Goal: Transaction & Acquisition: Purchase product/service

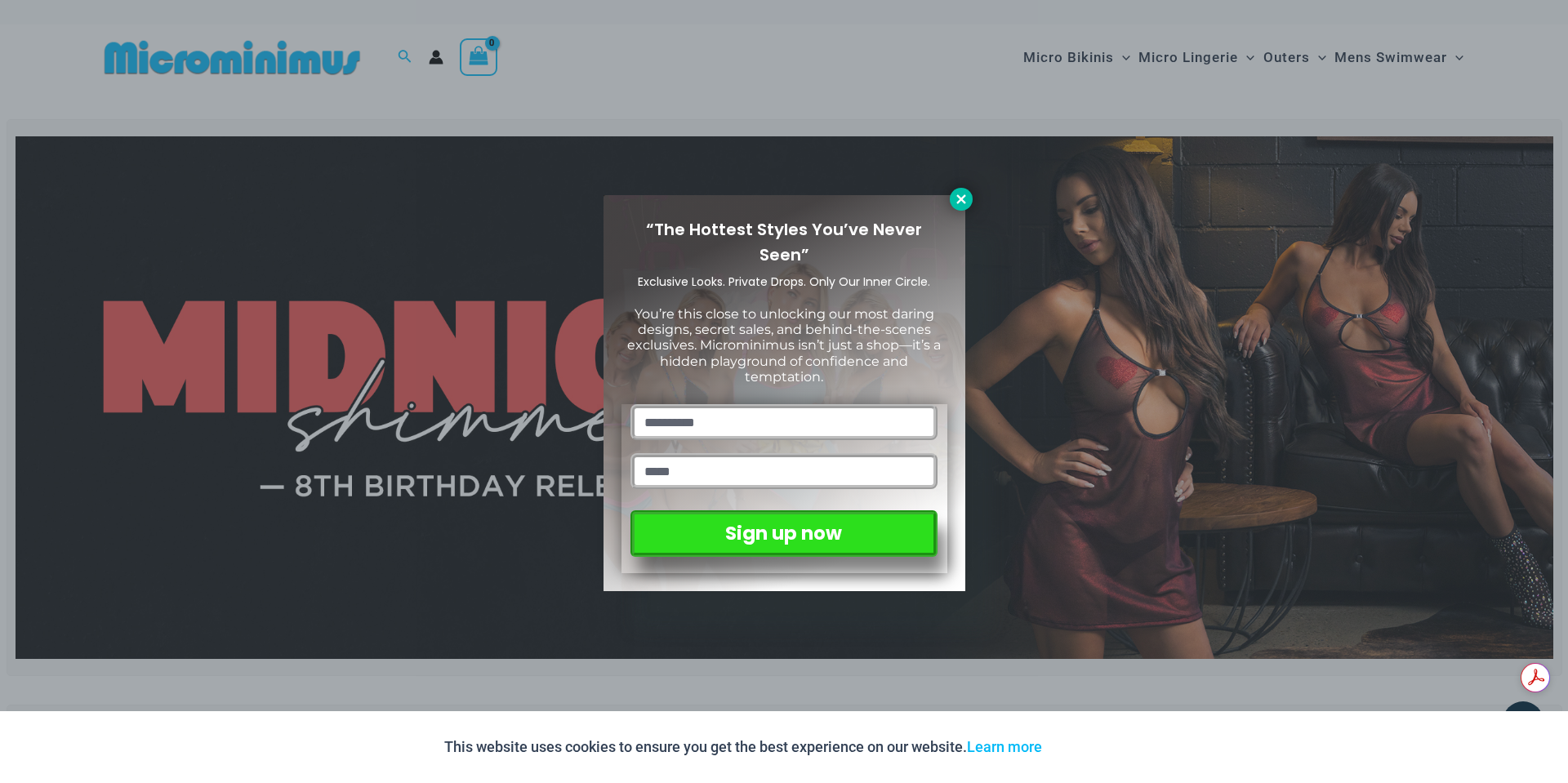
click at [964, 198] on icon at bounding box center [961, 200] width 15 height 15
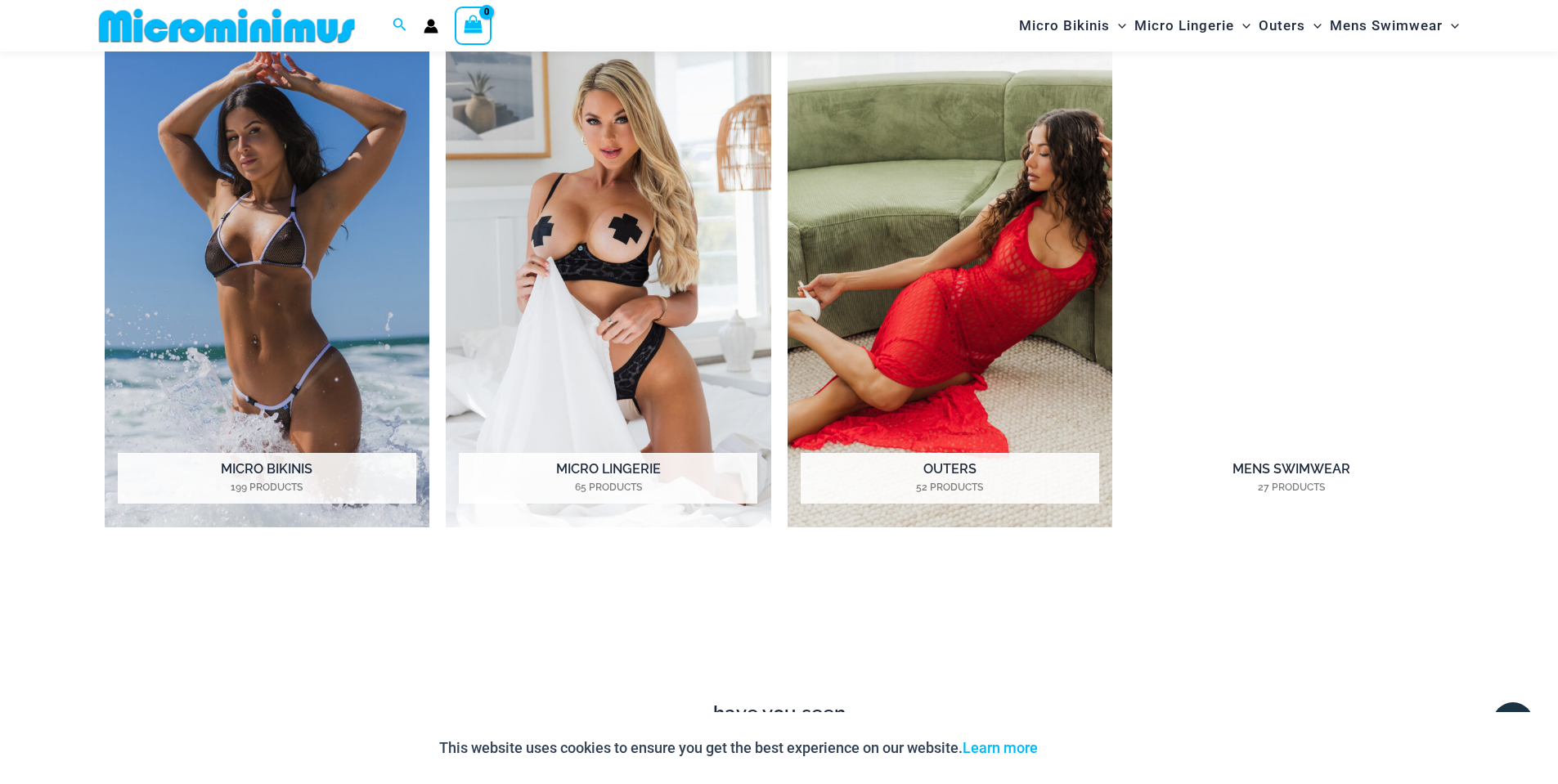
scroll to position [1541, 0]
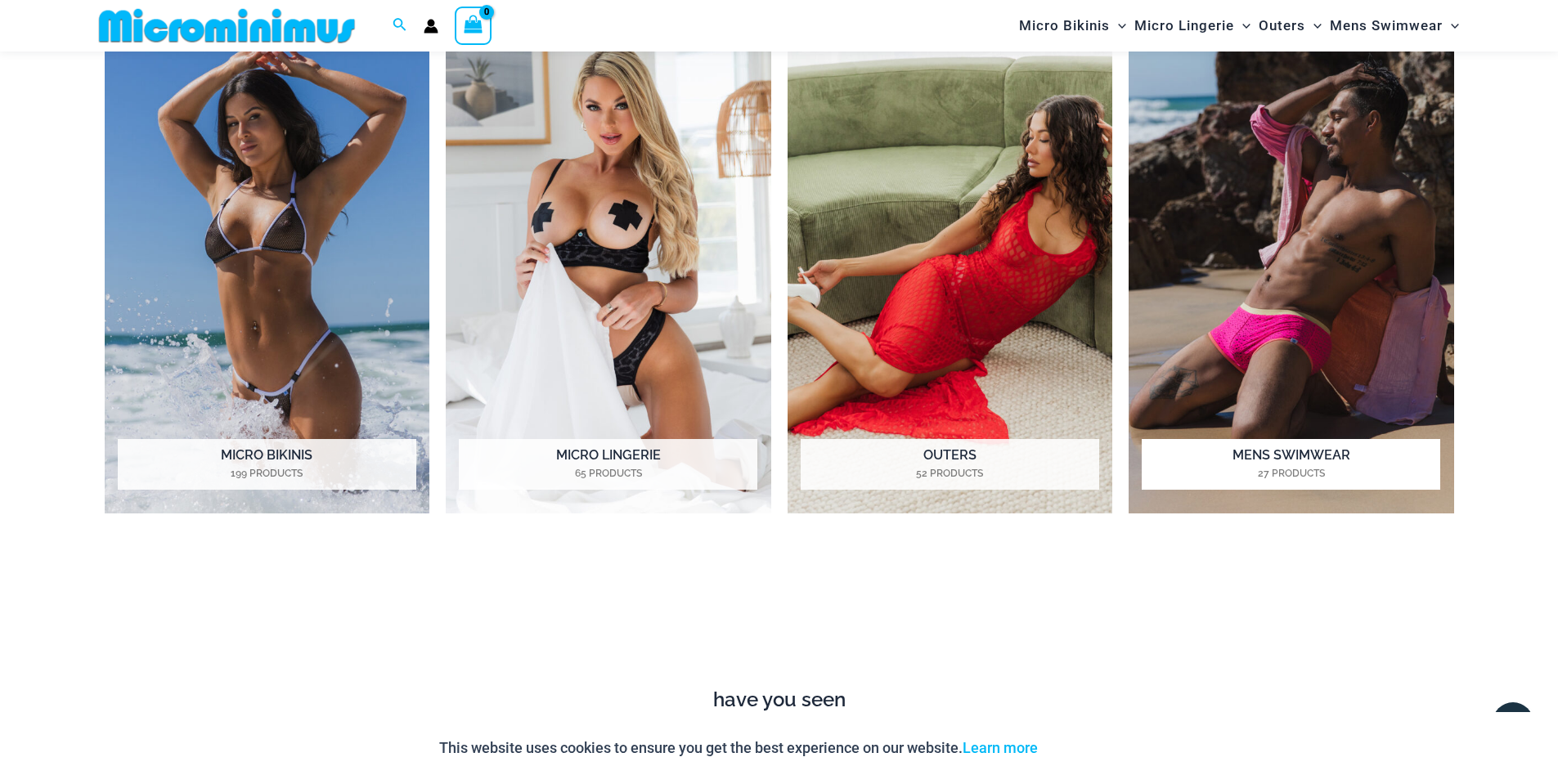
click at [1291, 458] on h2 "Mens Swimwear 27 Products" at bounding box center [1291, 464] width 299 height 50
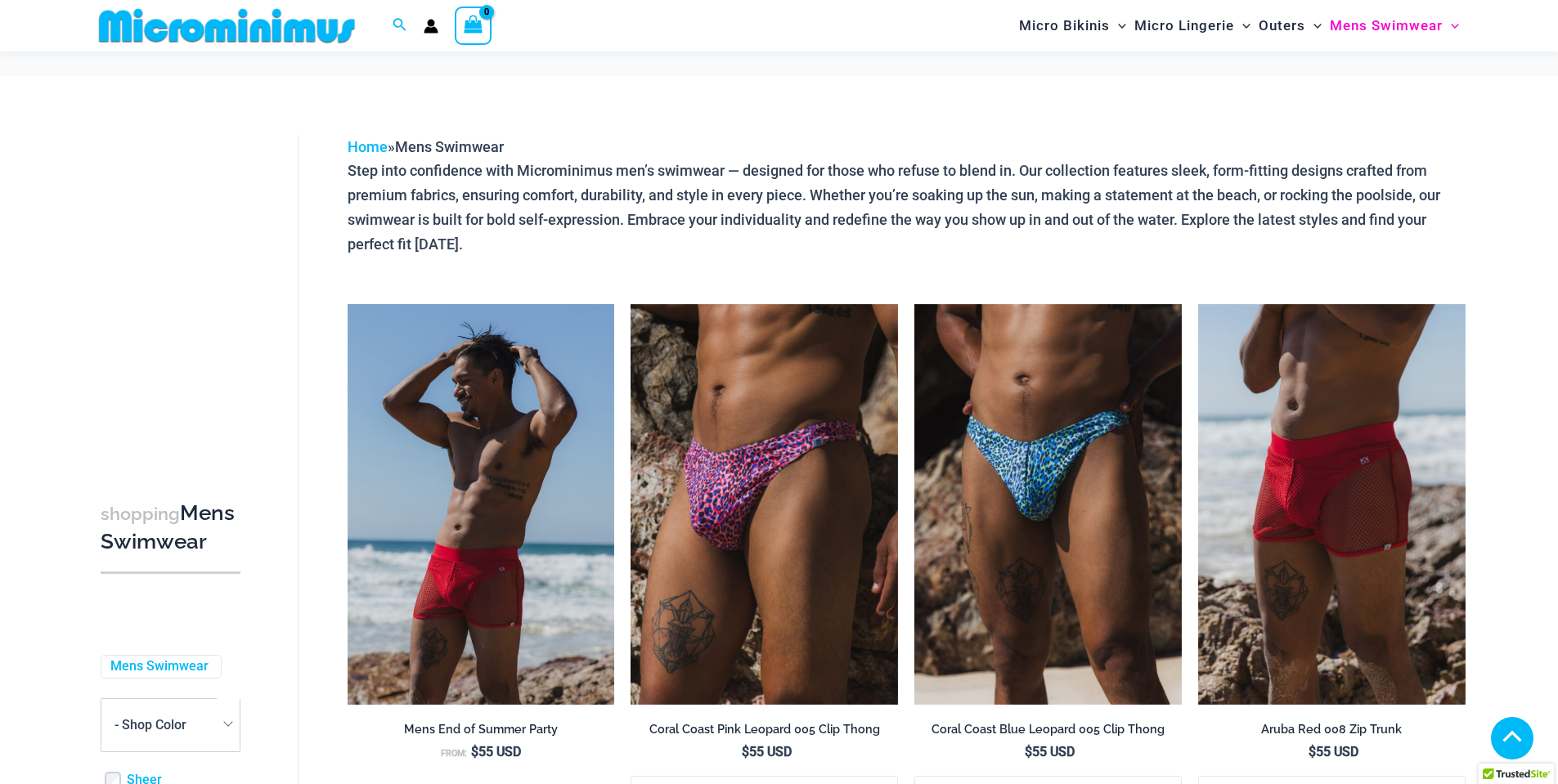
scroll to position [893, 0]
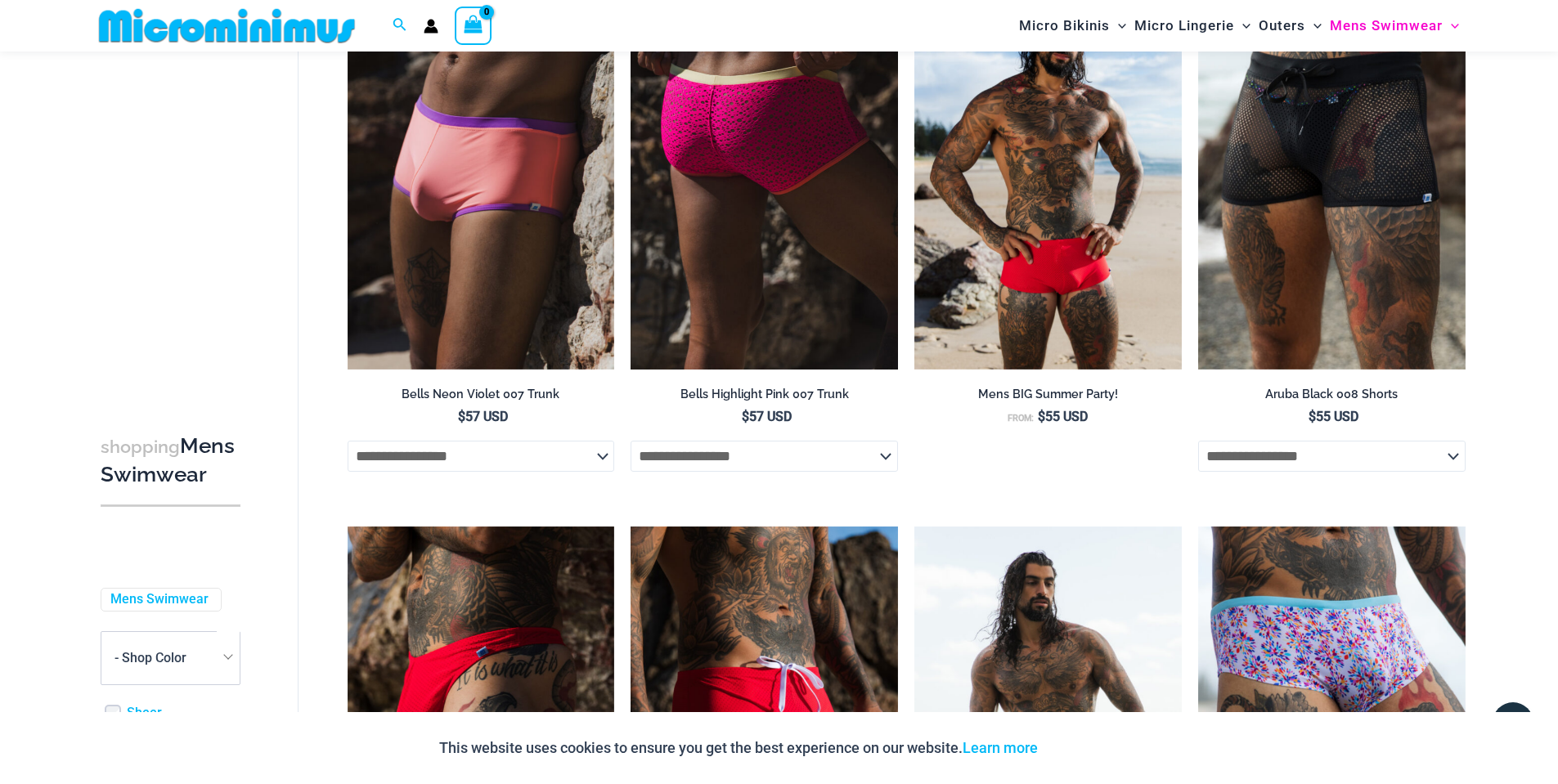
click at [834, 461] on select "**********" at bounding box center [765, 457] width 268 height 31
select select "*******"
click at [631, 442] on select "**********" at bounding box center [765, 457] width 268 height 31
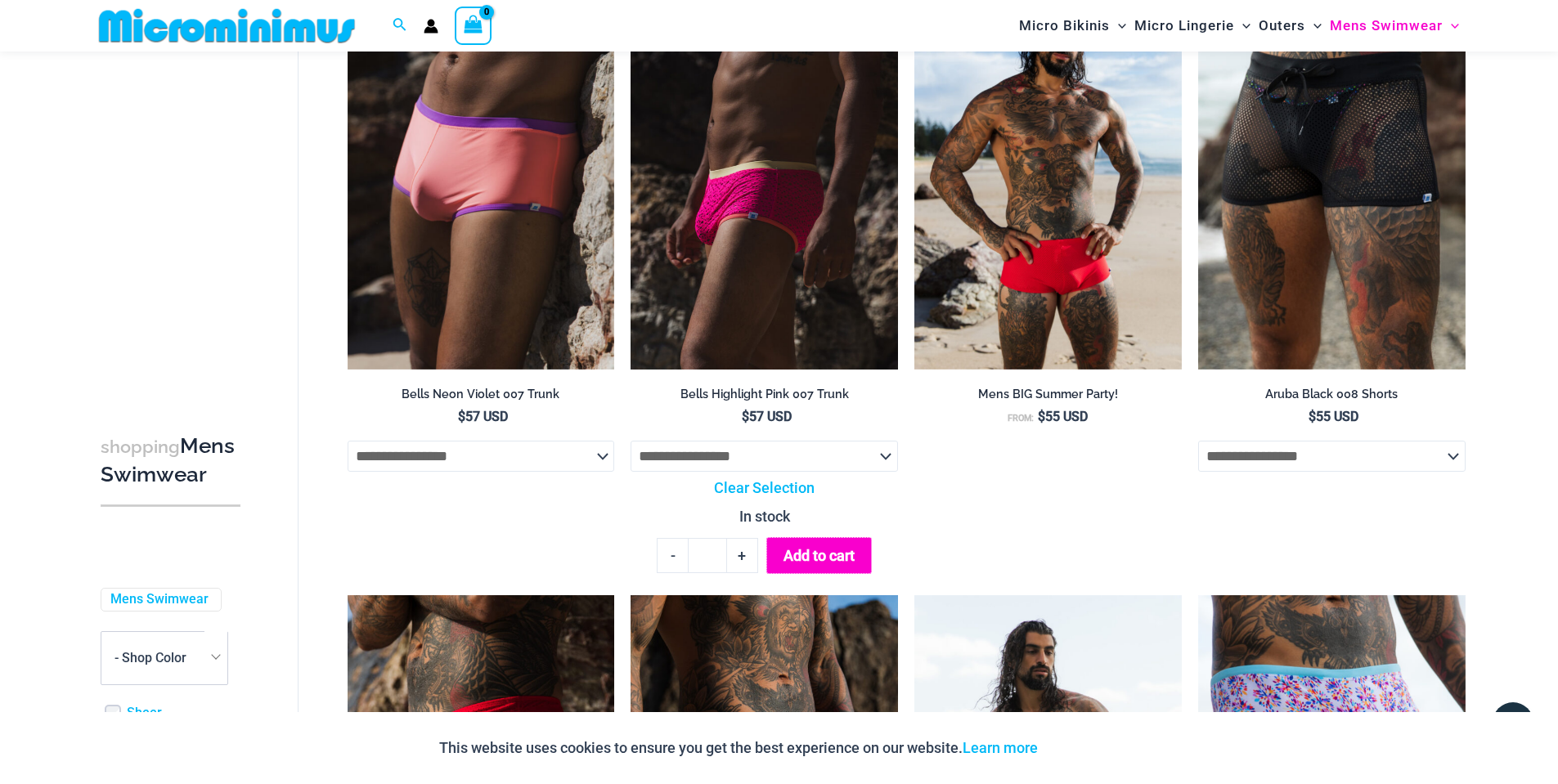
click at [813, 562] on button "Add to cart" at bounding box center [819, 556] width 105 height 37
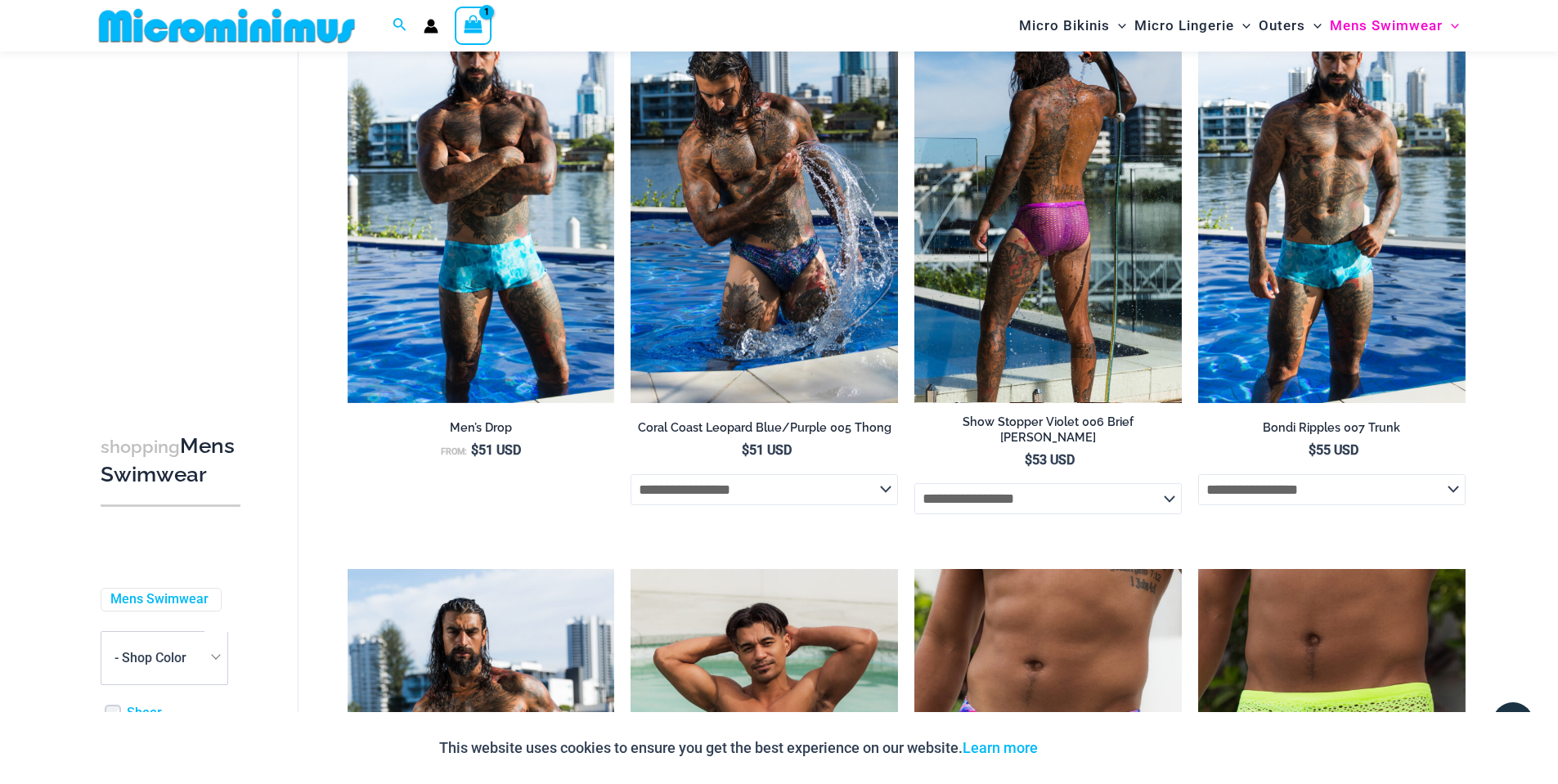
scroll to position [2610, 0]
click at [1101, 500] on select "**********" at bounding box center [1048, 500] width 268 height 31
select select "*******"
click at [914, 484] on select "**********" at bounding box center [1048, 500] width 268 height 31
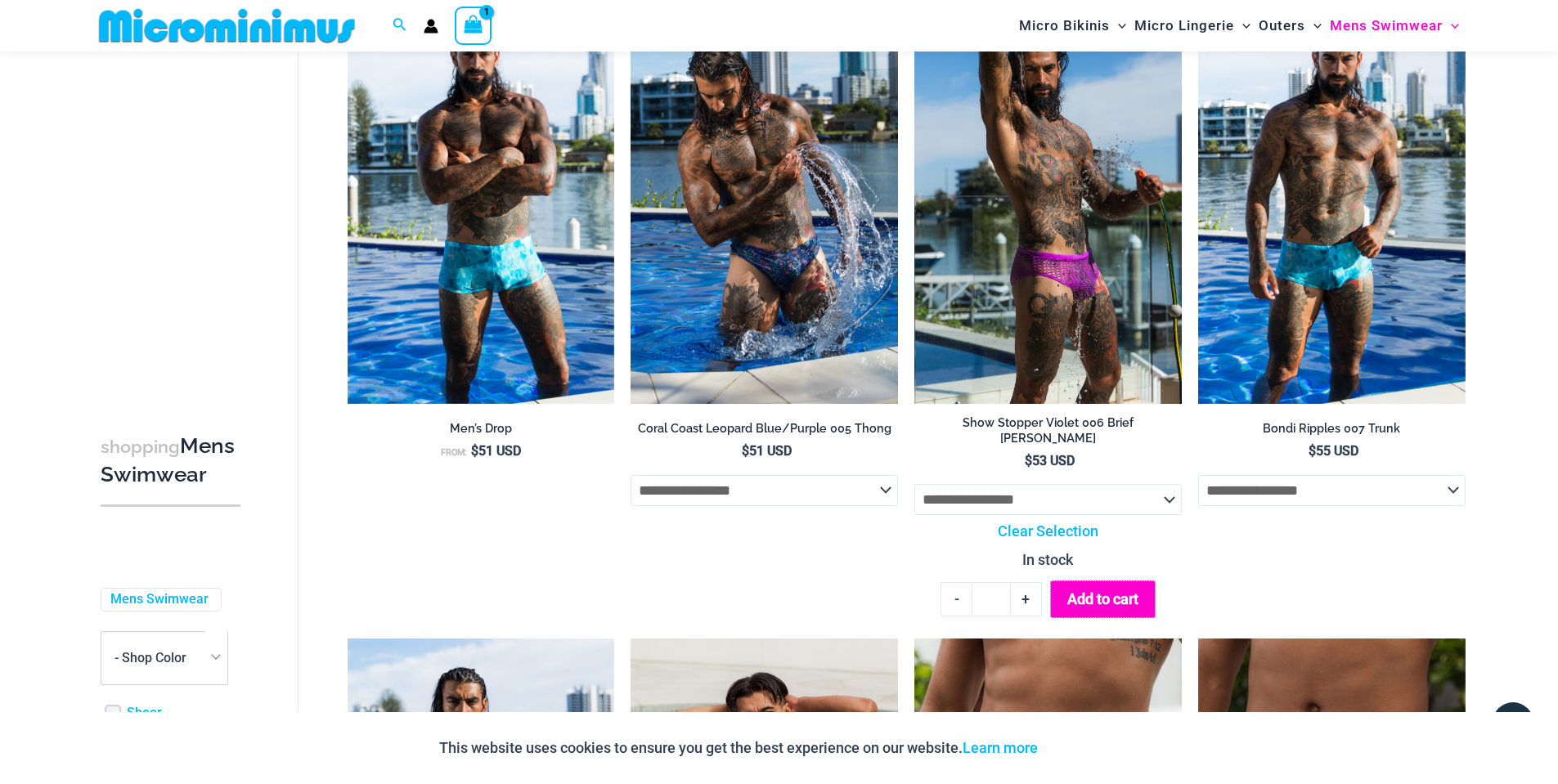
click at [1100, 601] on button "Add to cart" at bounding box center [1102, 599] width 105 height 37
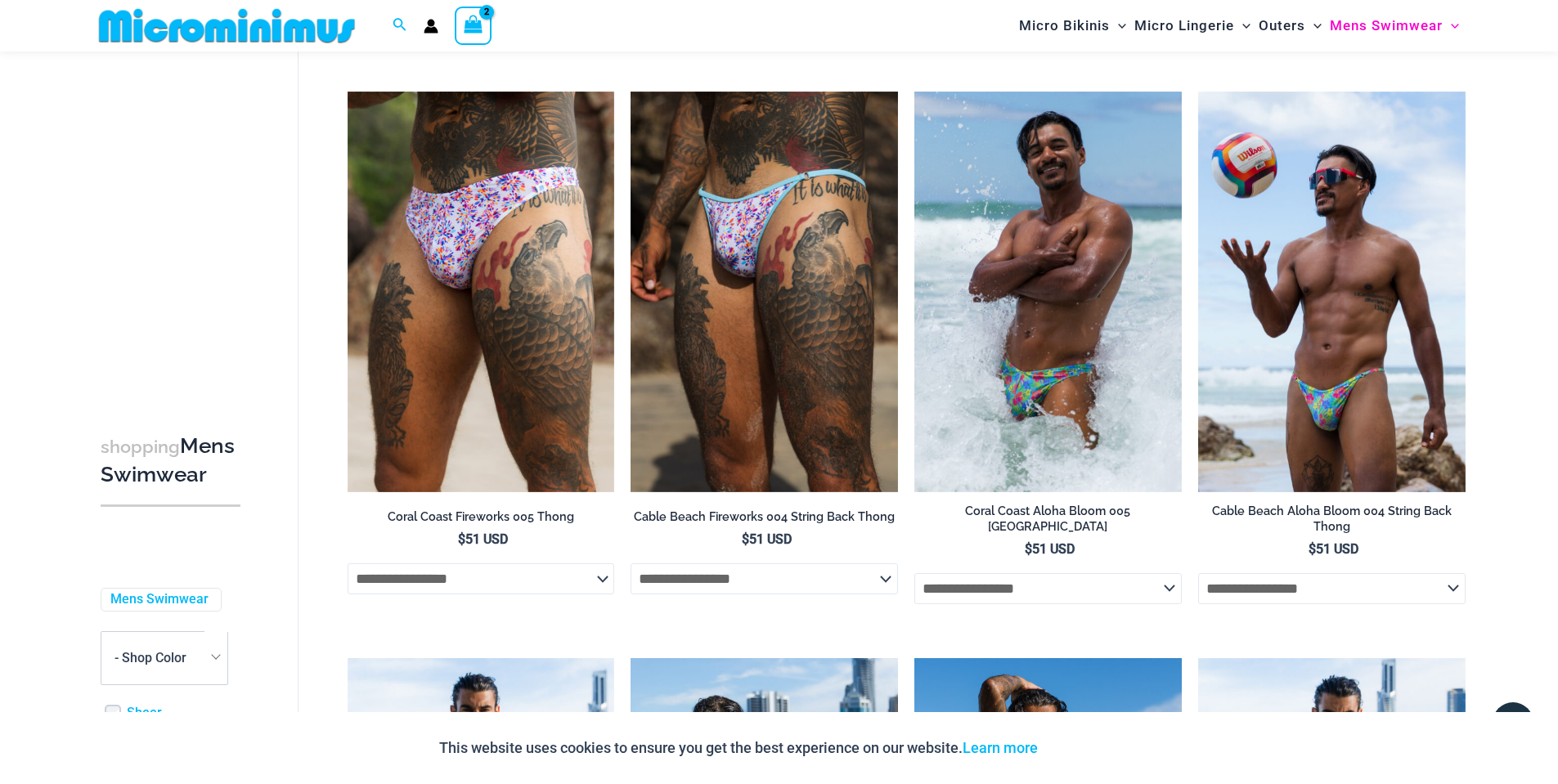
scroll to position [1953, 0]
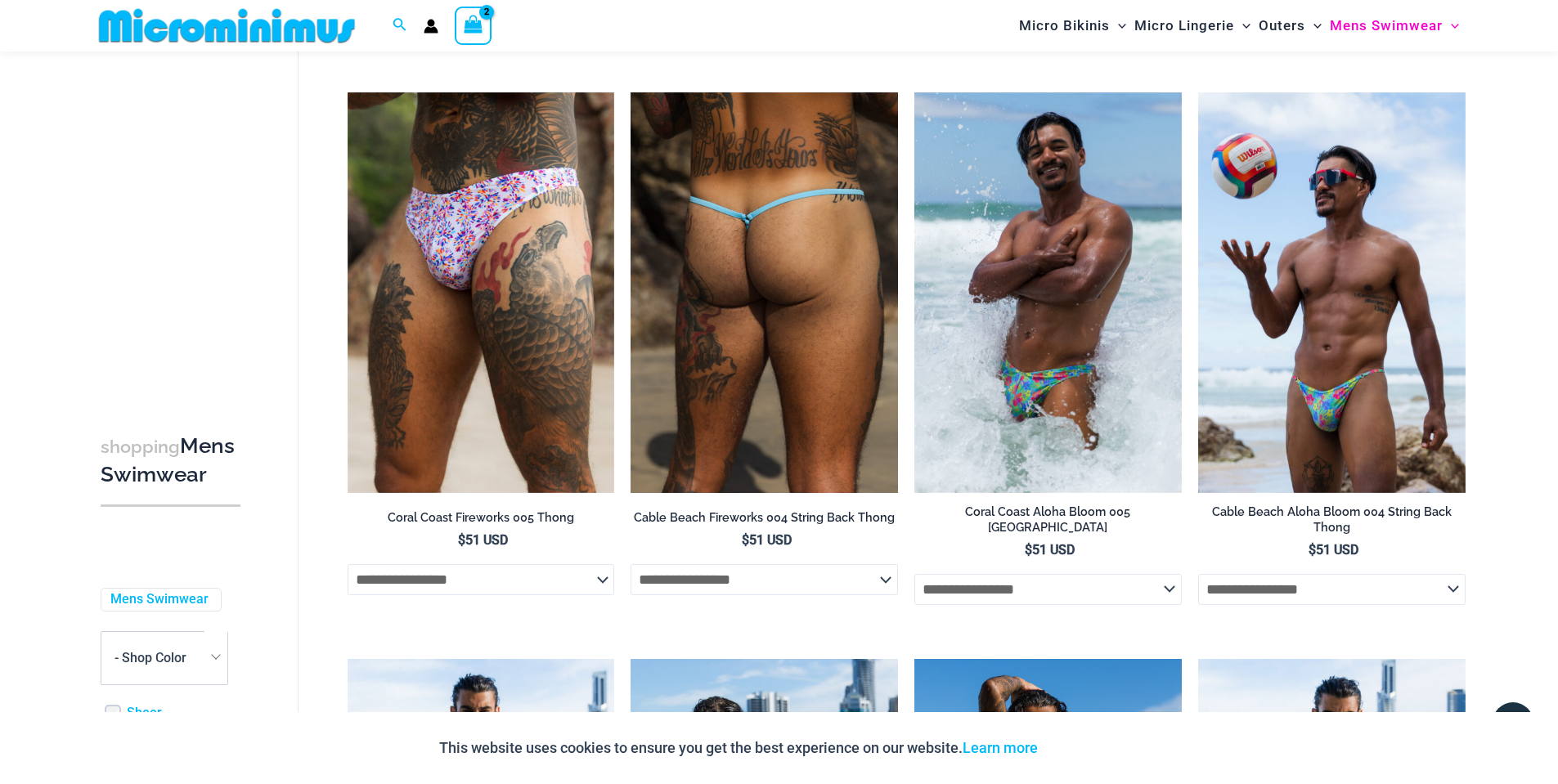
click at [832, 590] on select "**********" at bounding box center [765, 580] width 268 height 31
select select "*******"
click at [631, 571] on select "**********" at bounding box center [765, 580] width 268 height 31
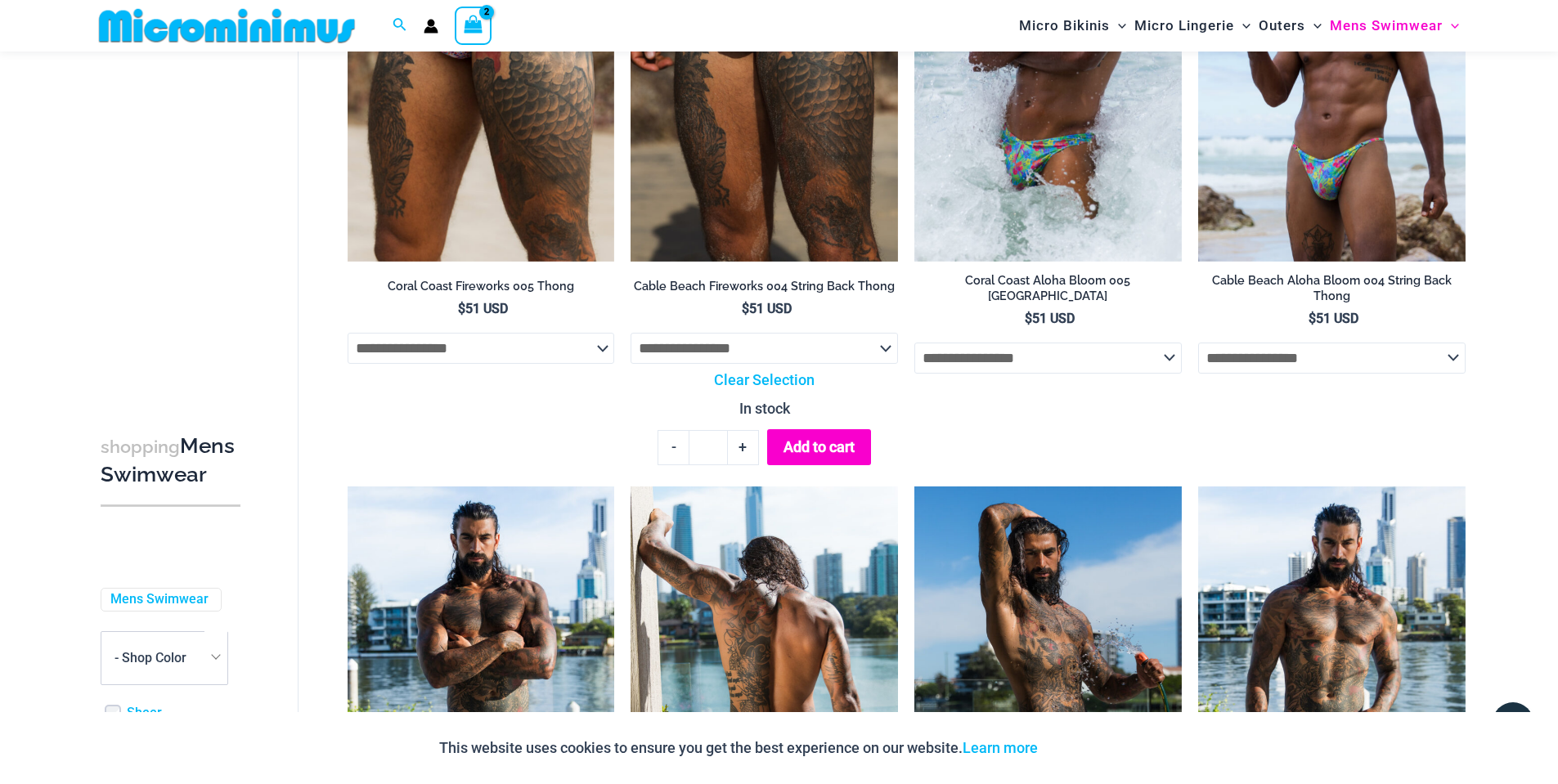
scroll to position [2199, 0]
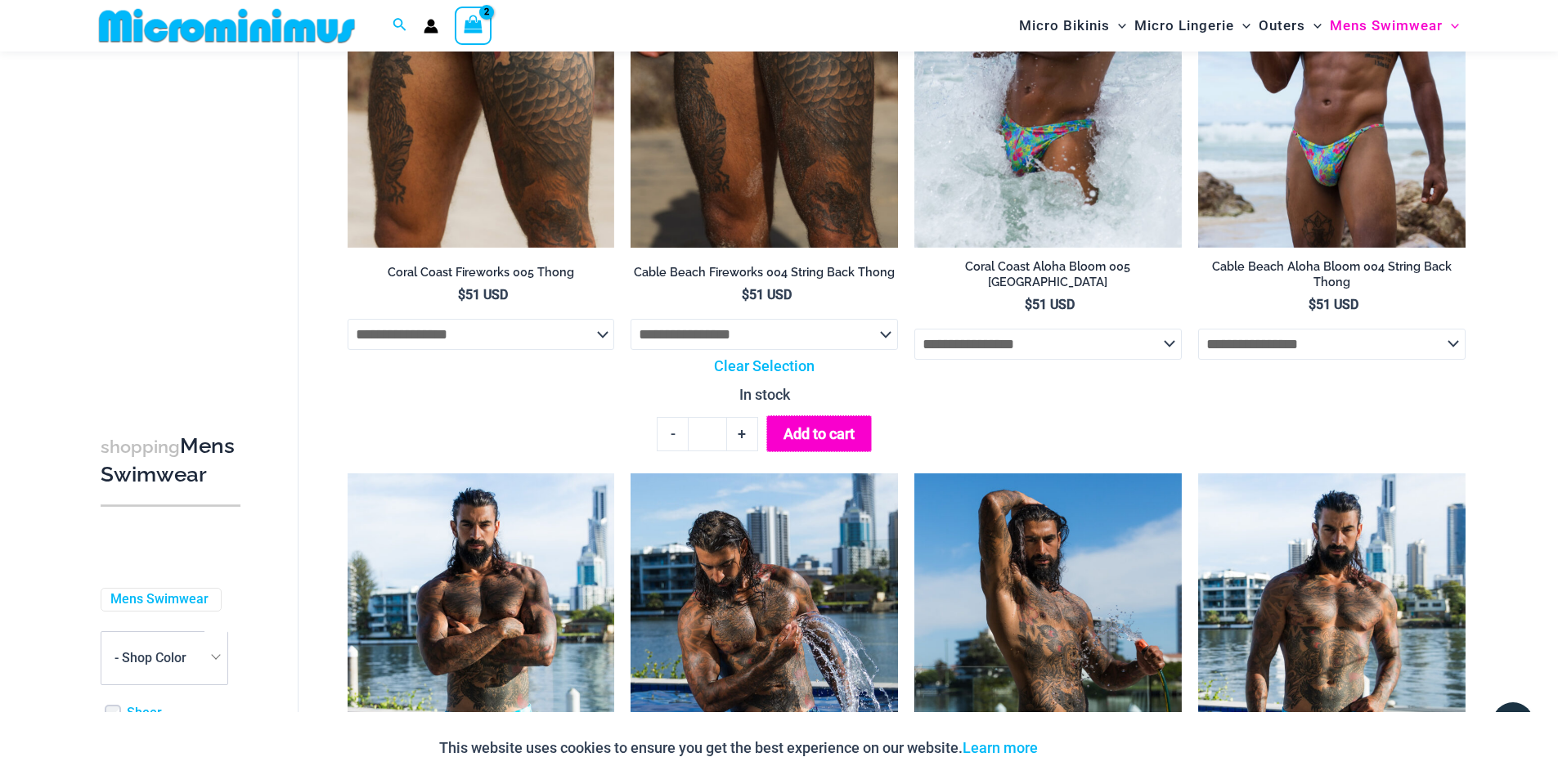
click at [821, 436] on button "Add to cart" at bounding box center [819, 434] width 105 height 37
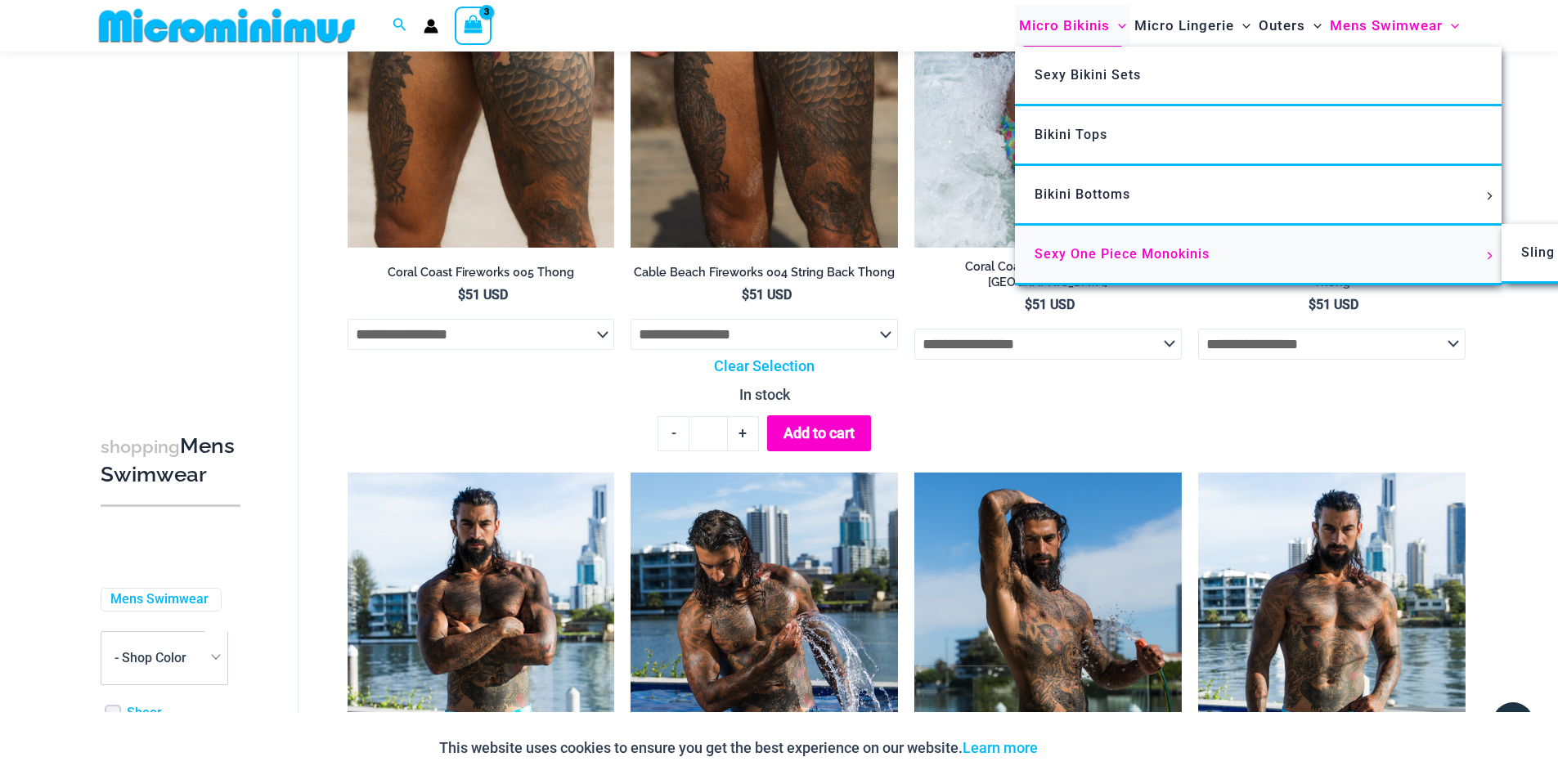
click at [1088, 247] on span "Sexy One Piece Monokinis" at bounding box center [1122, 253] width 175 height 16
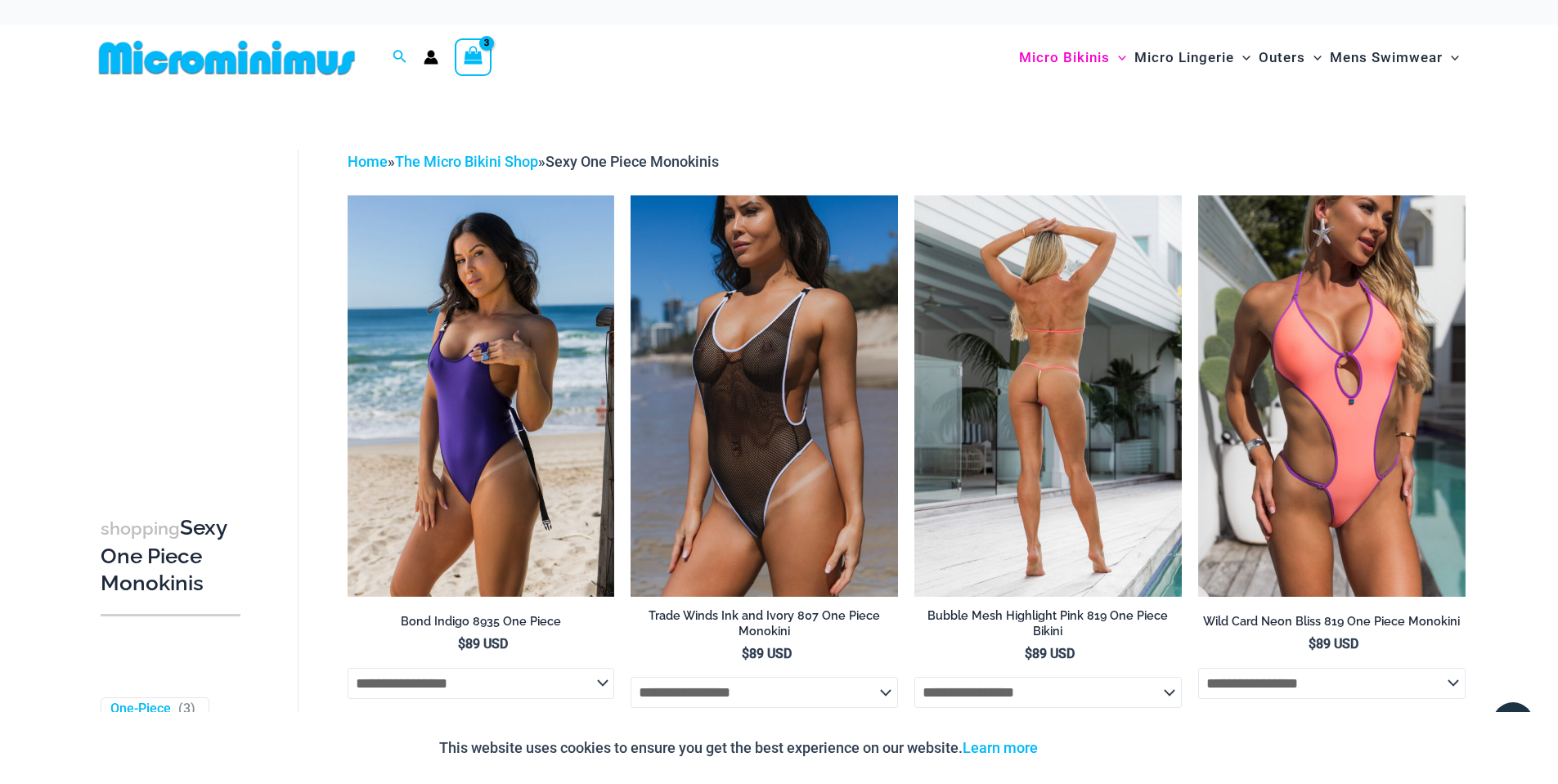
click at [1048, 401] on img at bounding box center [1048, 395] width 268 height 401
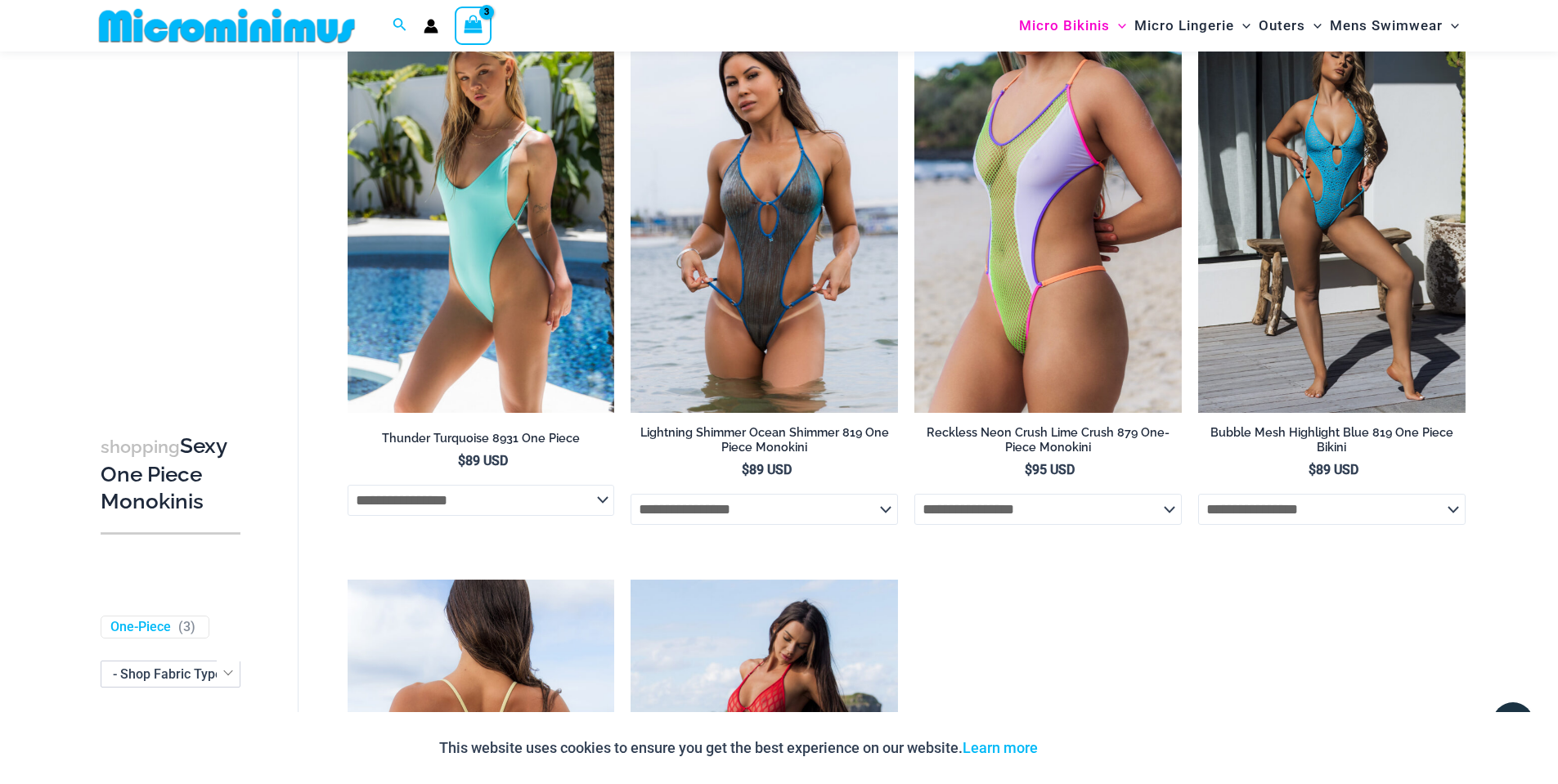
scroll to position [2359, 0]
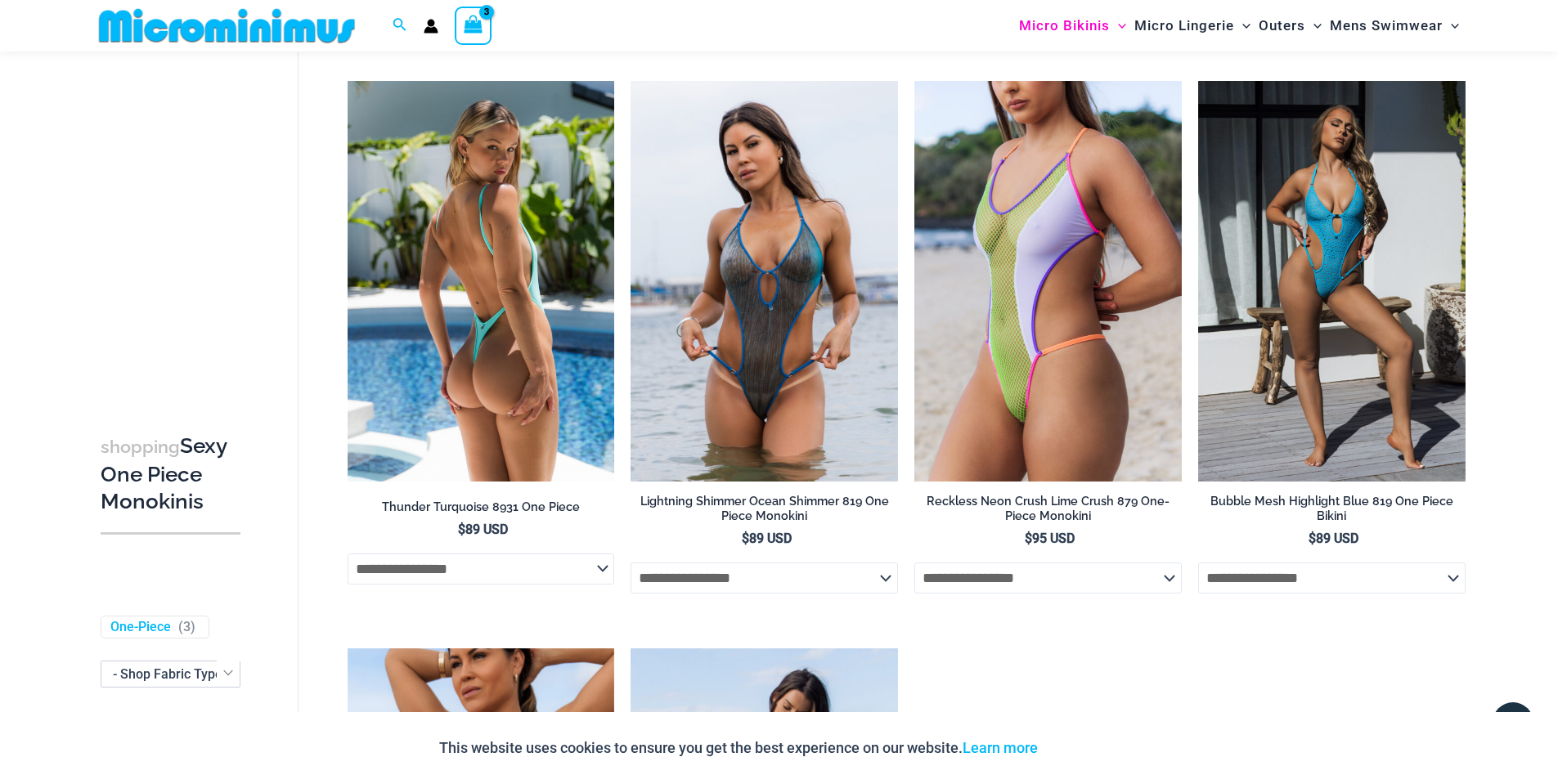
click at [547, 392] on img at bounding box center [481, 281] width 268 height 401
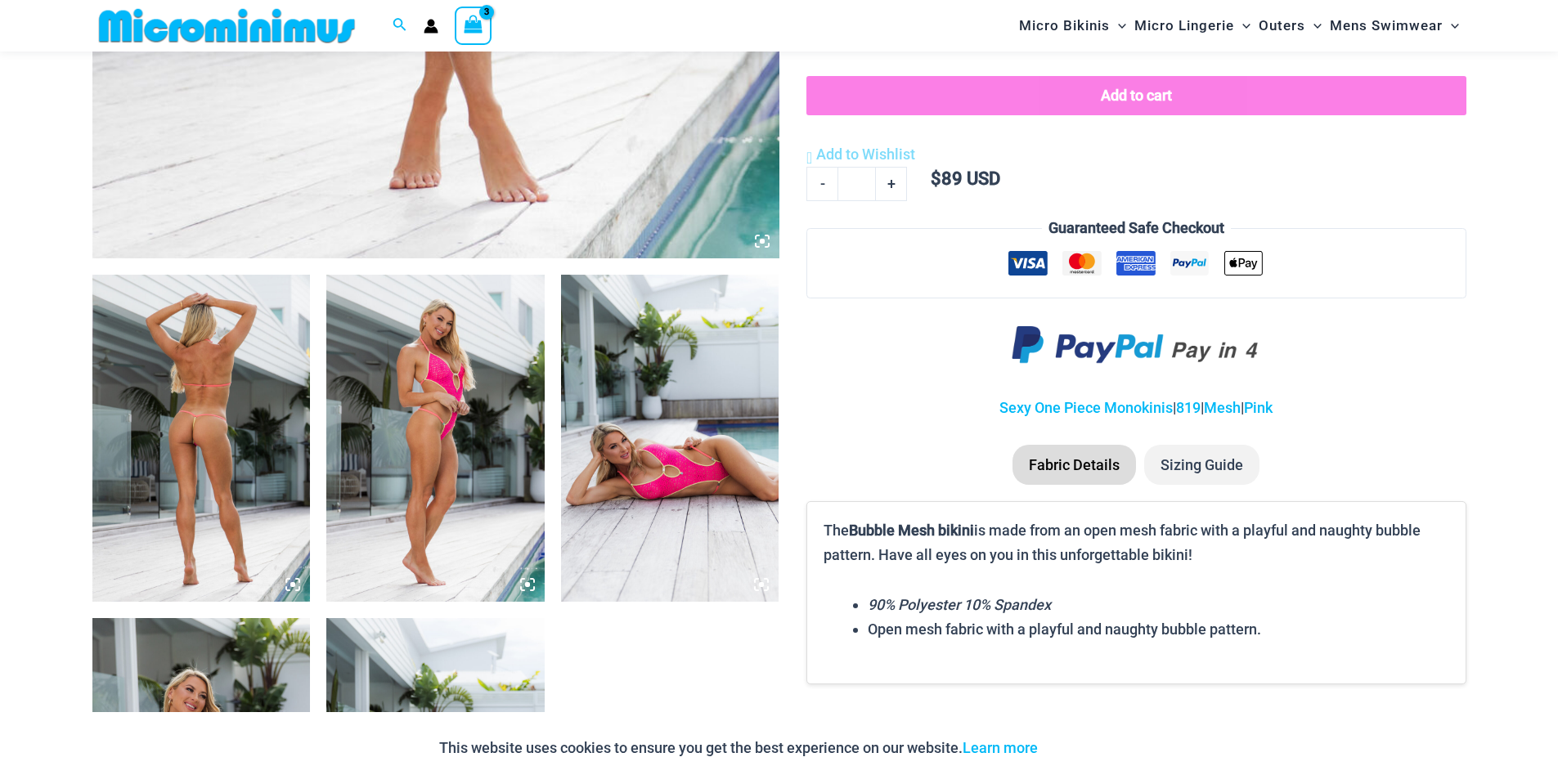
scroll to position [973, 0]
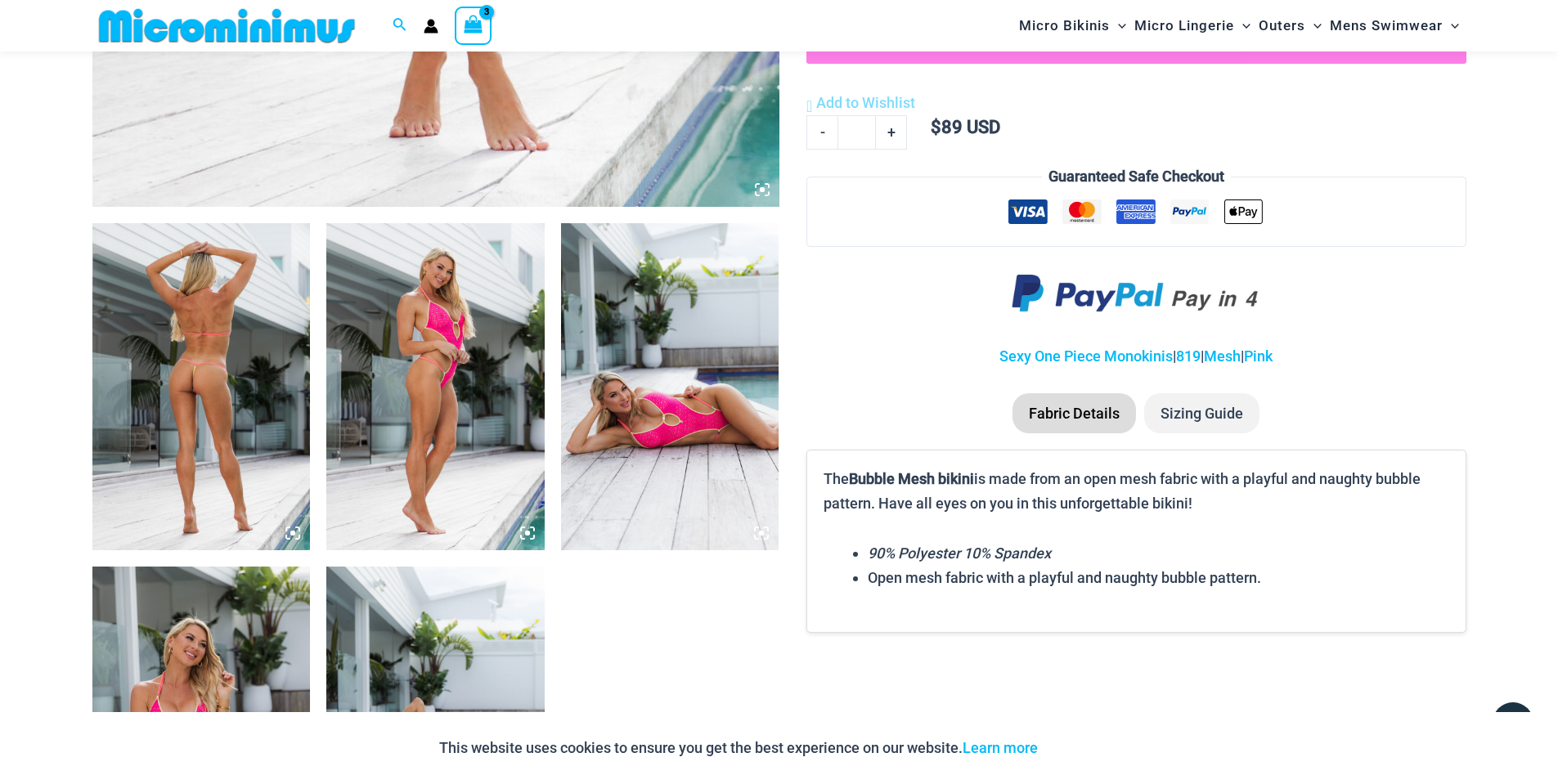
click at [191, 388] on img at bounding box center [202, 386] width 218 height 327
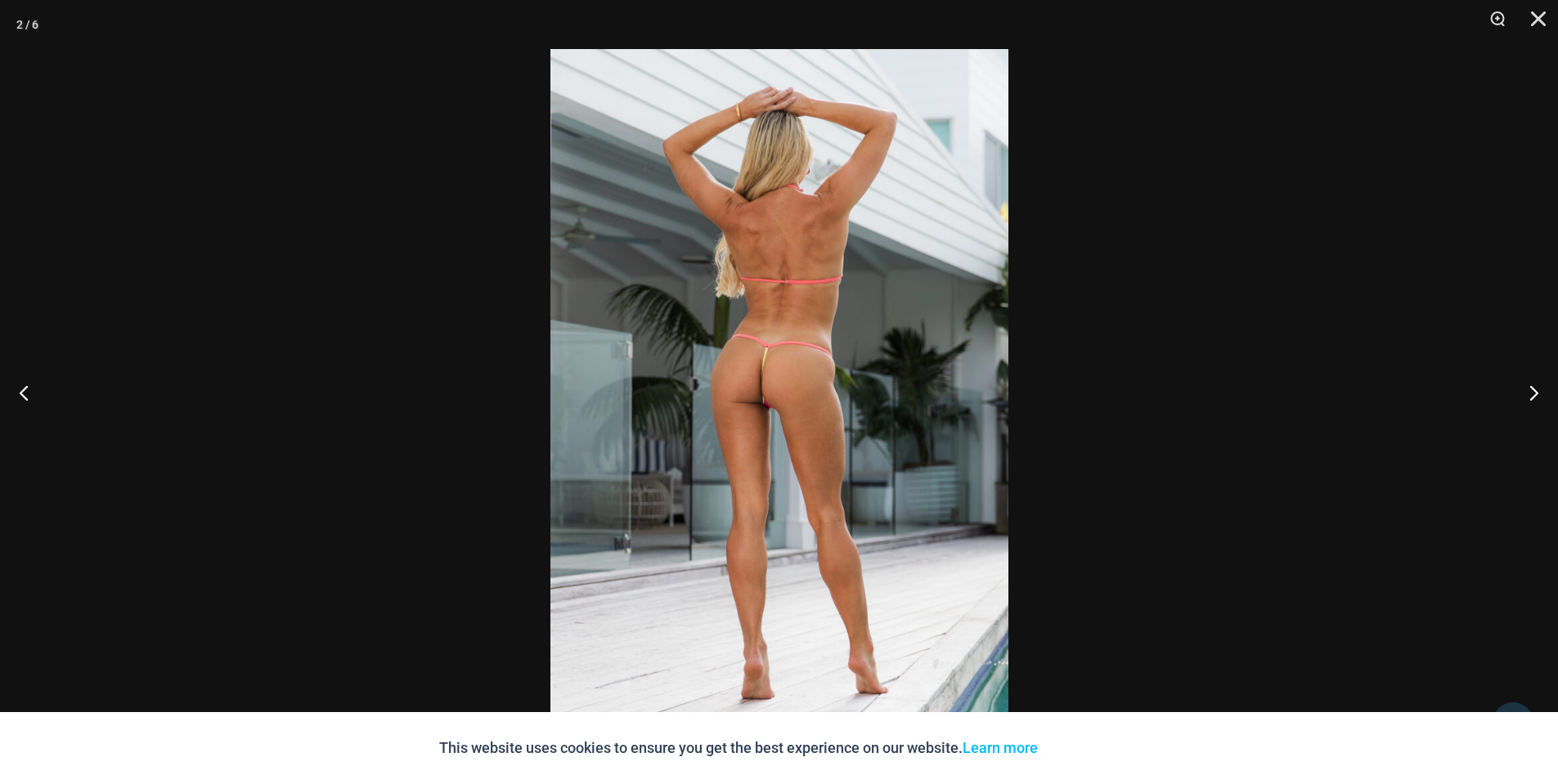
click at [765, 378] on img at bounding box center [779, 392] width 458 height 686
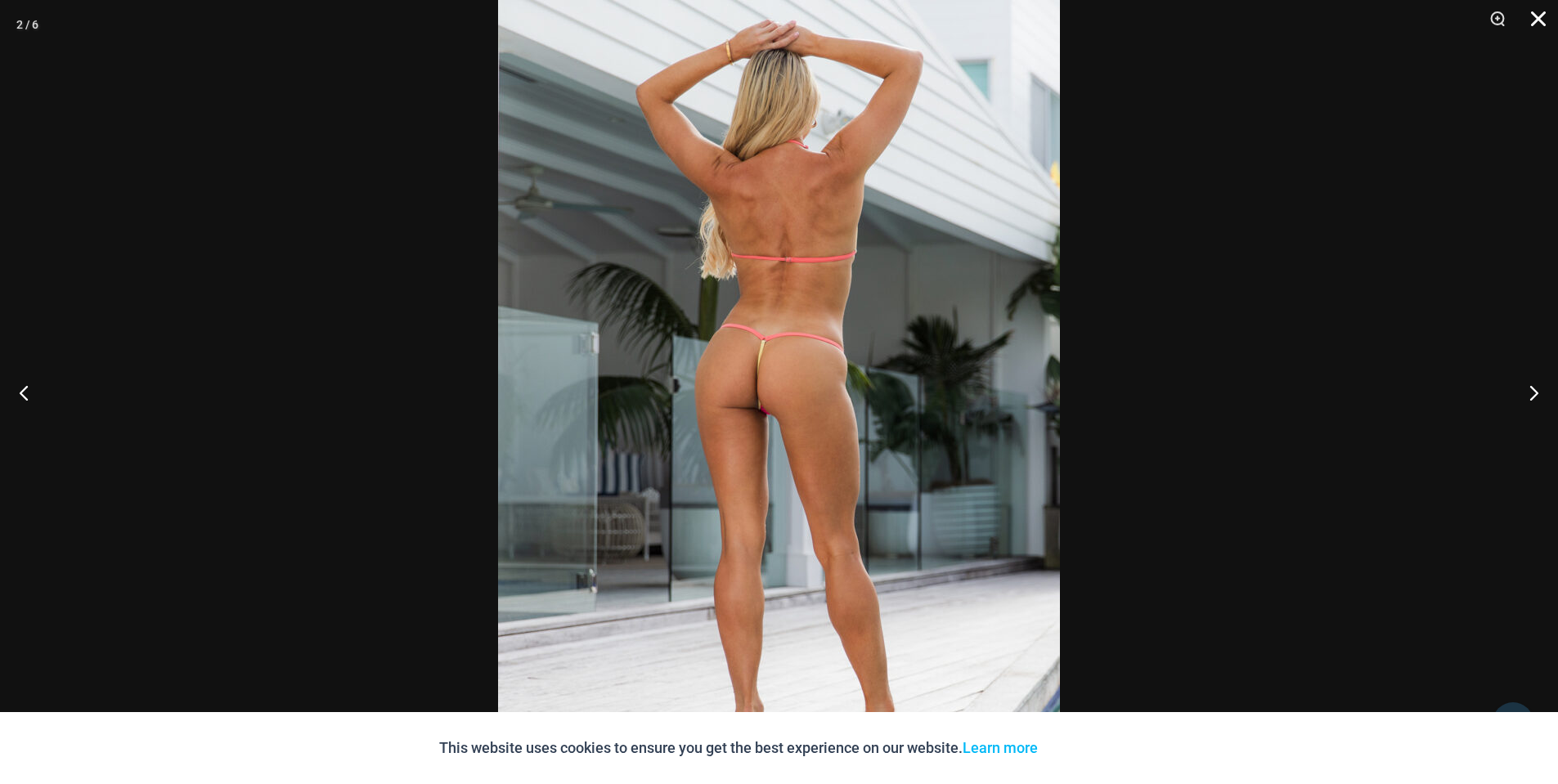
click at [1533, 17] on button "Close" at bounding box center [1532, 25] width 41 height 50
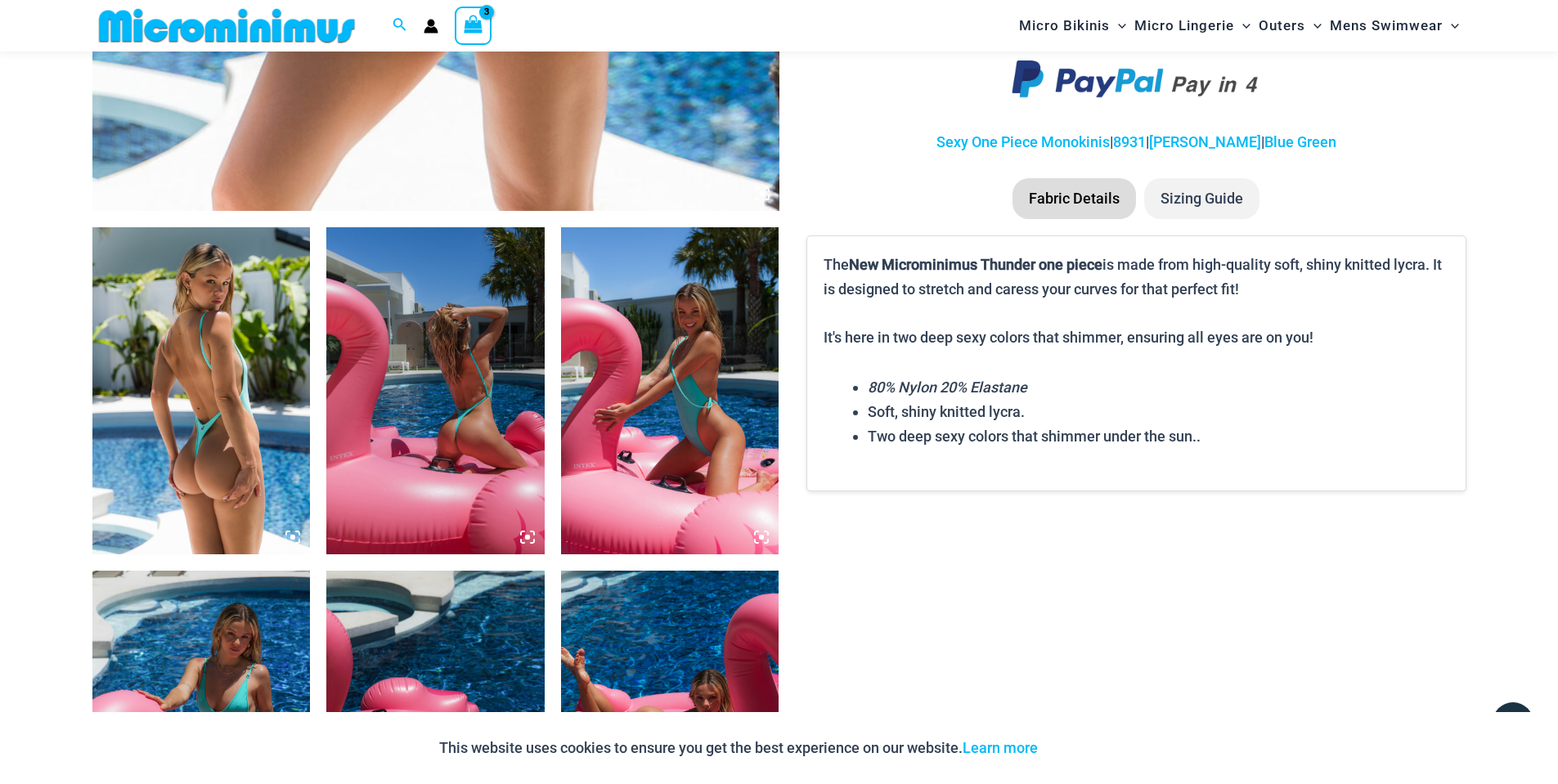
scroll to position [1061, 0]
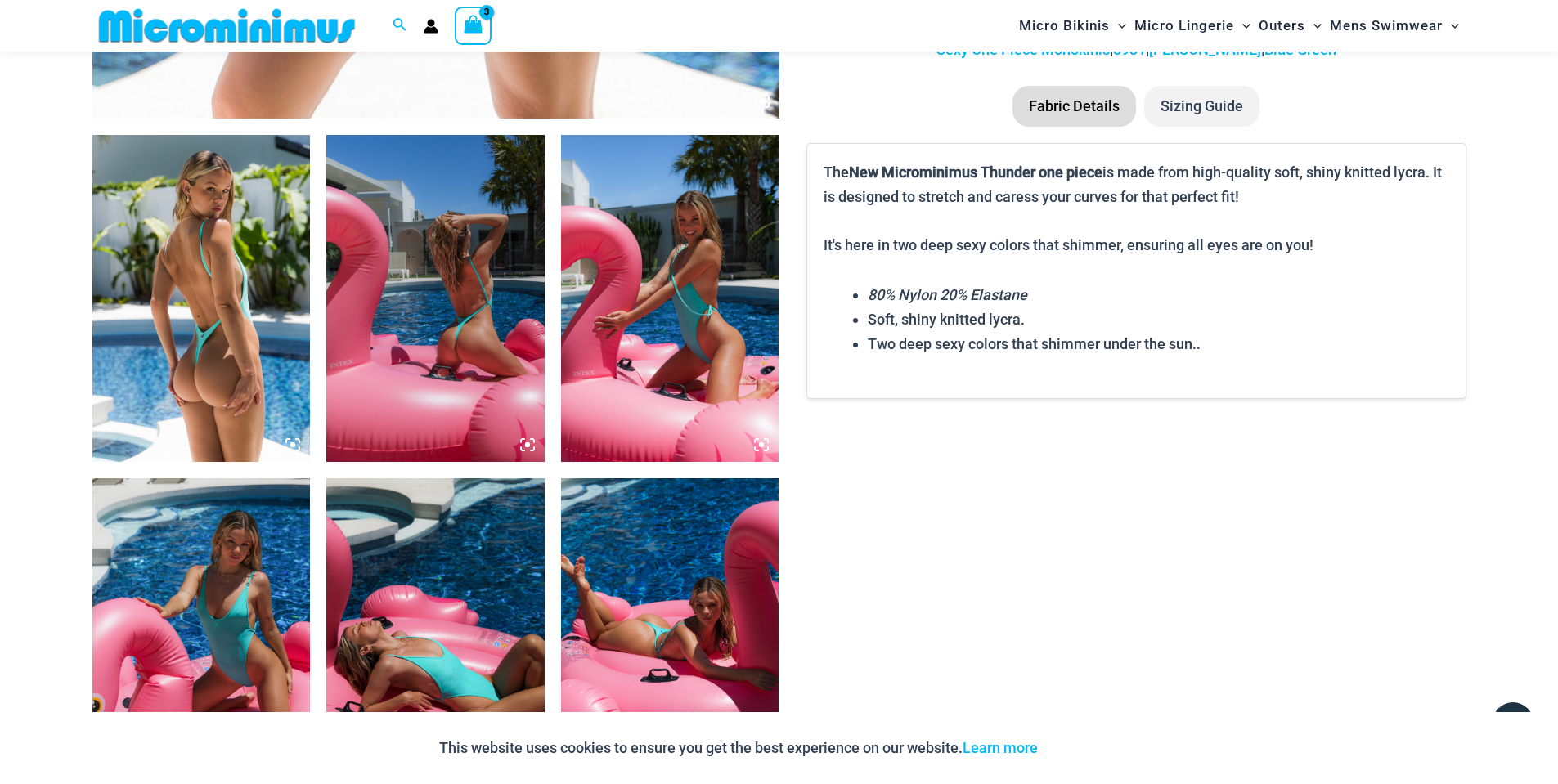
click at [663, 341] on img at bounding box center [670, 298] width 218 height 327
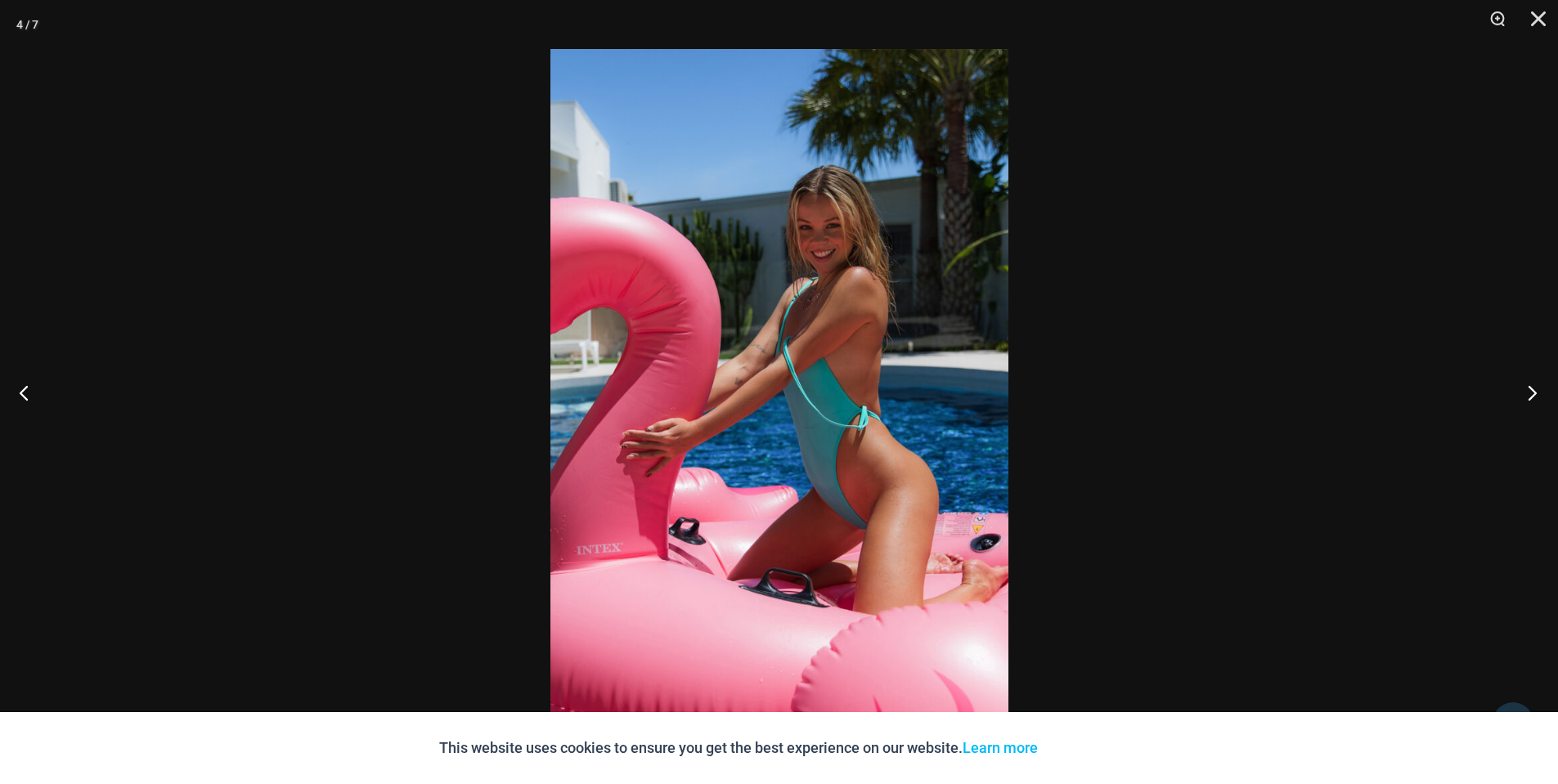
click at [1533, 381] on button "Next" at bounding box center [1527, 392] width 61 height 82
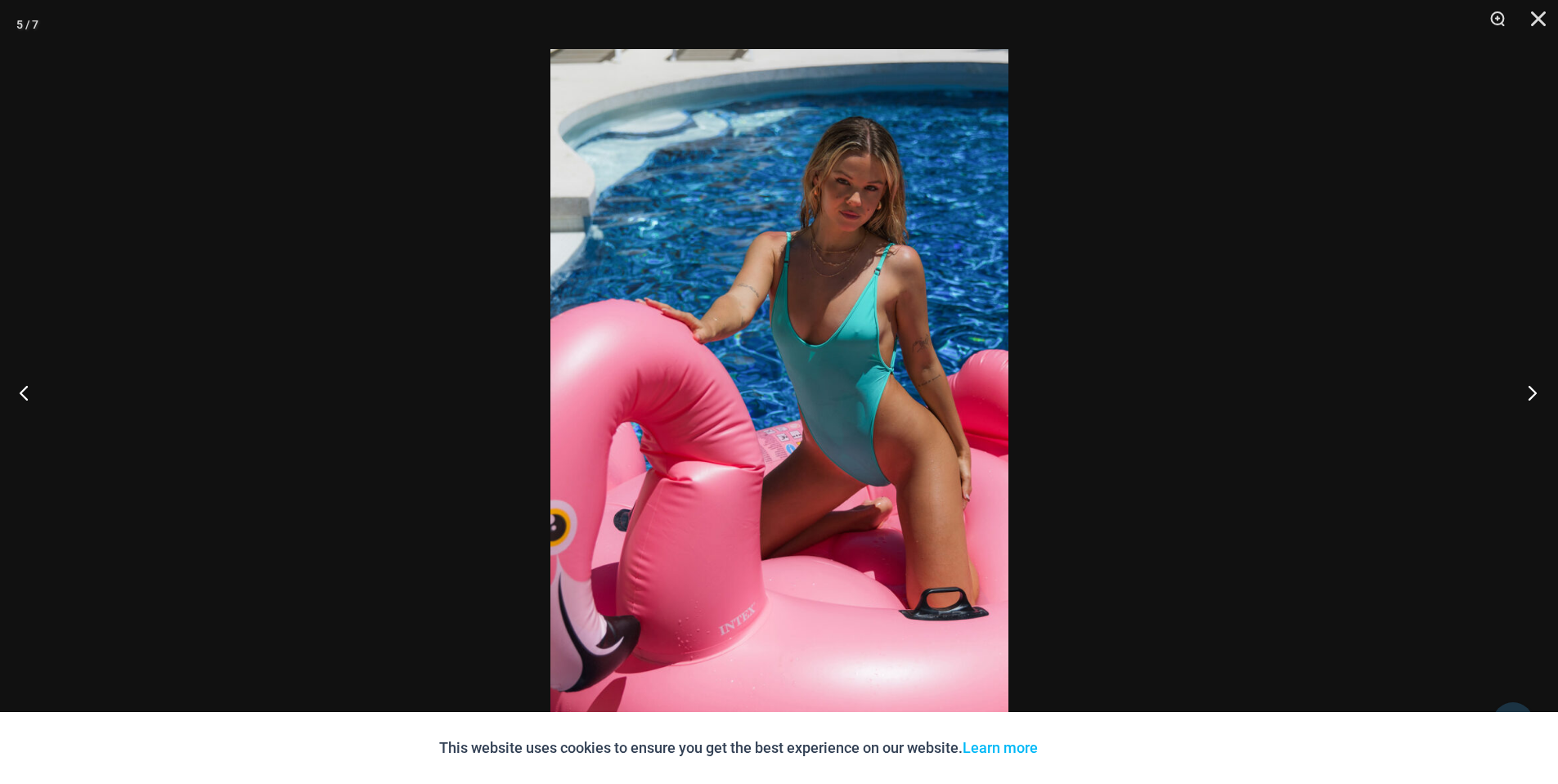
click at [1533, 381] on button "Next" at bounding box center [1527, 392] width 61 height 82
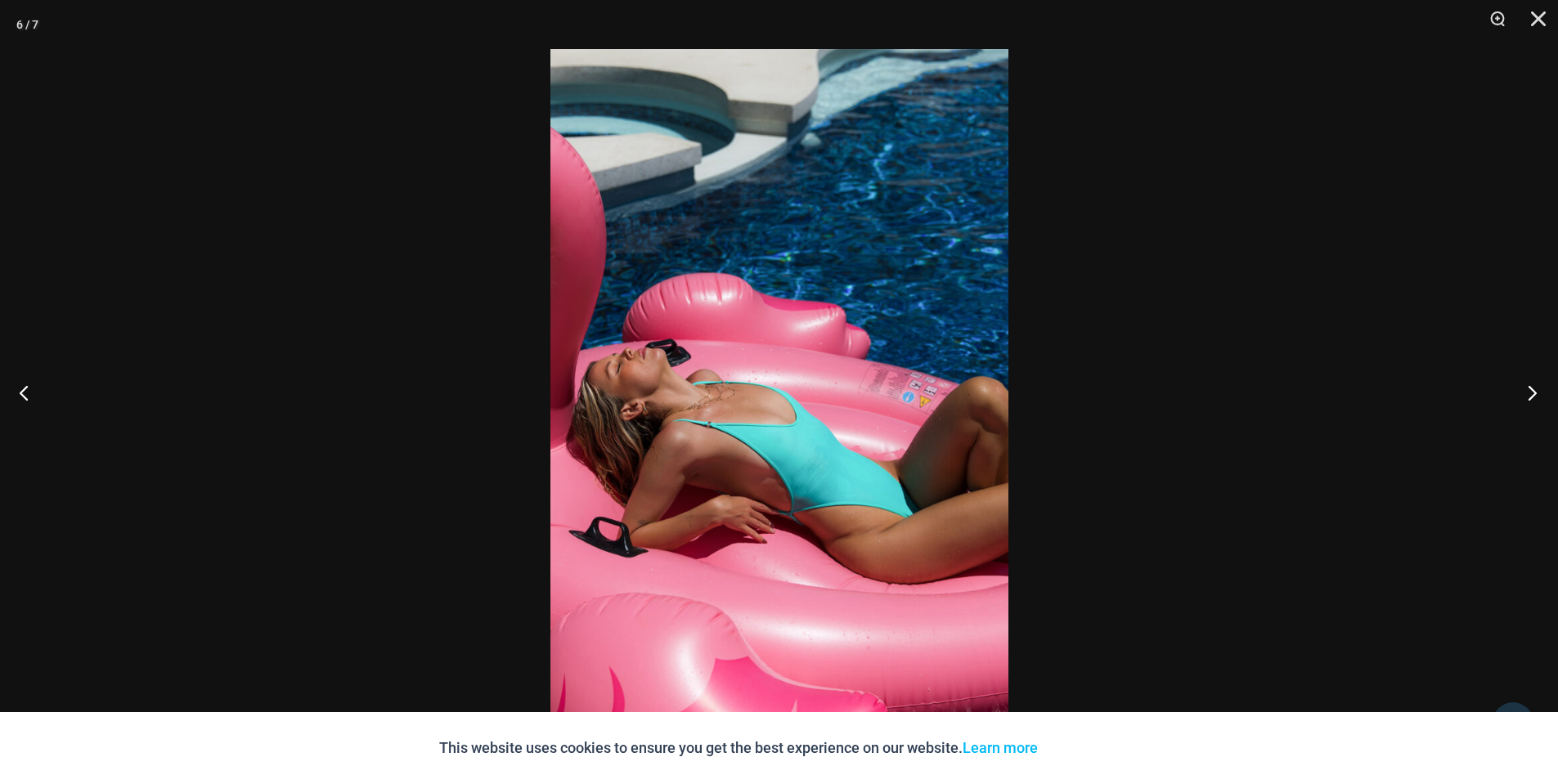
click at [1533, 381] on button "Next" at bounding box center [1527, 392] width 61 height 82
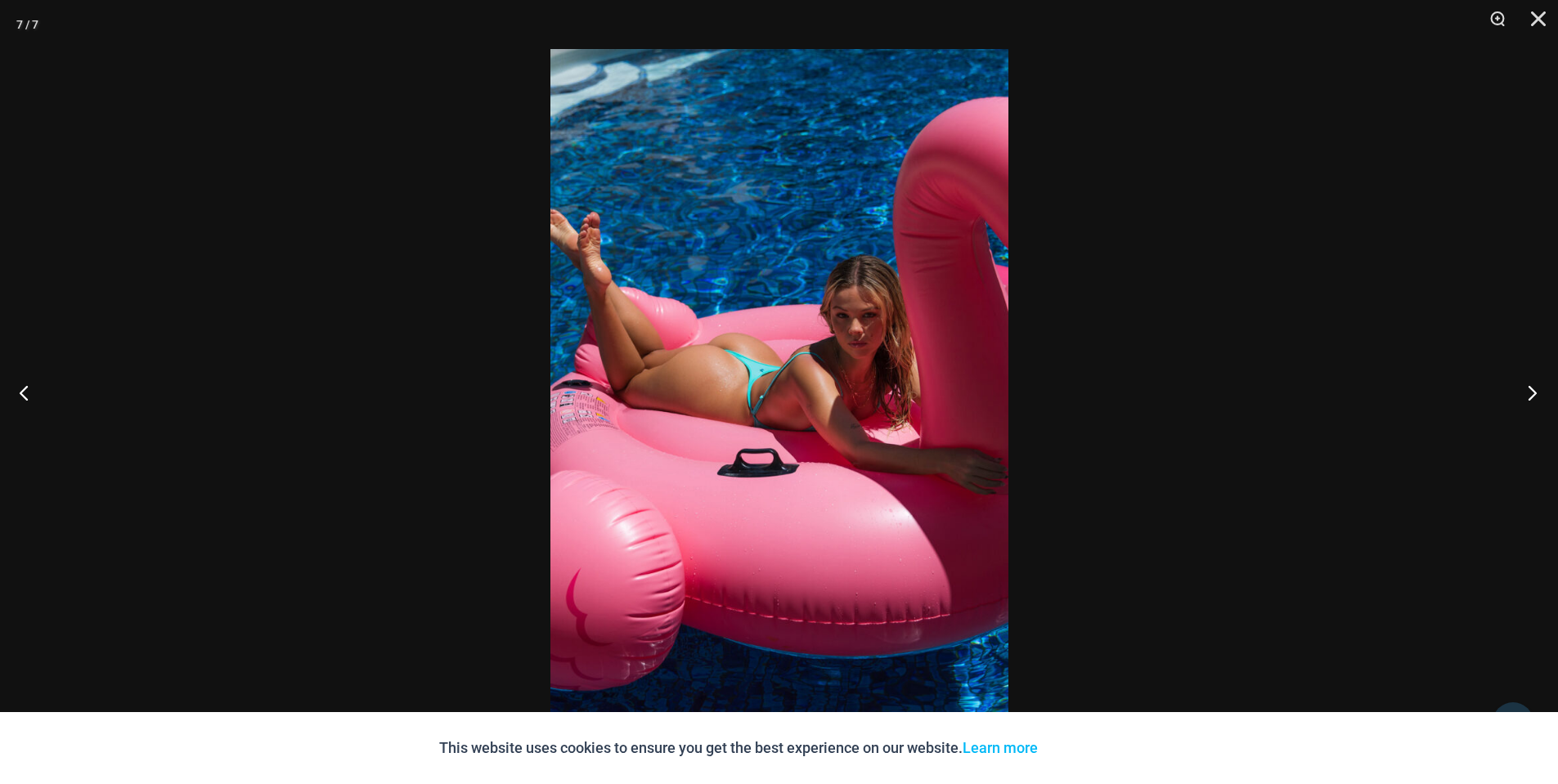
click at [1533, 381] on button "Next" at bounding box center [1527, 392] width 61 height 82
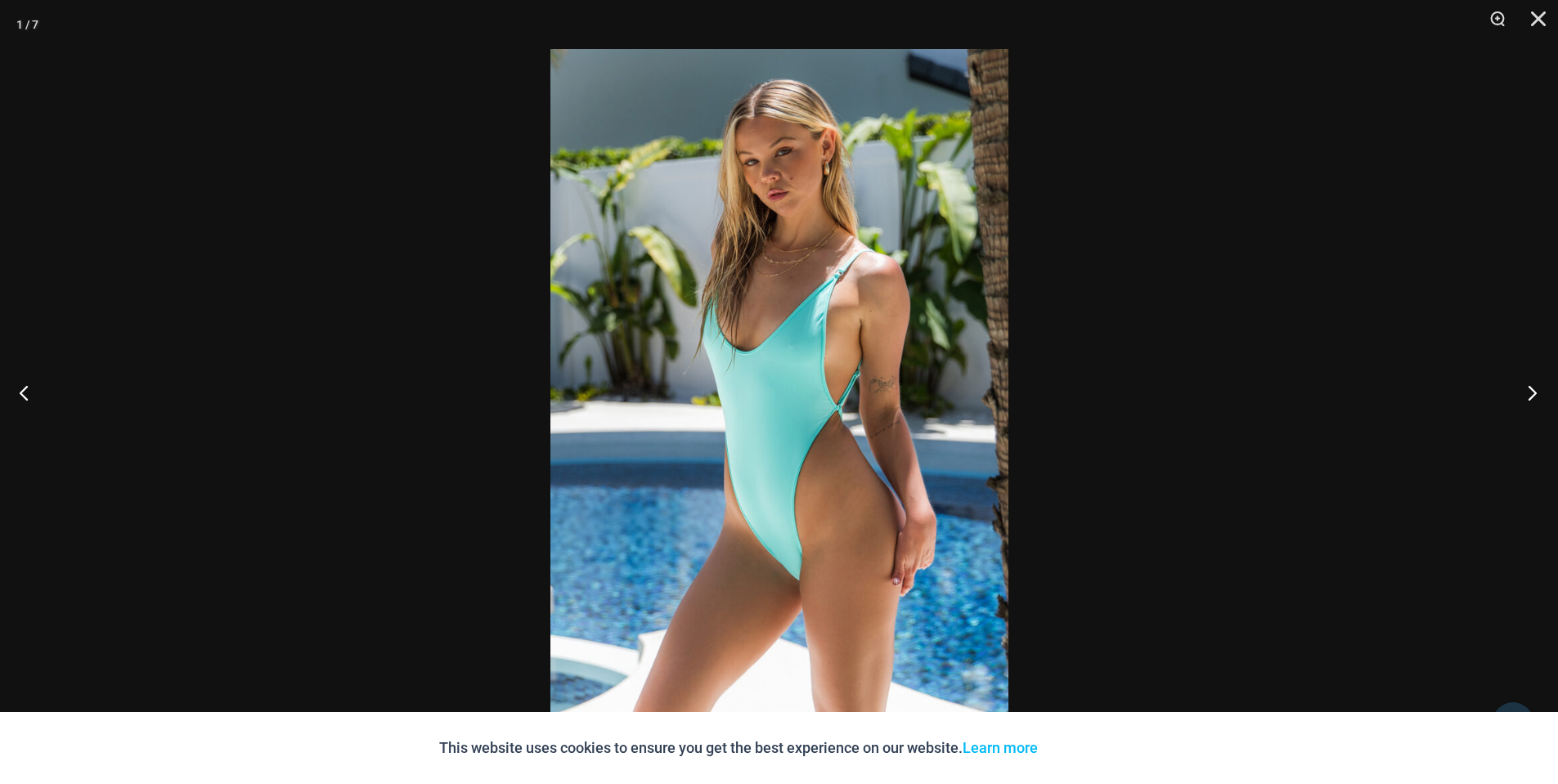
click at [1533, 381] on button "Next" at bounding box center [1527, 392] width 61 height 82
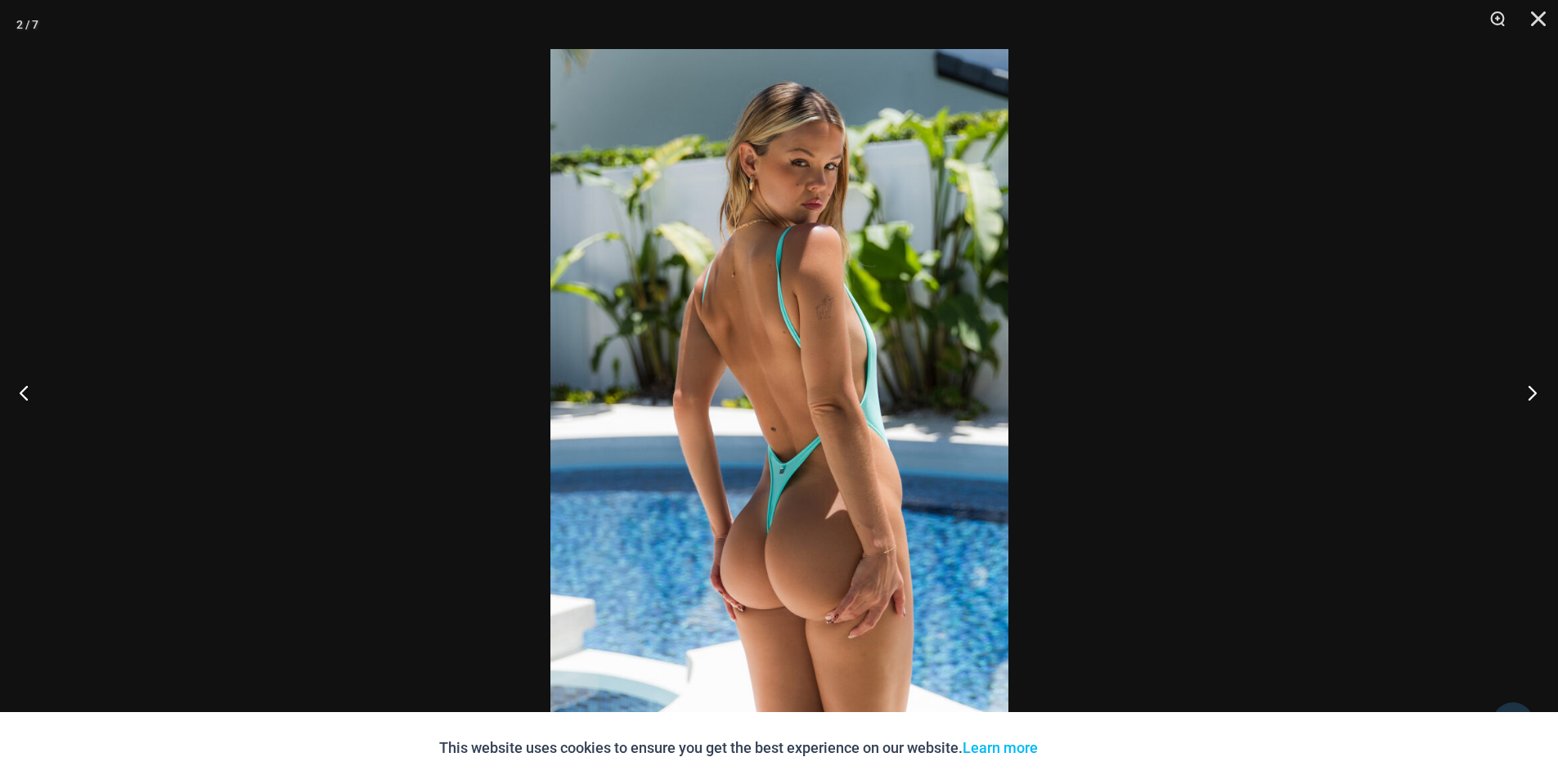
click at [1532, 381] on button "Next" at bounding box center [1527, 392] width 61 height 82
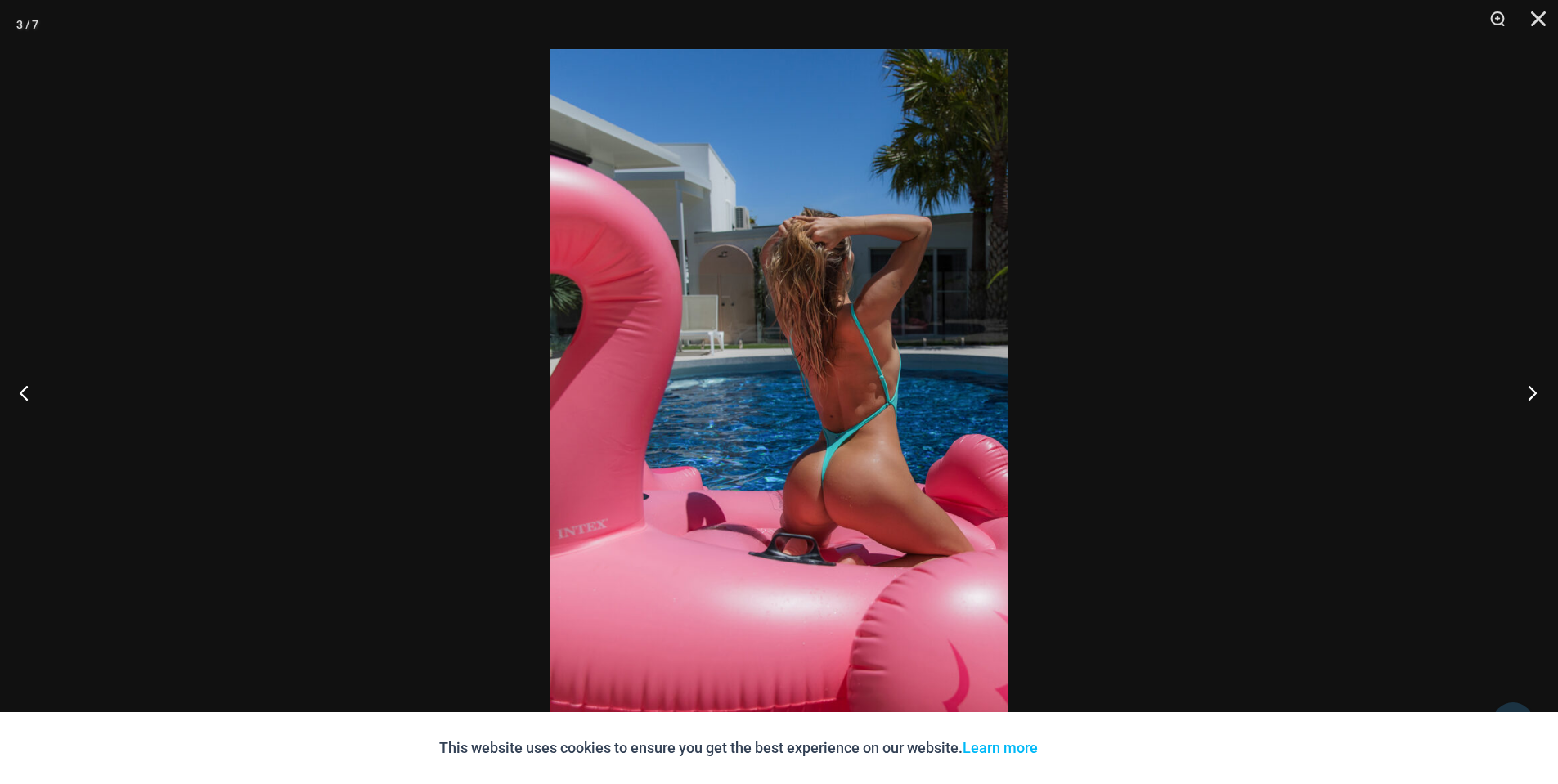
click at [1532, 381] on button "Next" at bounding box center [1527, 392] width 61 height 82
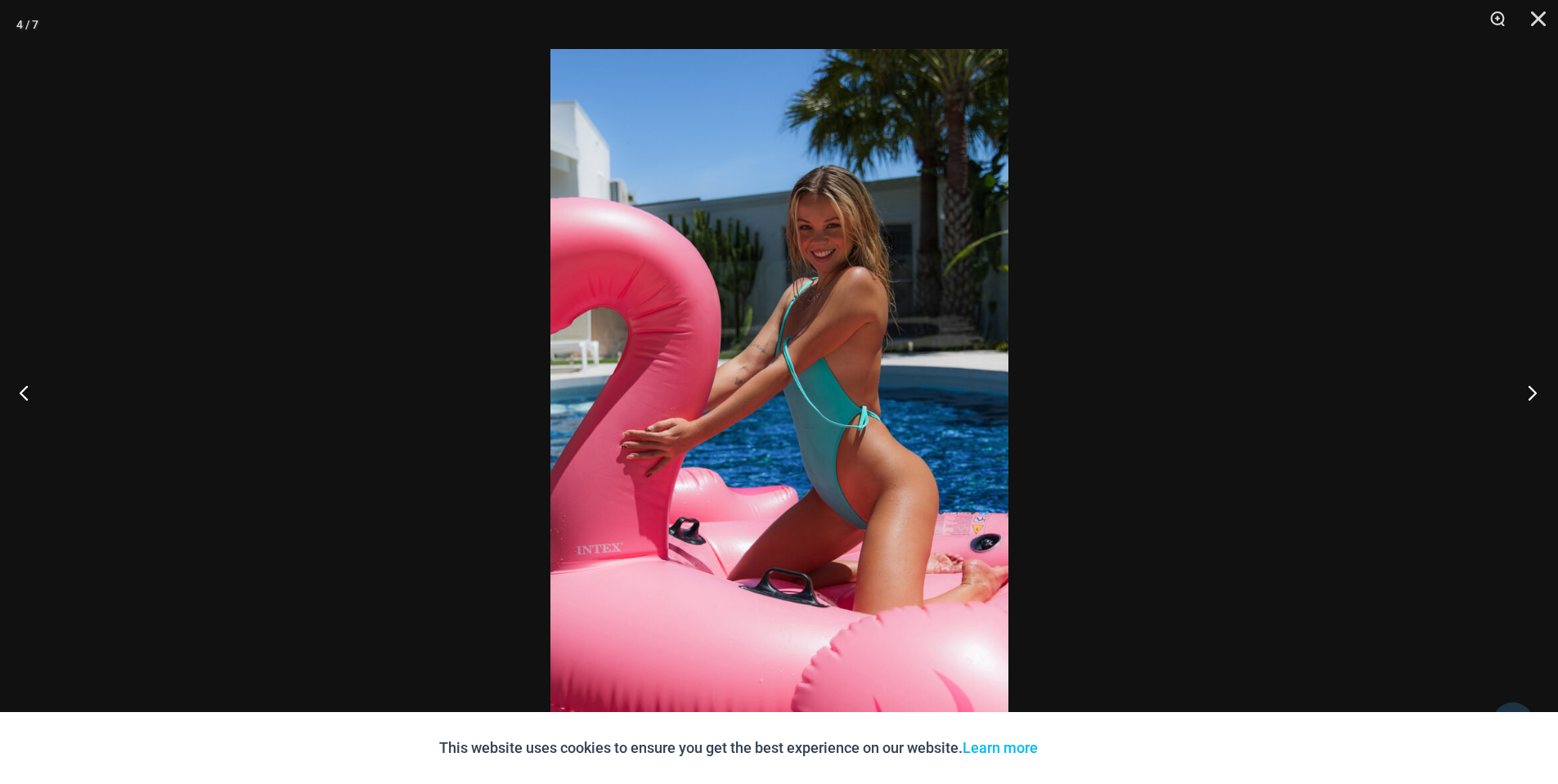
click at [1532, 381] on button "Next" at bounding box center [1527, 392] width 61 height 82
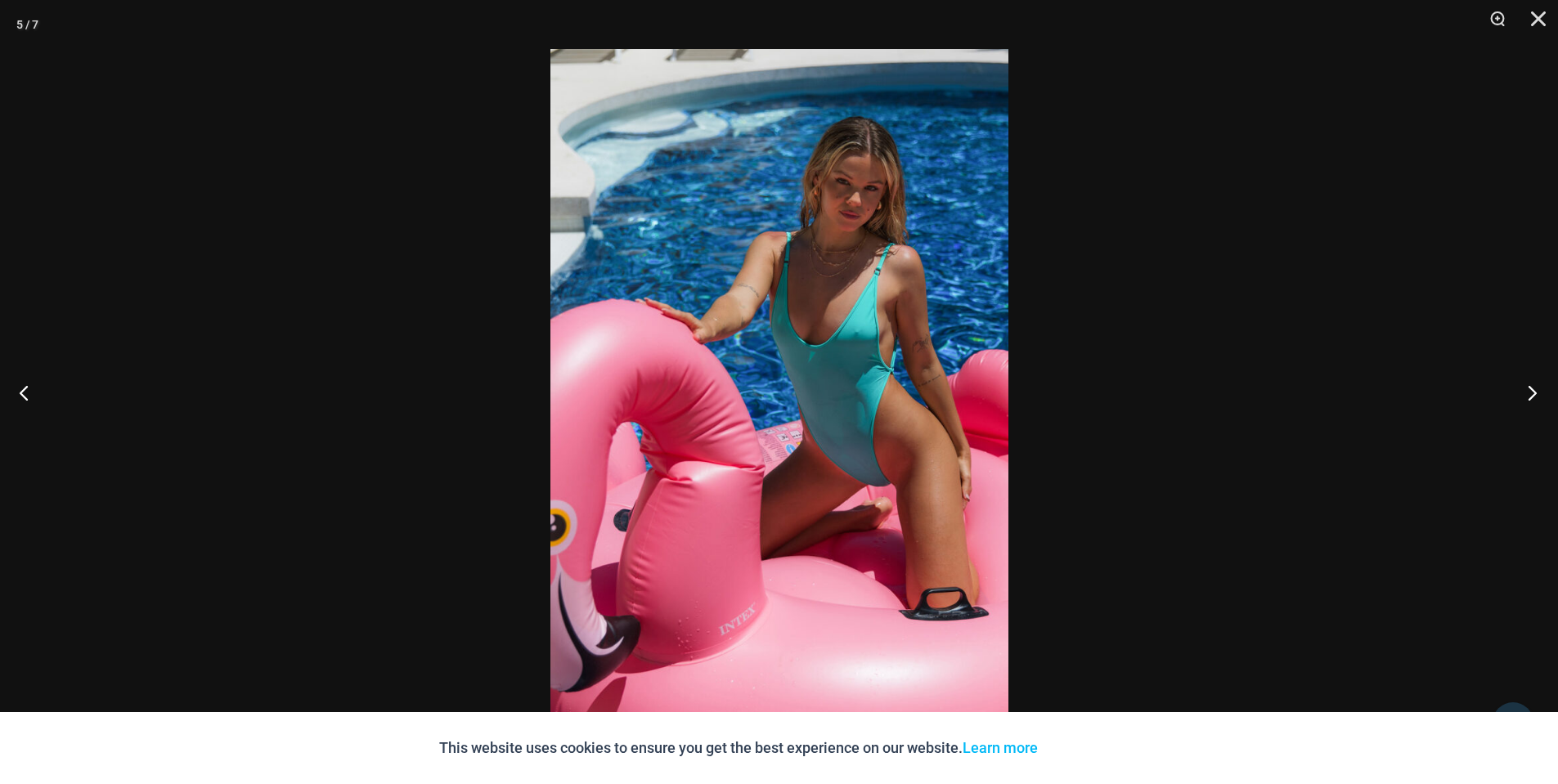
click at [1532, 381] on button "Next" at bounding box center [1527, 392] width 61 height 82
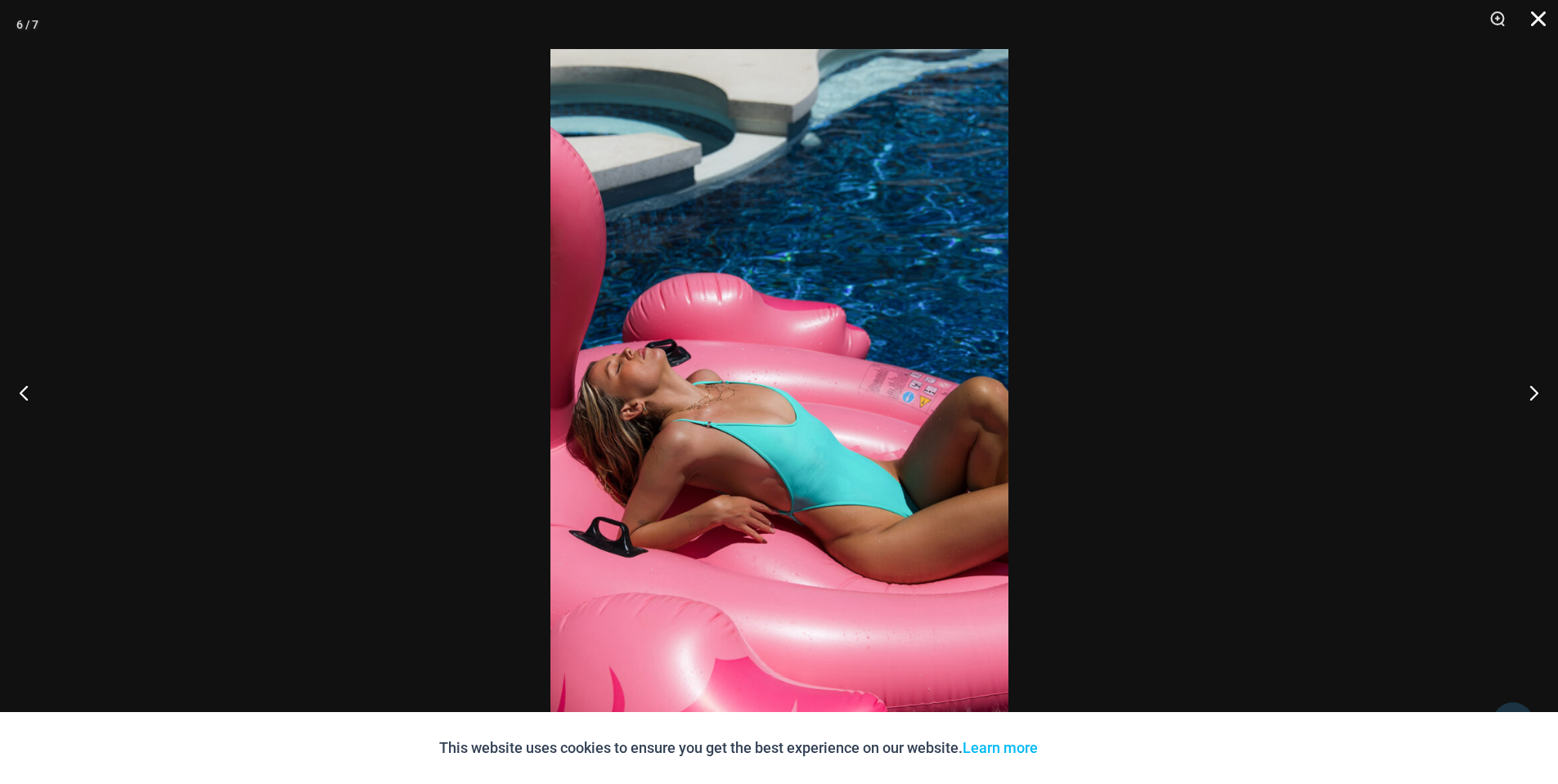
click at [1538, 15] on button "Close" at bounding box center [1532, 25] width 41 height 50
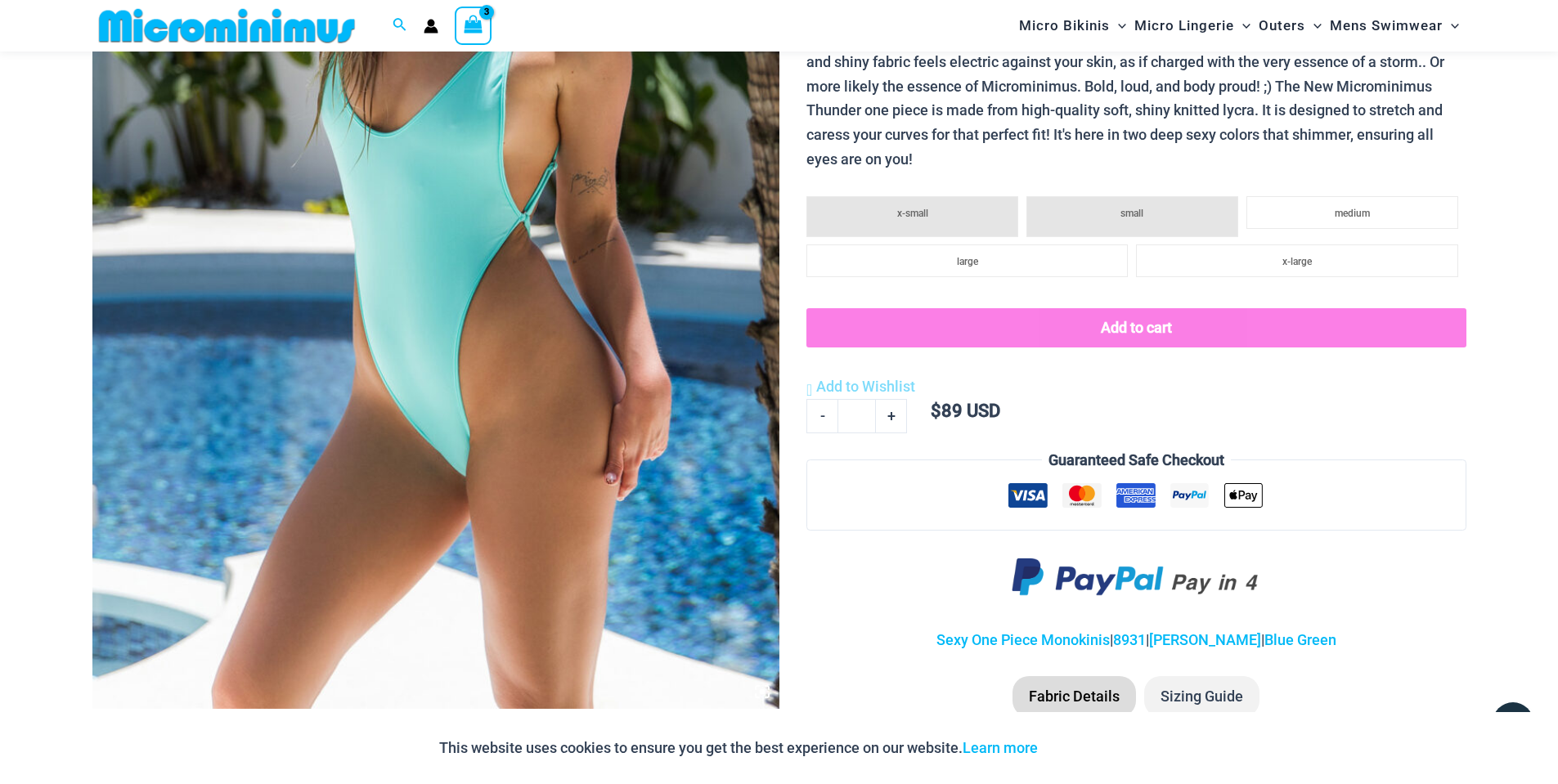
scroll to position [406, 0]
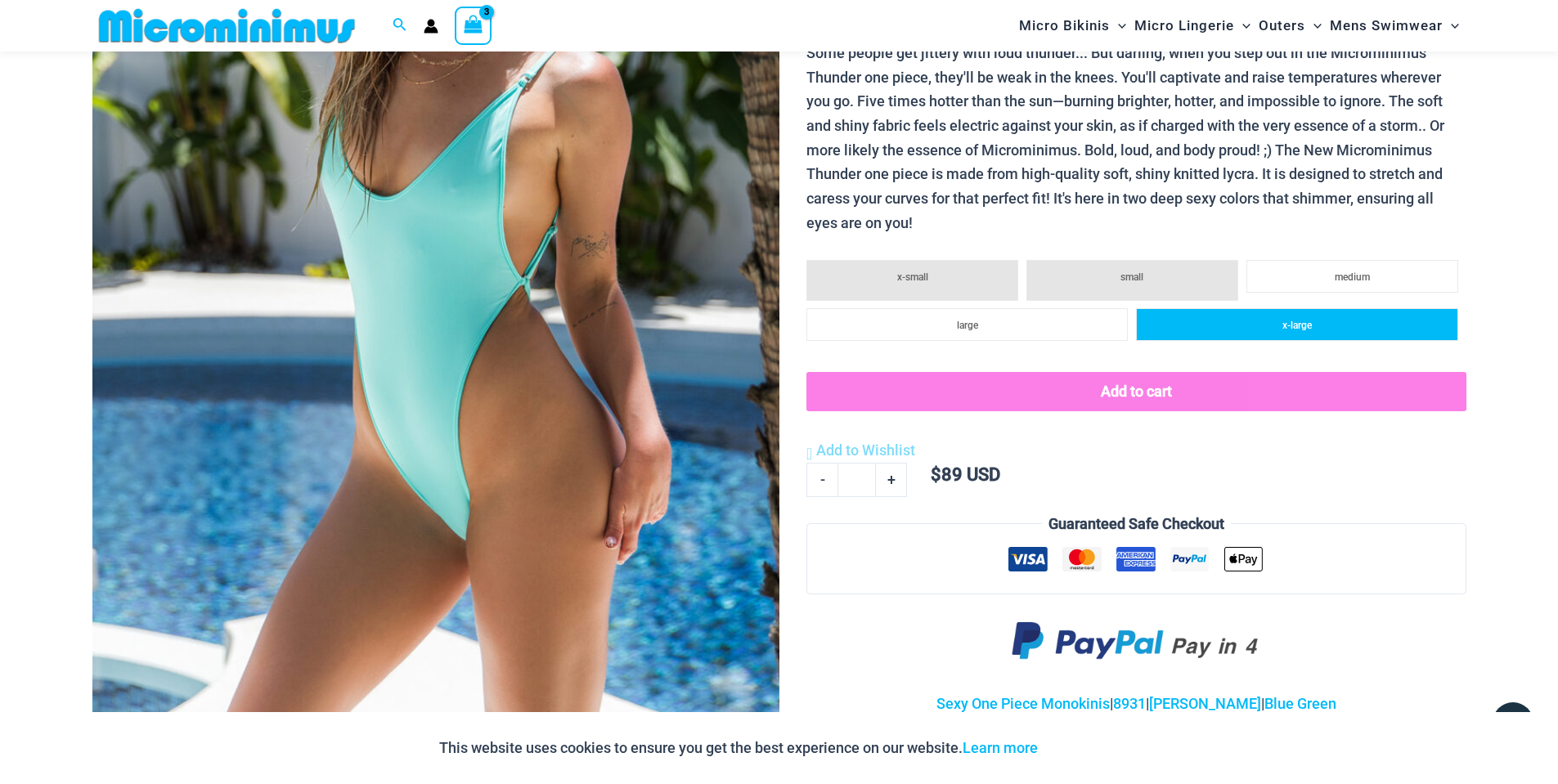
click at [1278, 333] on li "x-large" at bounding box center [1297, 325] width 322 height 33
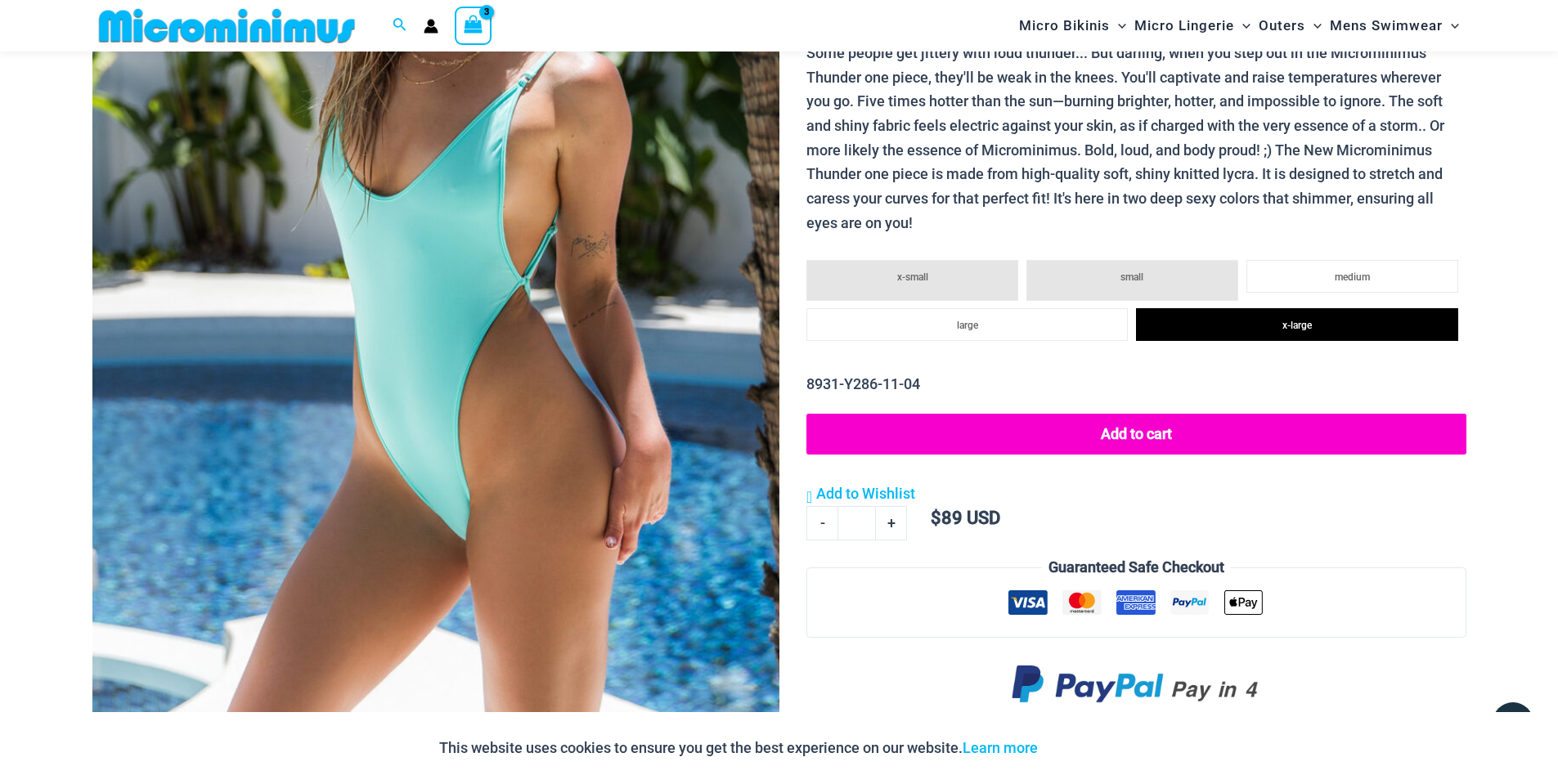
click at [1133, 428] on button "Add to cart" at bounding box center [1135, 434] width 659 height 41
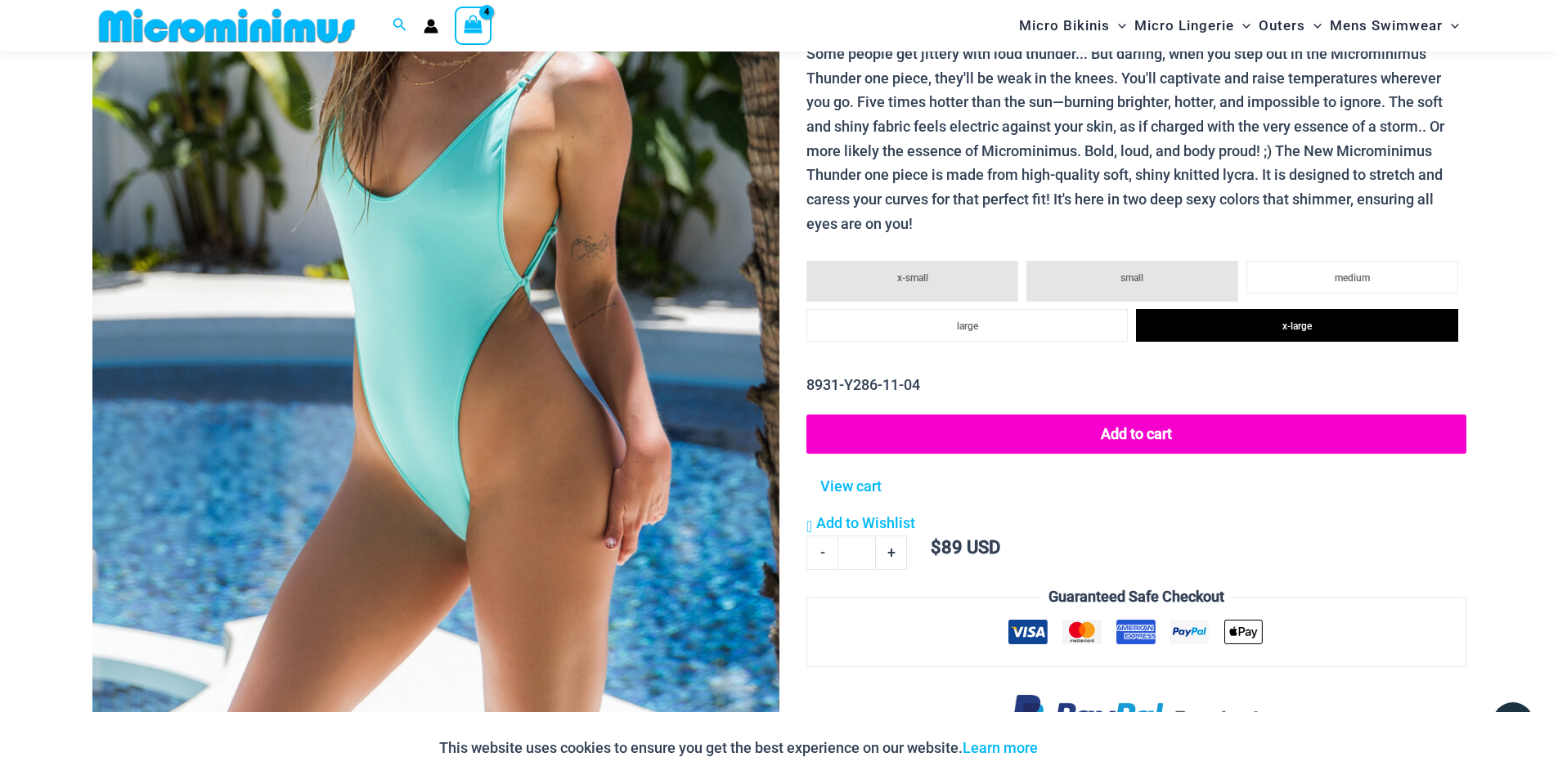
scroll to position [80, 0]
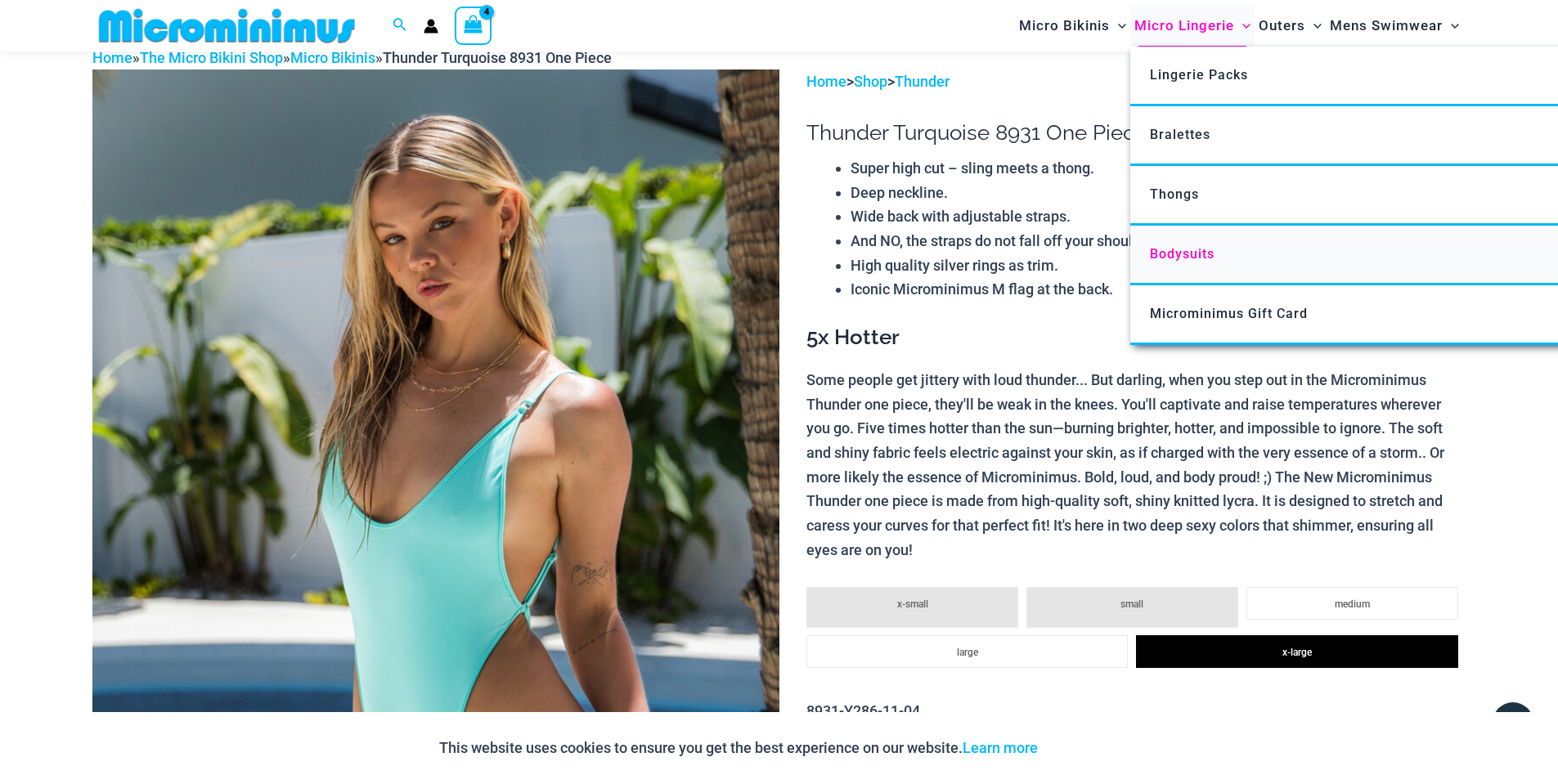
click at [1175, 249] on span "Bodysuits" at bounding box center [1182, 253] width 64 height 16
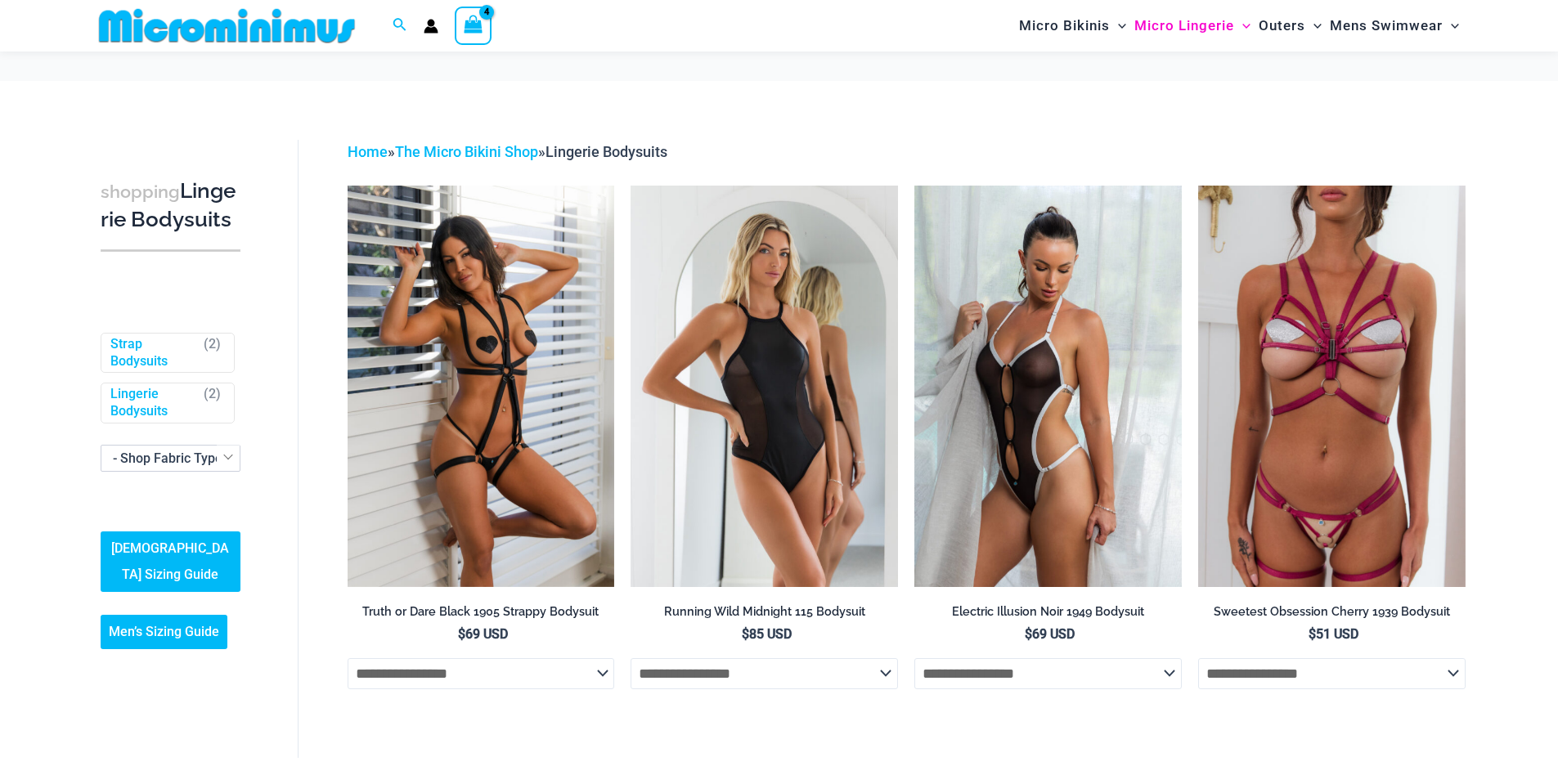
scroll to position [151, 0]
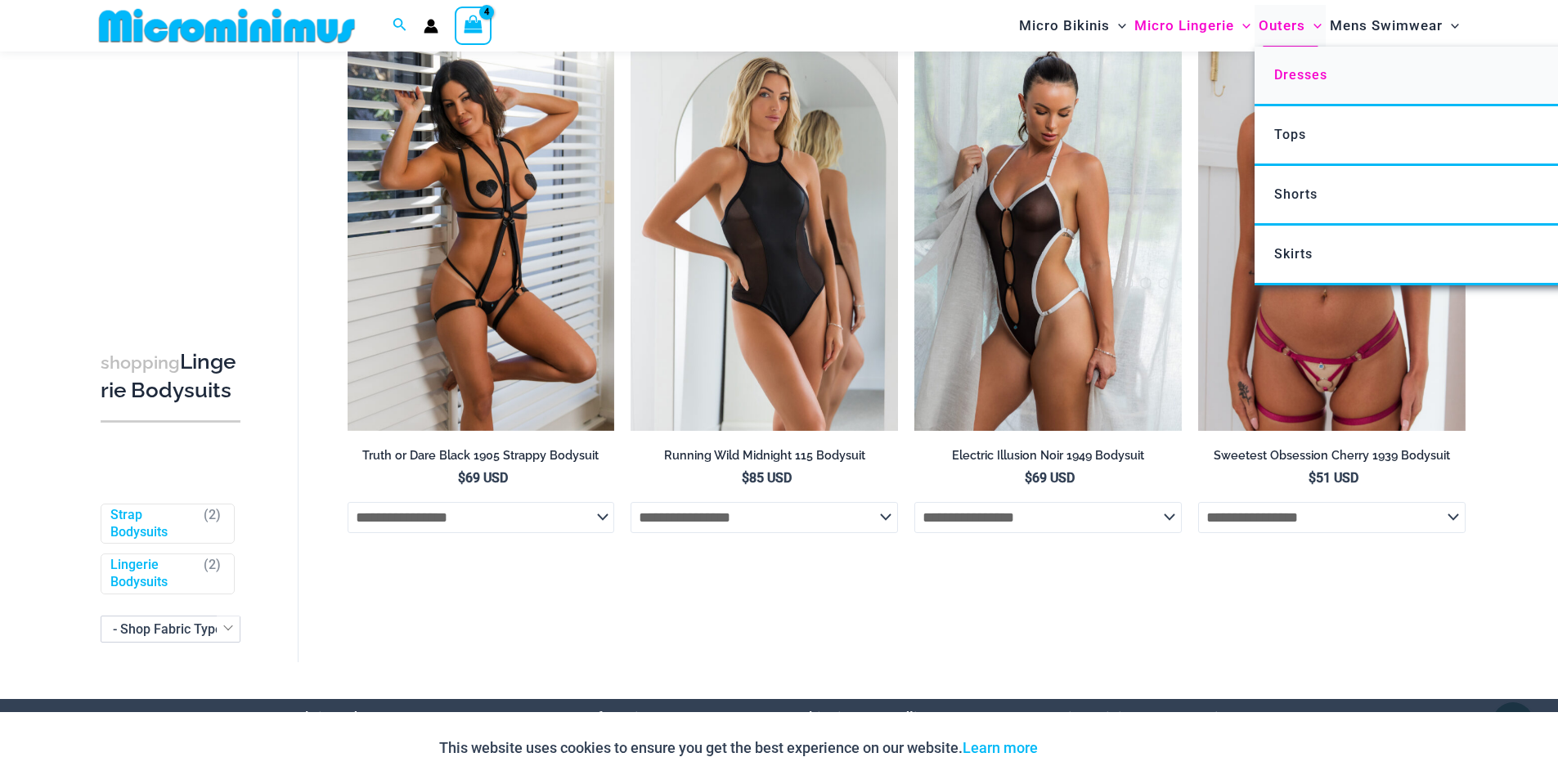
click at [1290, 72] on span "Dresses" at bounding box center [1301, 74] width 53 height 16
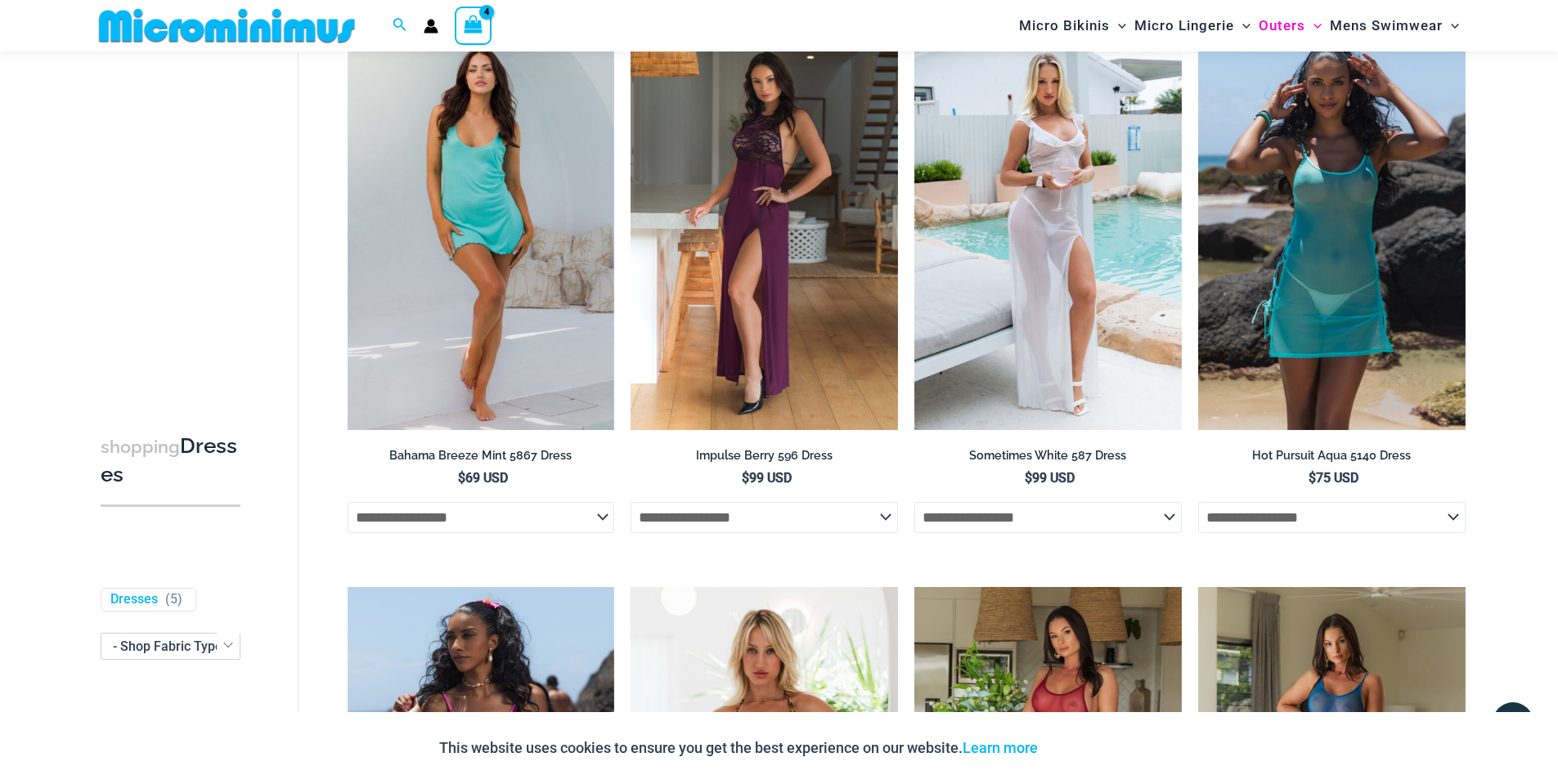
scroll to position [727, 0]
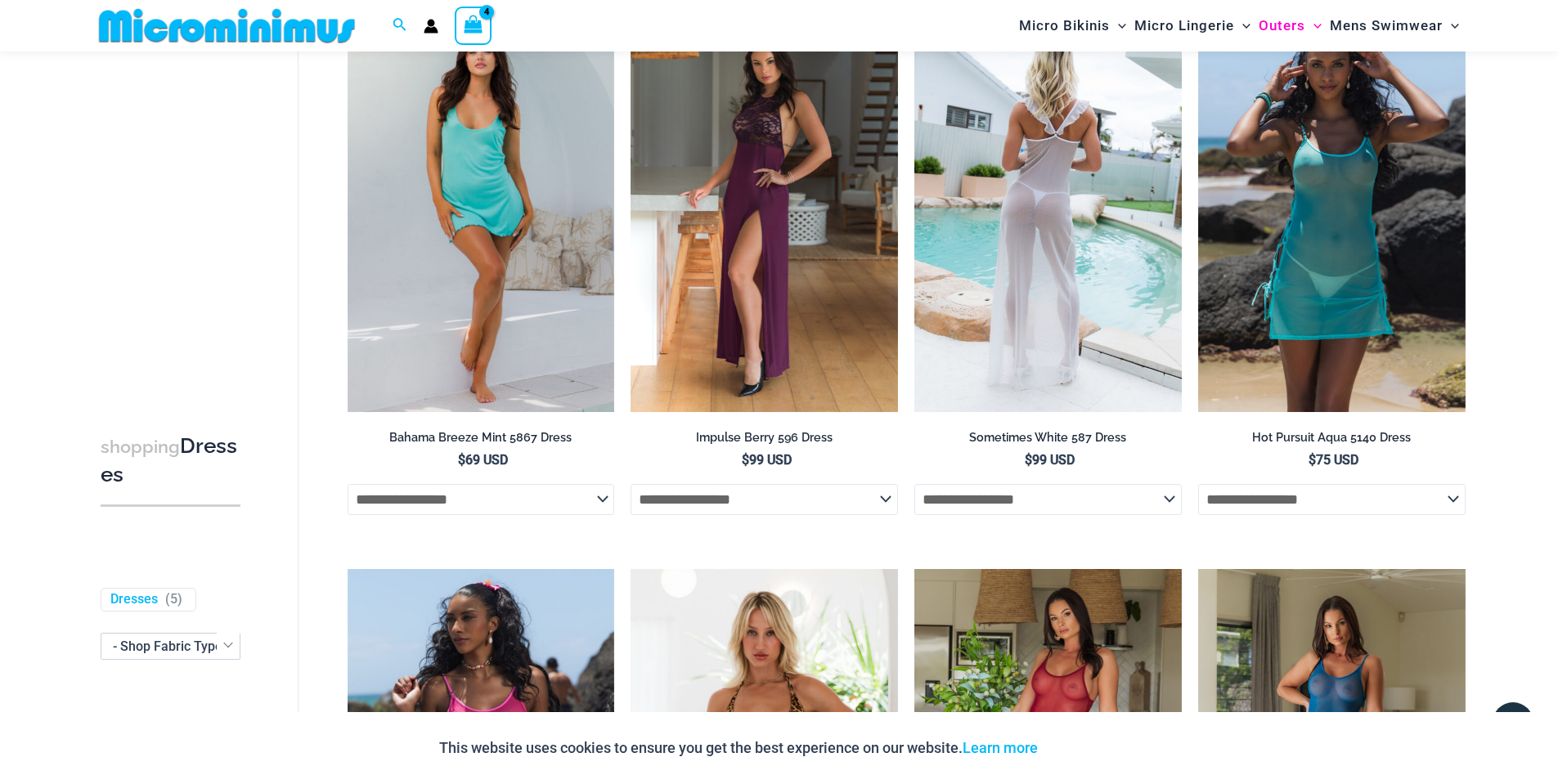
click at [1068, 177] on img at bounding box center [1048, 211] width 268 height 401
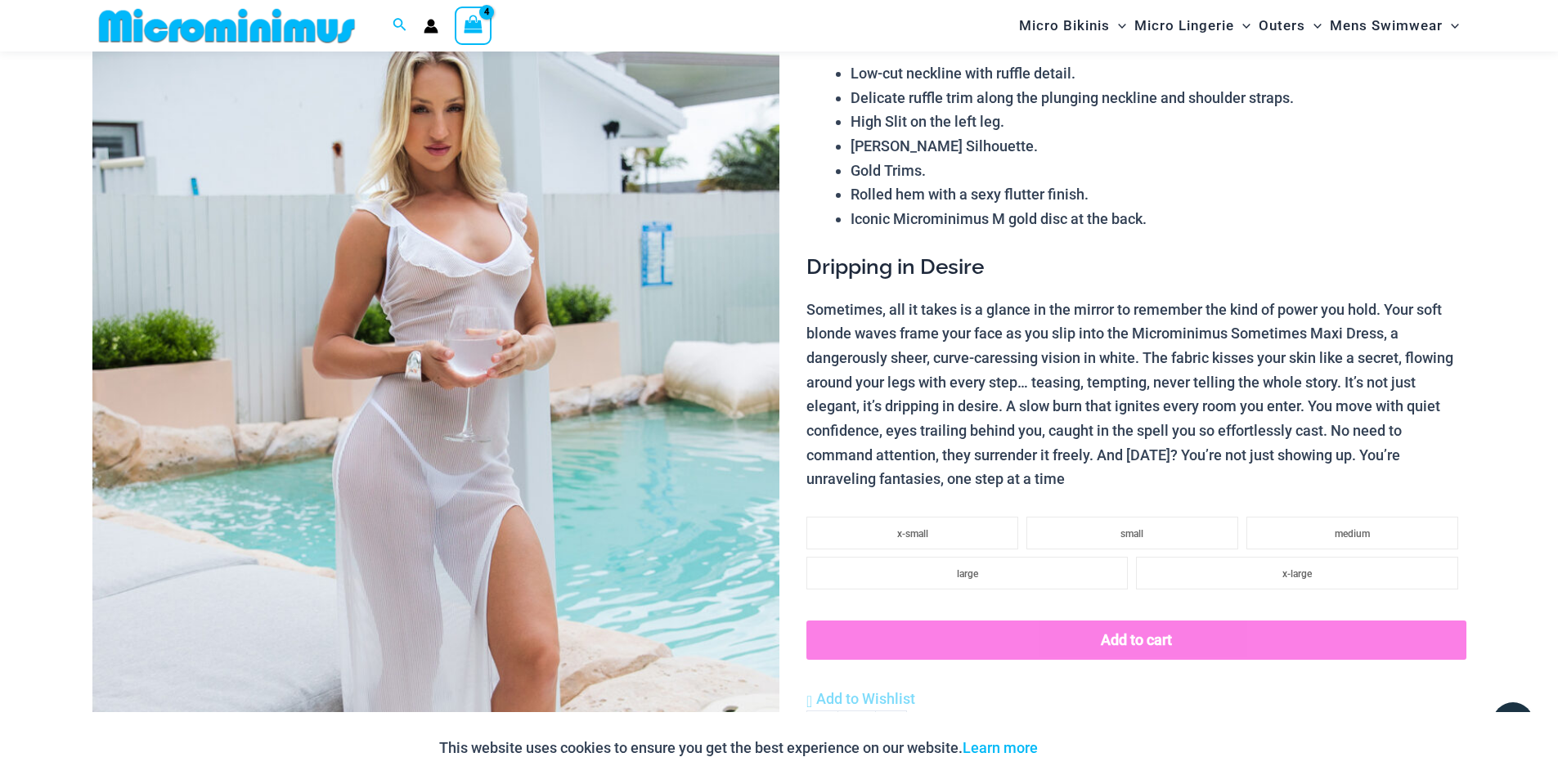
scroll to position [232, 0]
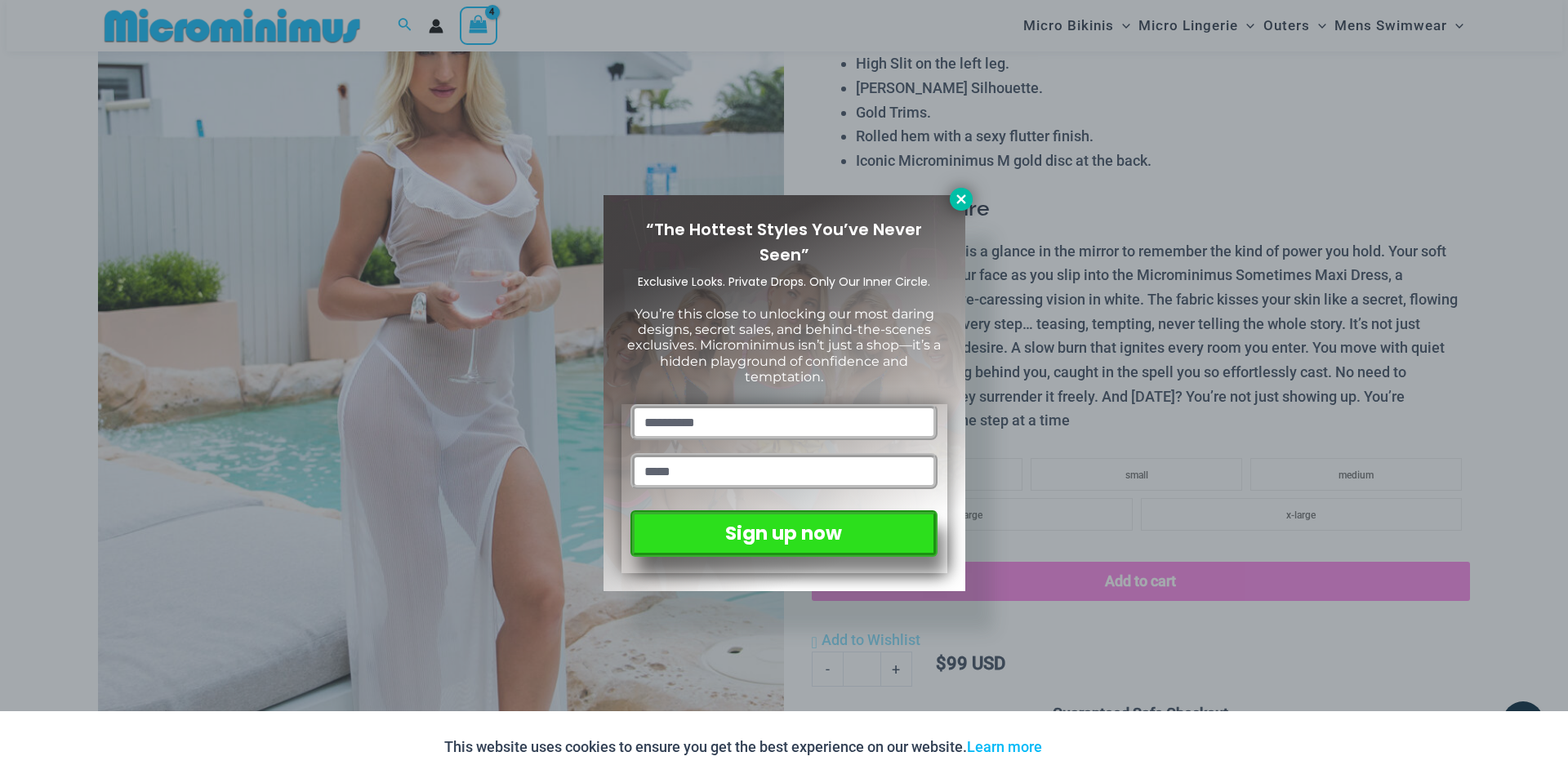
click at [961, 195] on icon at bounding box center [961, 200] width 15 height 15
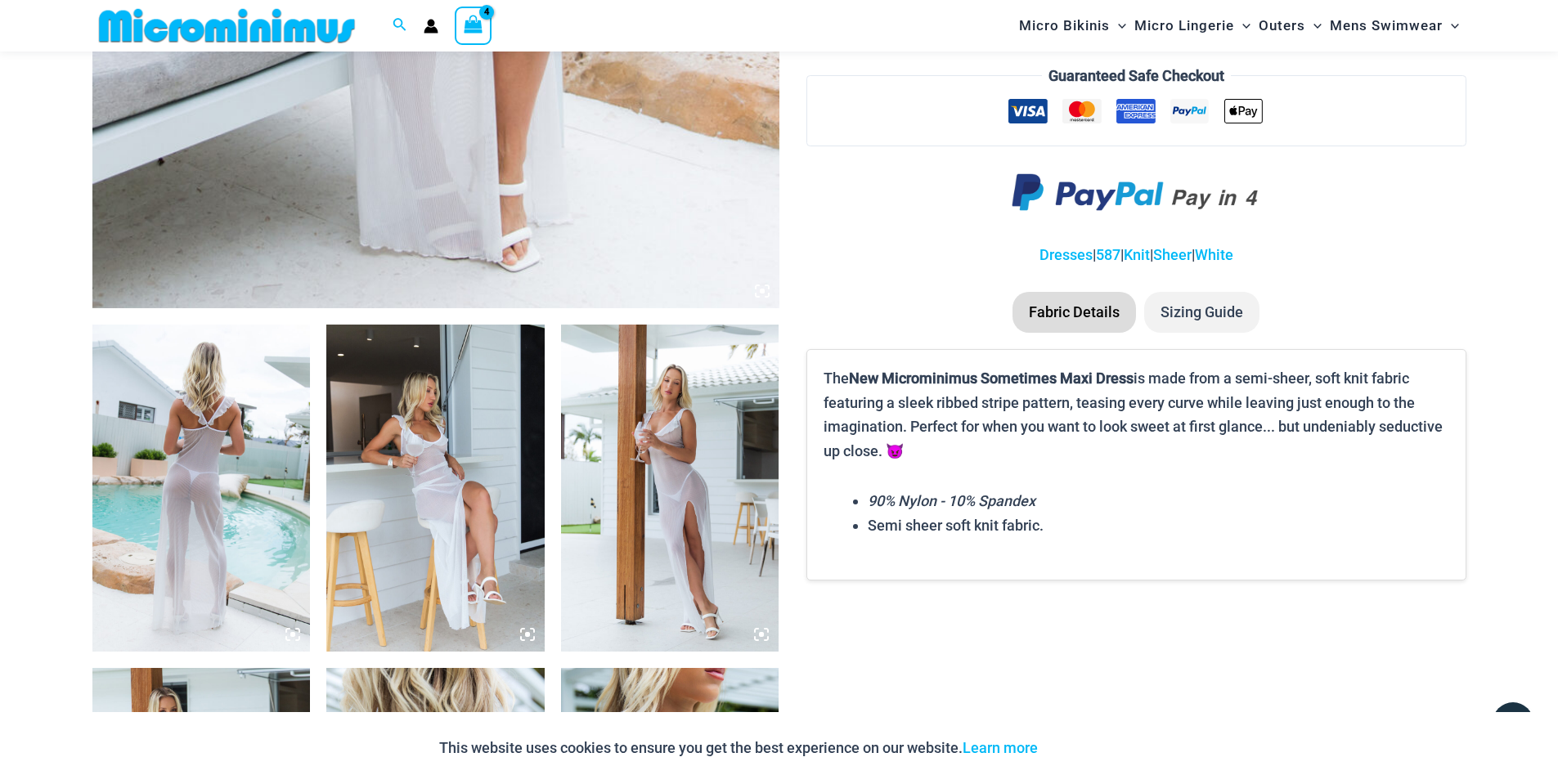
scroll to position [887, 0]
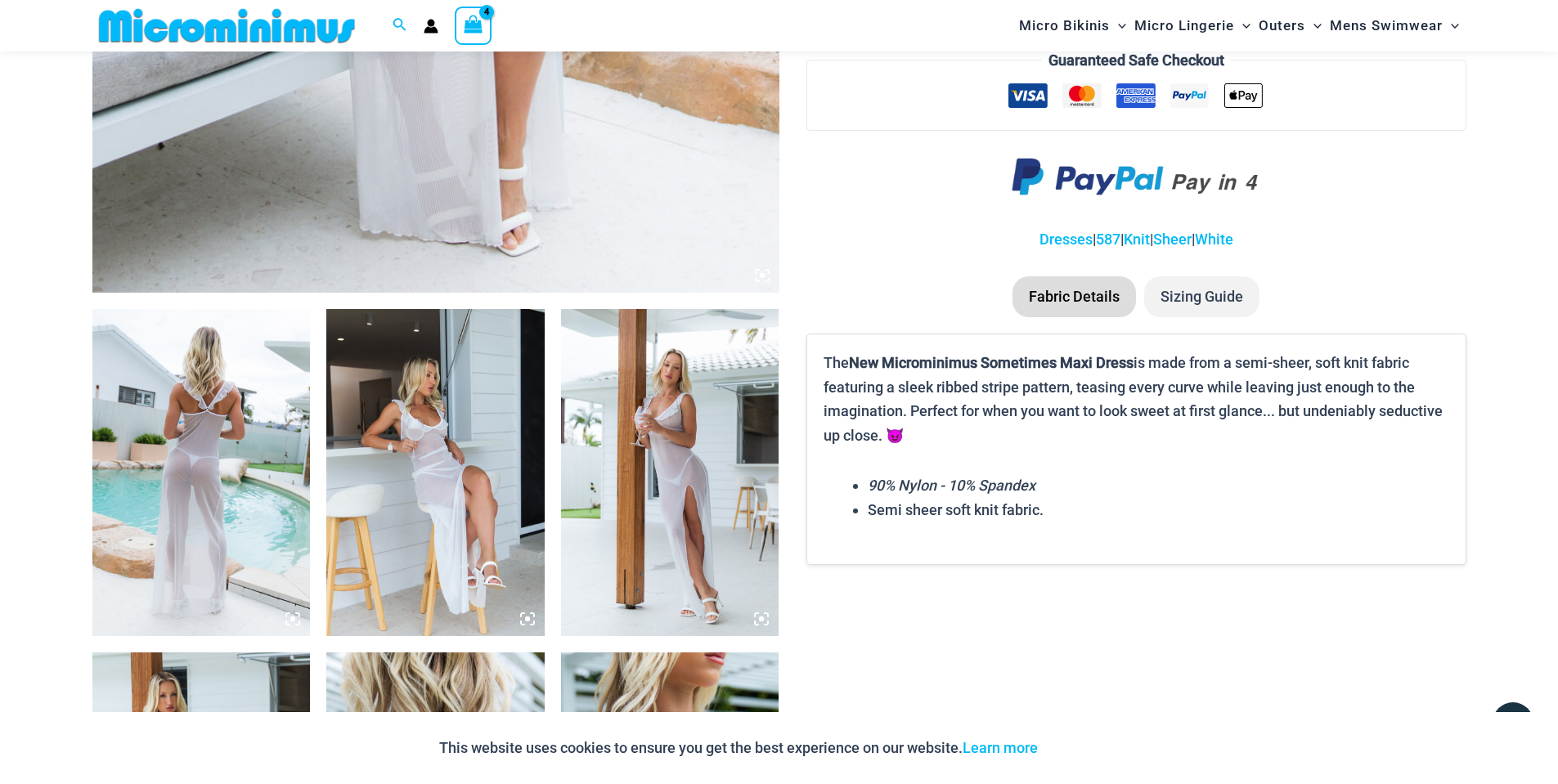
click at [197, 430] on img at bounding box center [202, 472] width 218 height 327
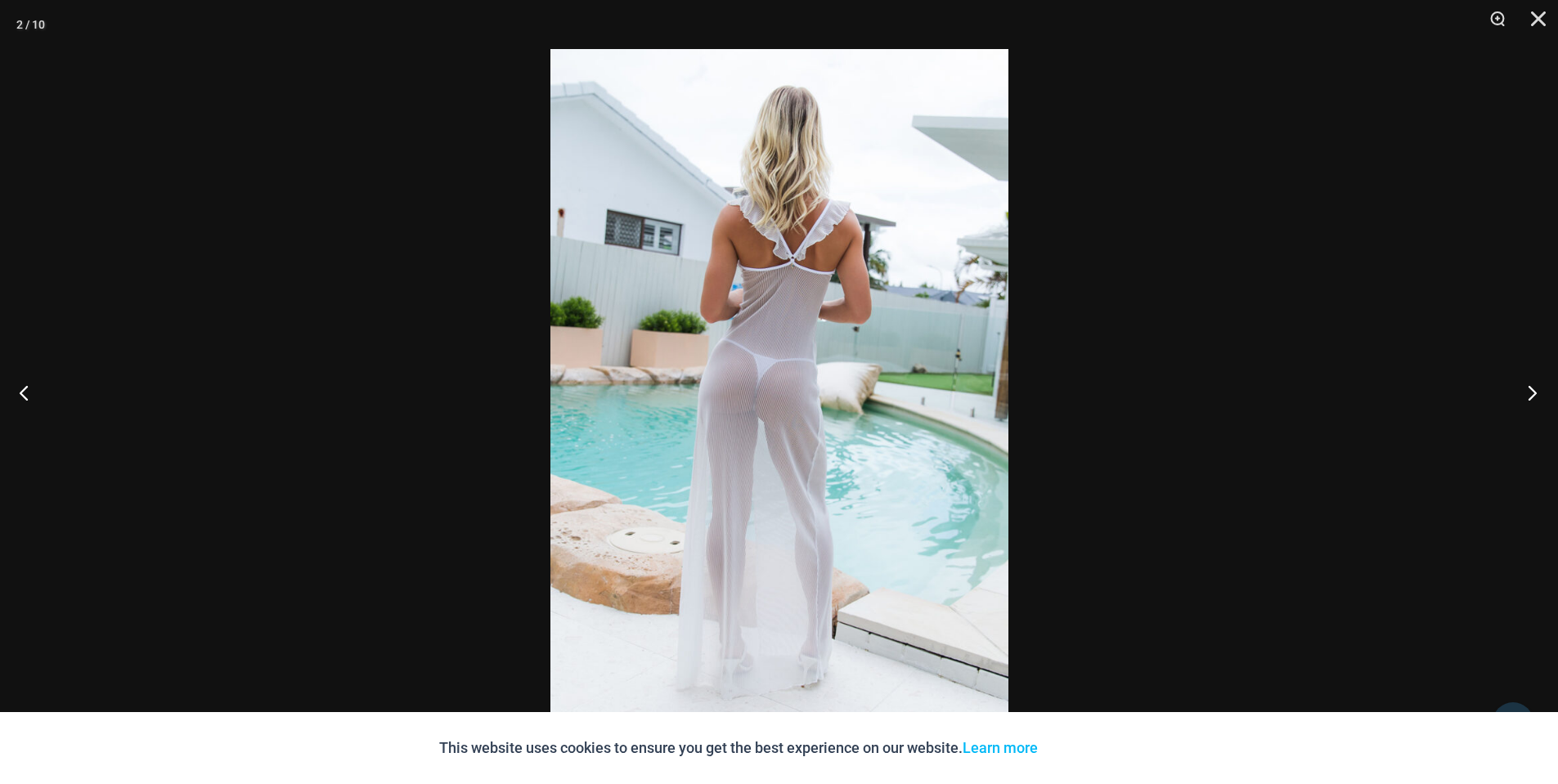
click at [1529, 393] on button "Next" at bounding box center [1527, 392] width 61 height 82
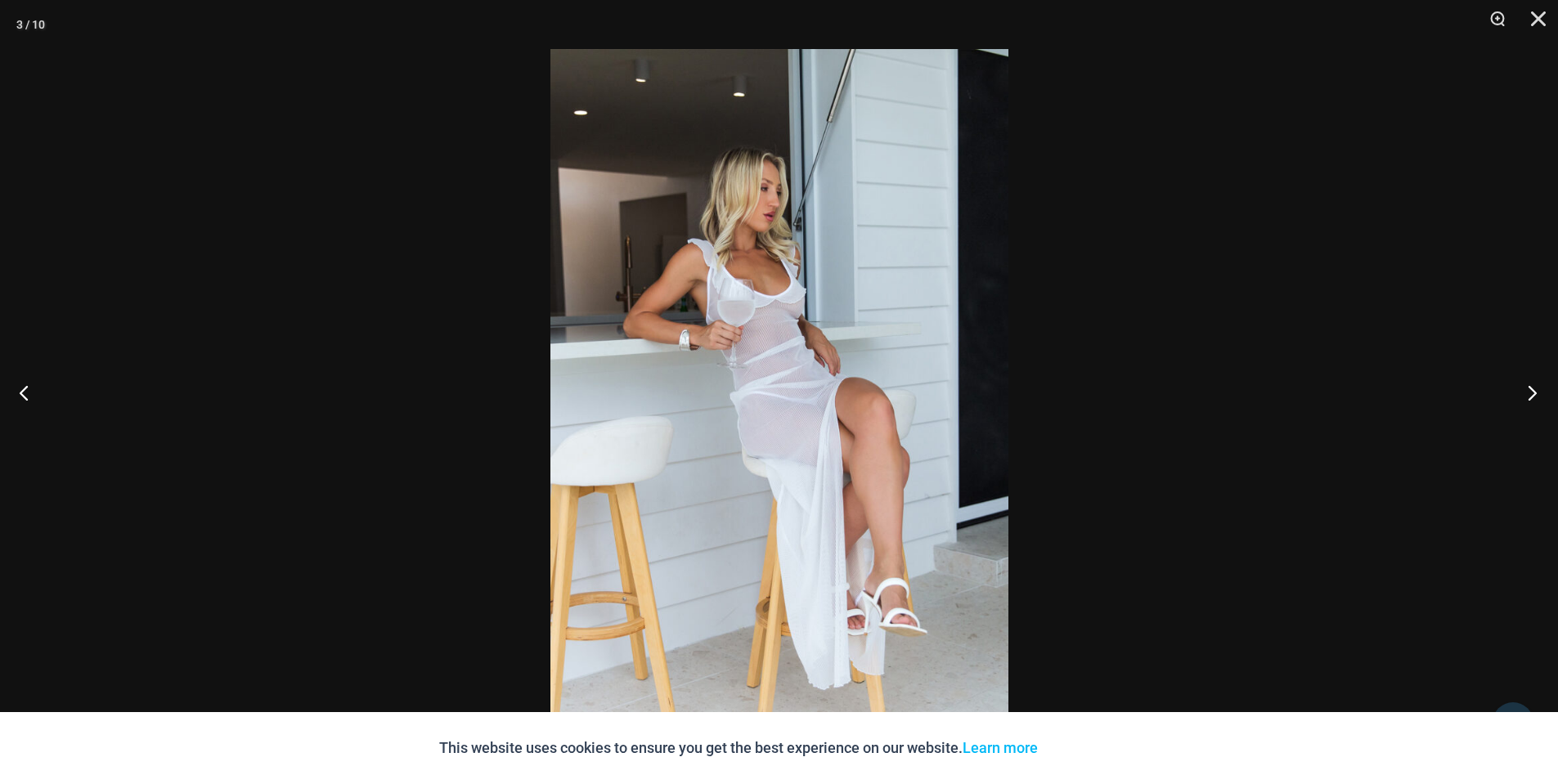
click at [1529, 393] on button "Next" at bounding box center [1527, 392] width 61 height 82
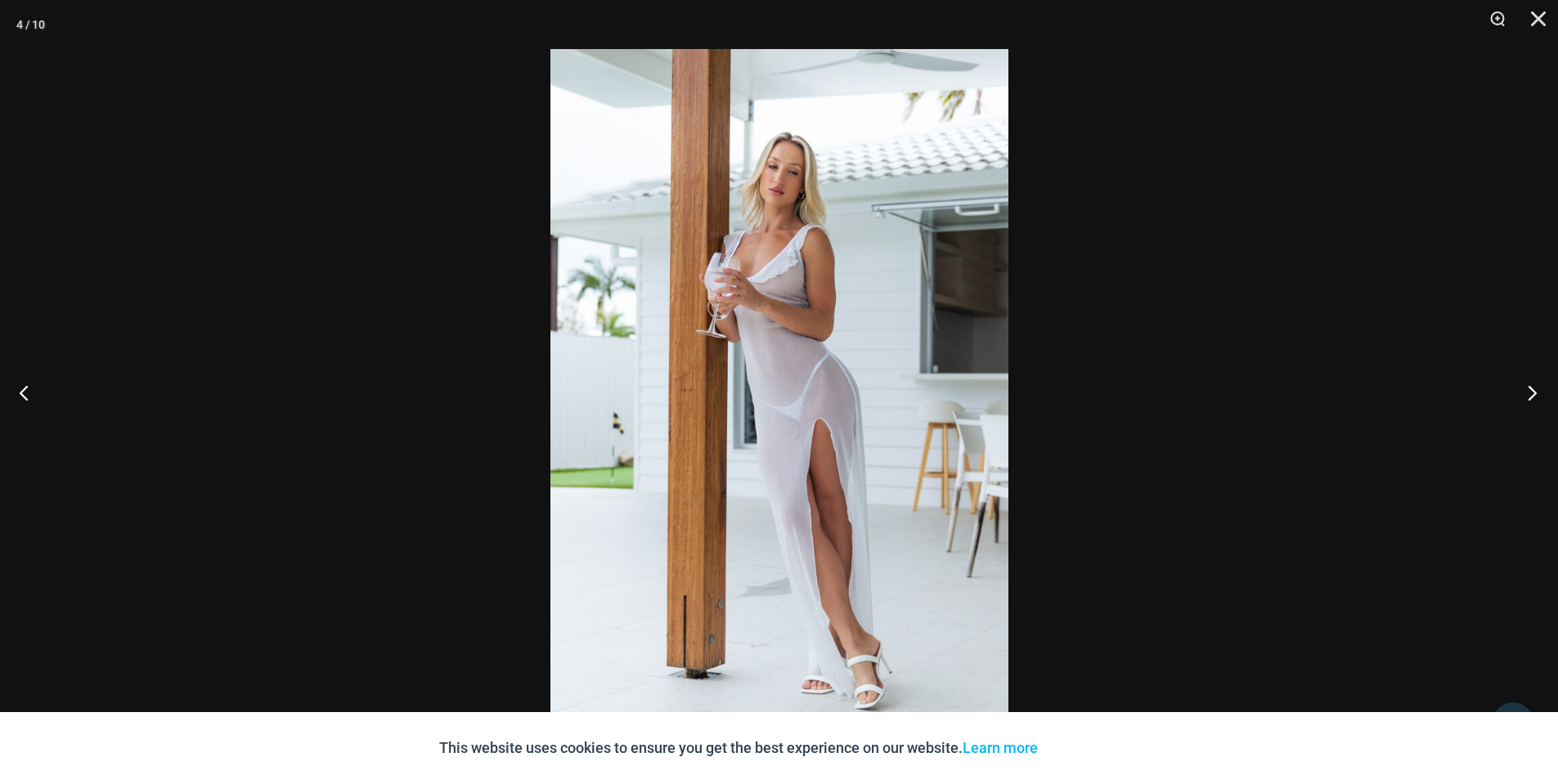
click at [1529, 392] on button "Next" at bounding box center [1527, 392] width 61 height 82
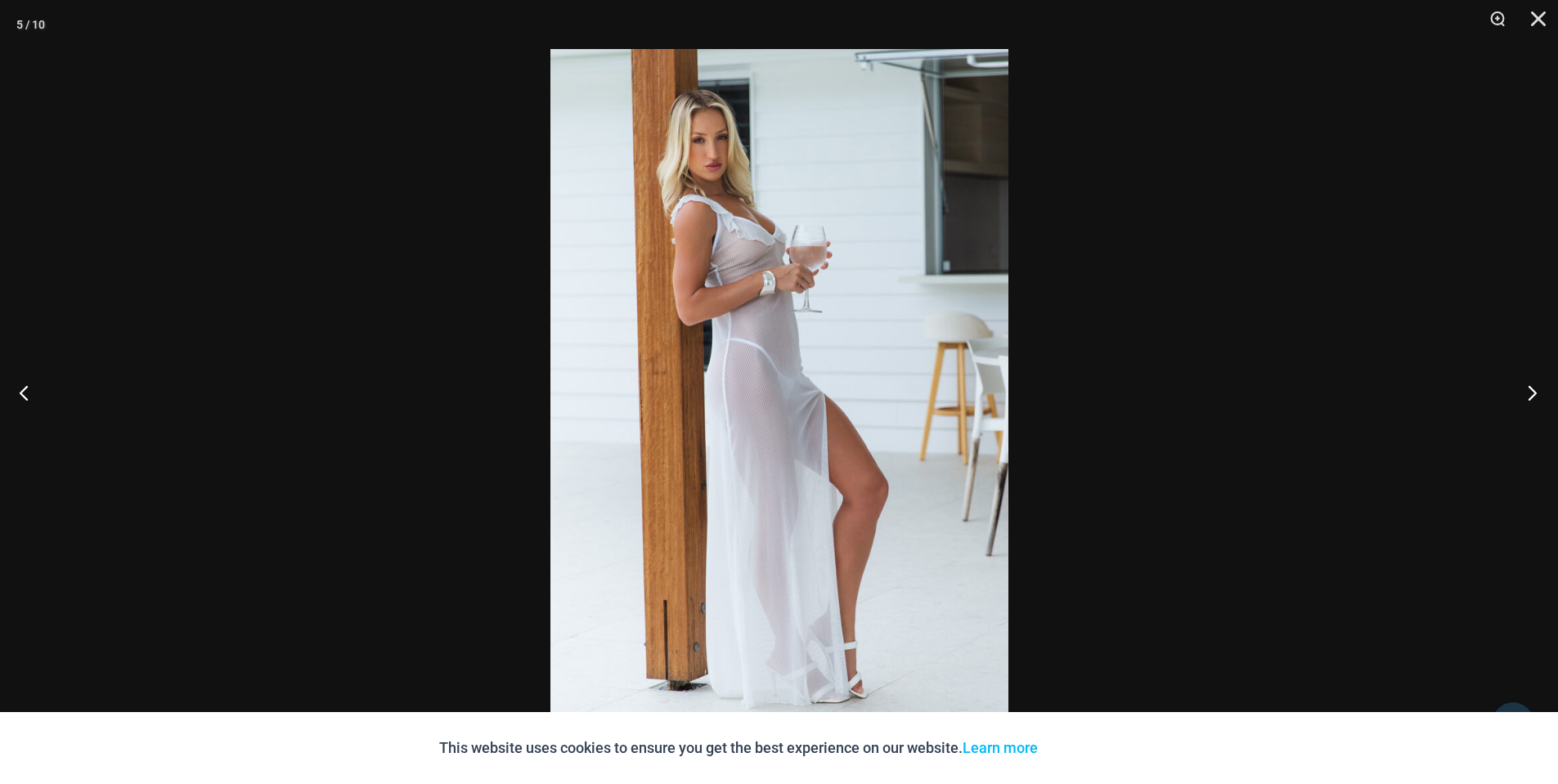
click at [1529, 392] on button "Next" at bounding box center [1527, 392] width 61 height 82
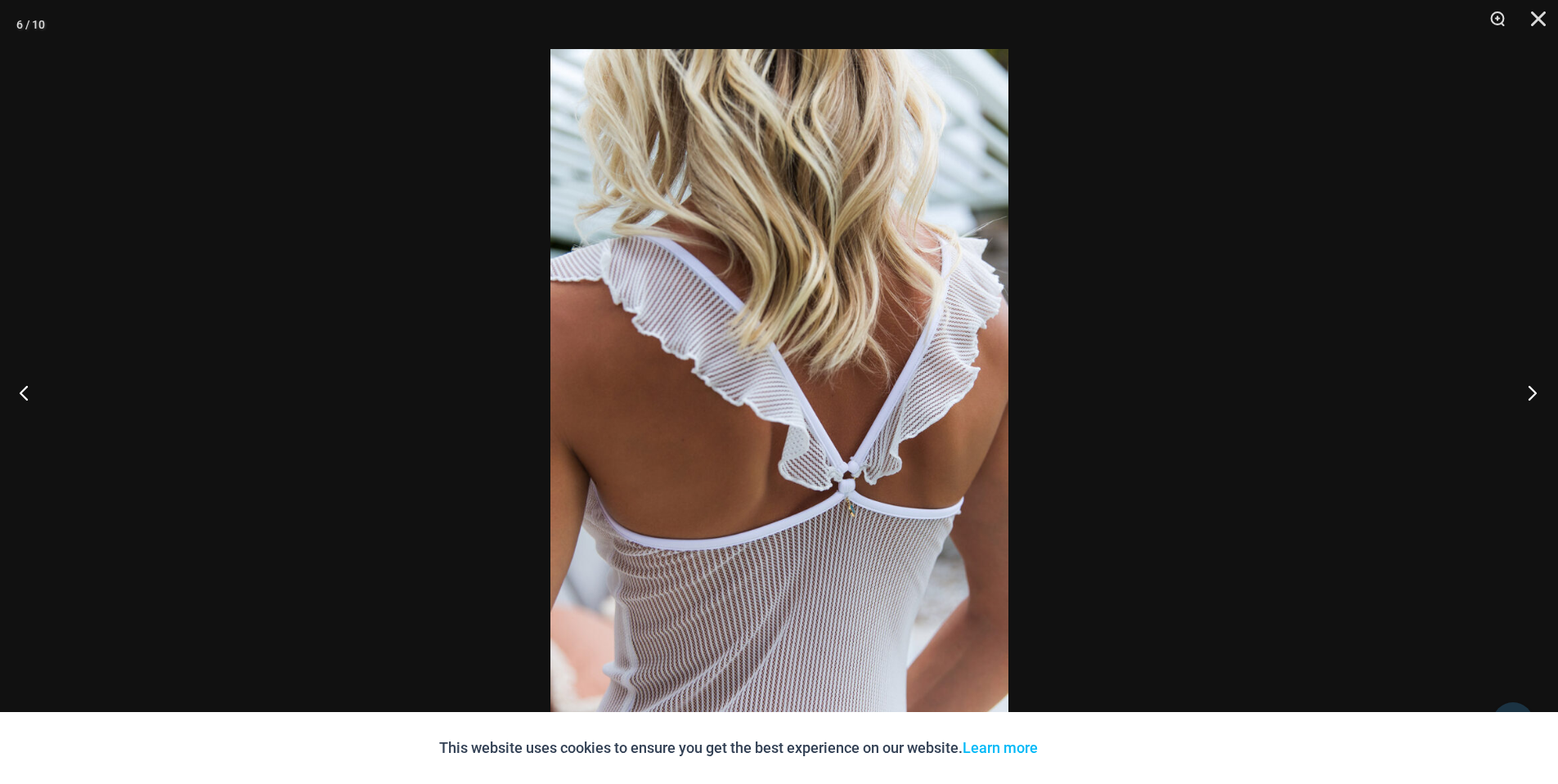
click at [1529, 392] on button "Next" at bounding box center [1527, 392] width 61 height 82
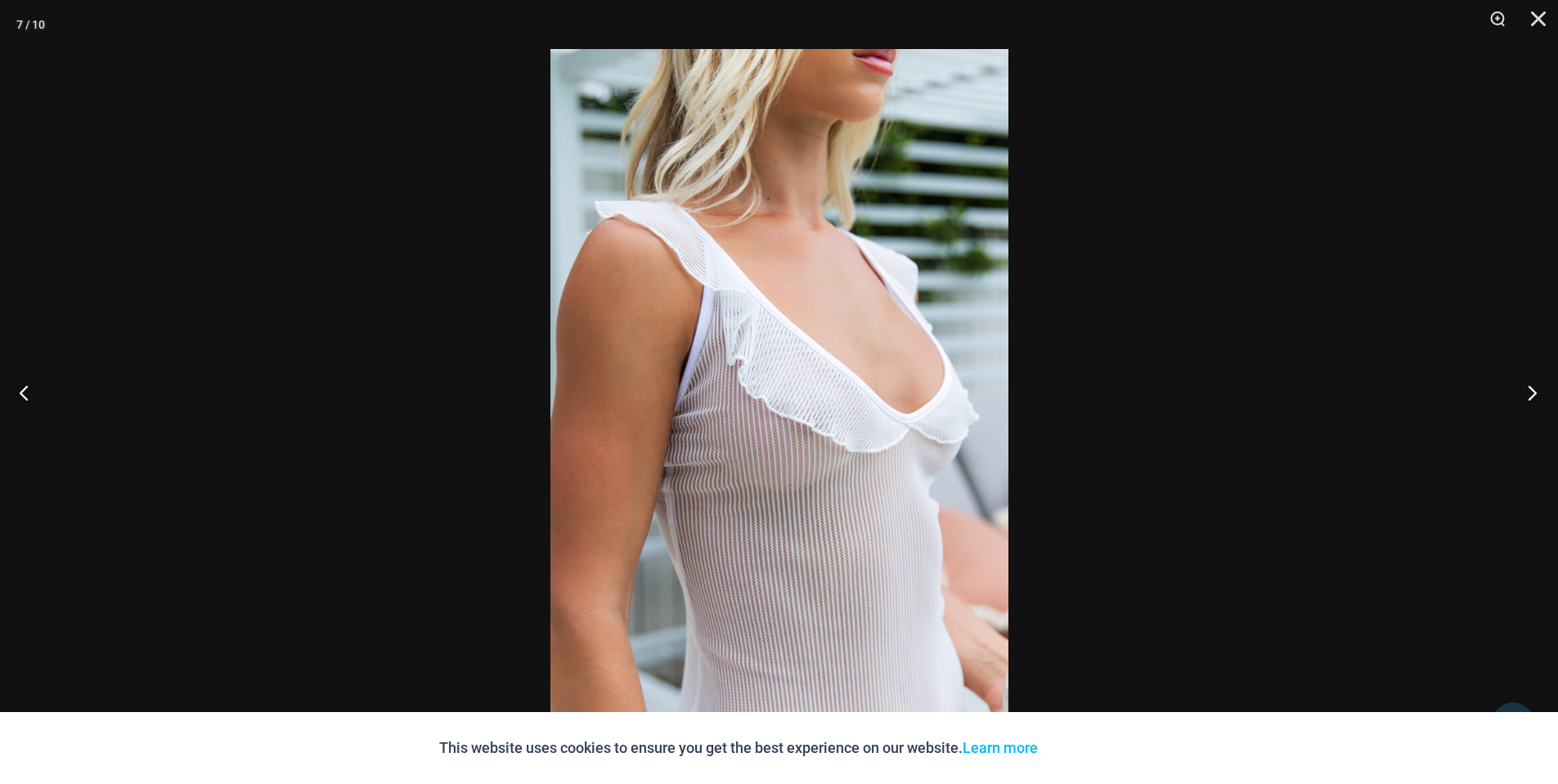
click at [1529, 392] on button "Next" at bounding box center [1527, 392] width 61 height 82
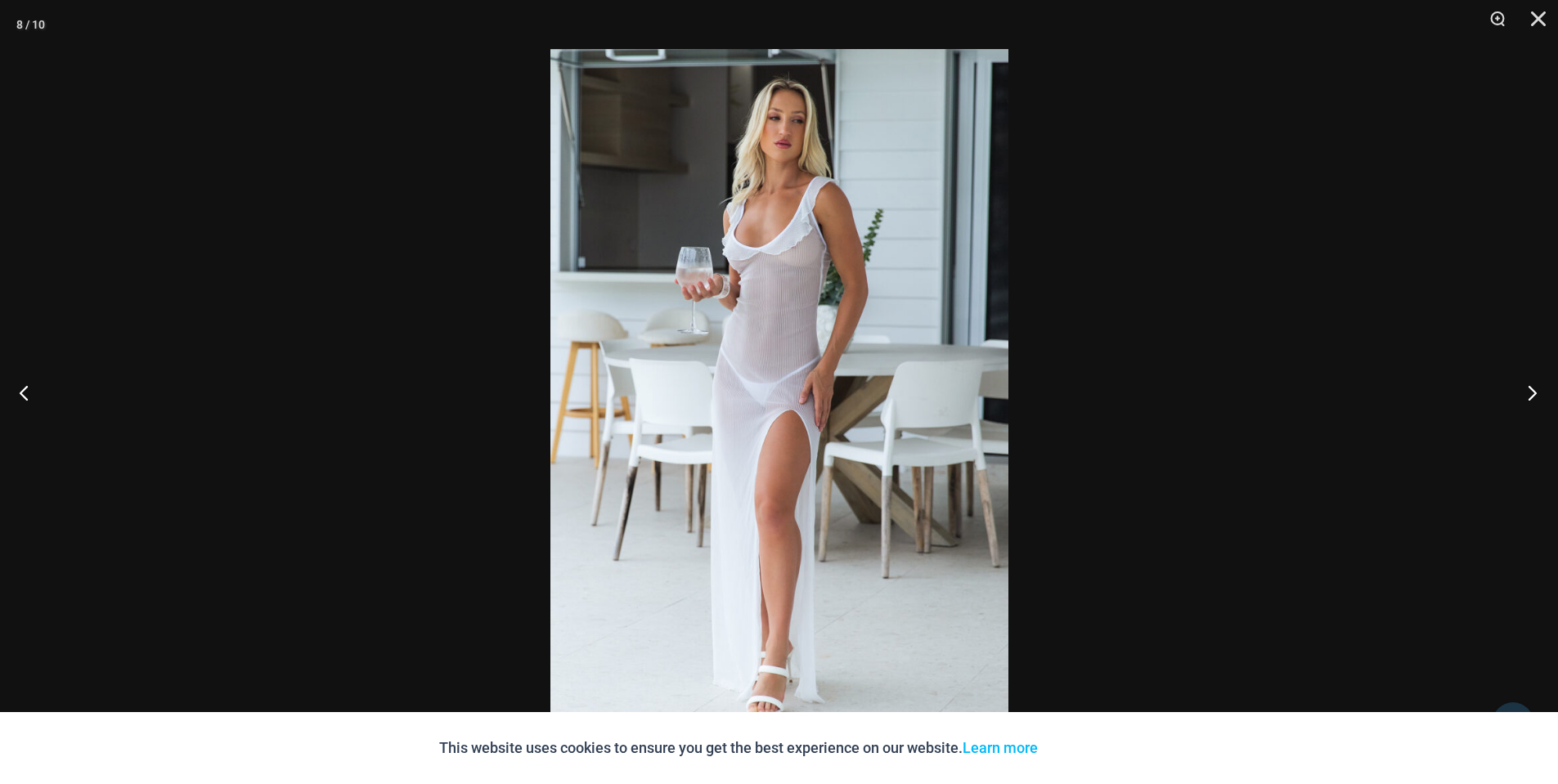
click at [1529, 392] on button "Next" at bounding box center [1527, 392] width 61 height 82
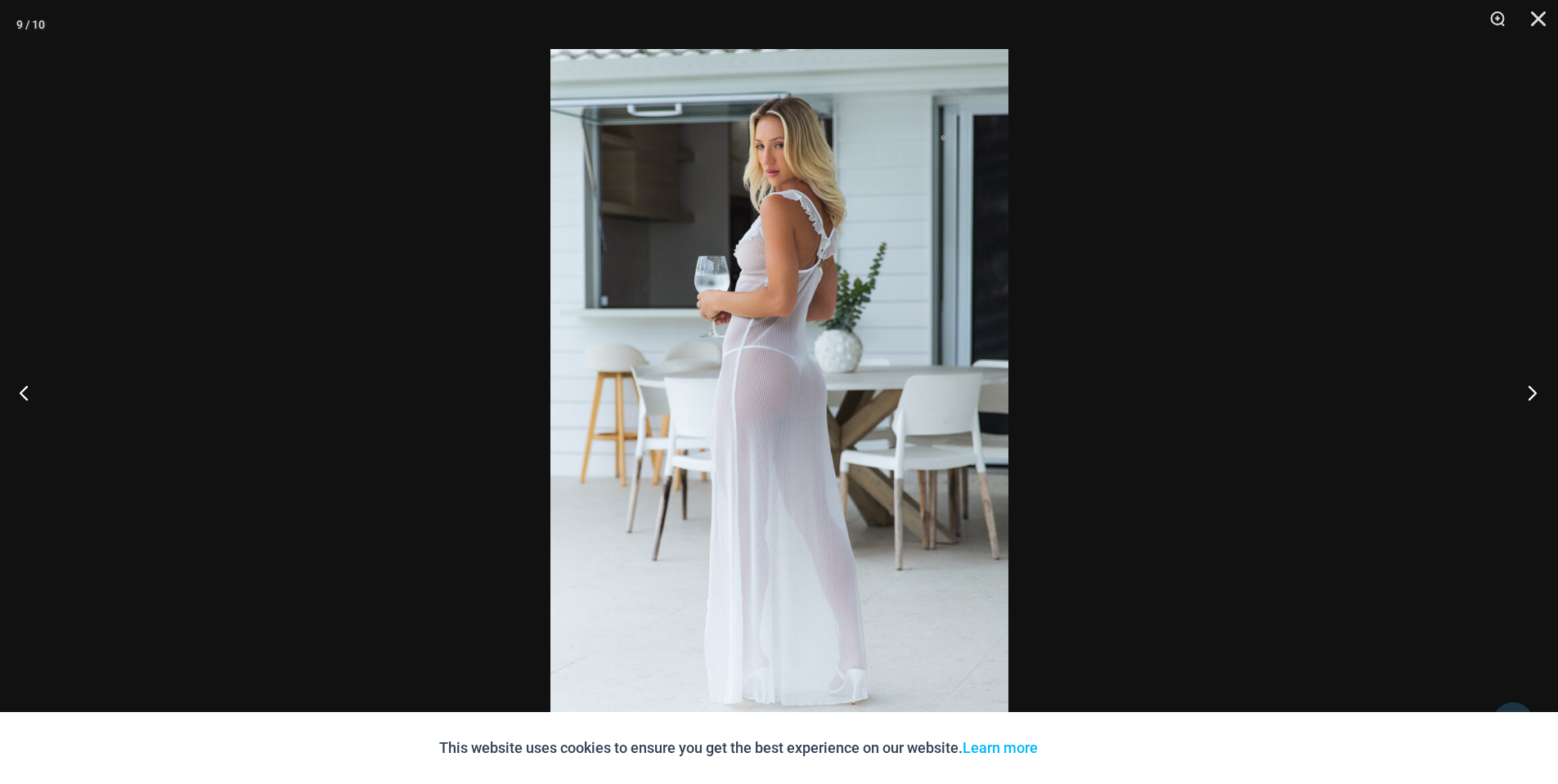
click at [1529, 392] on button "Next" at bounding box center [1527, 392] width 61 height 82
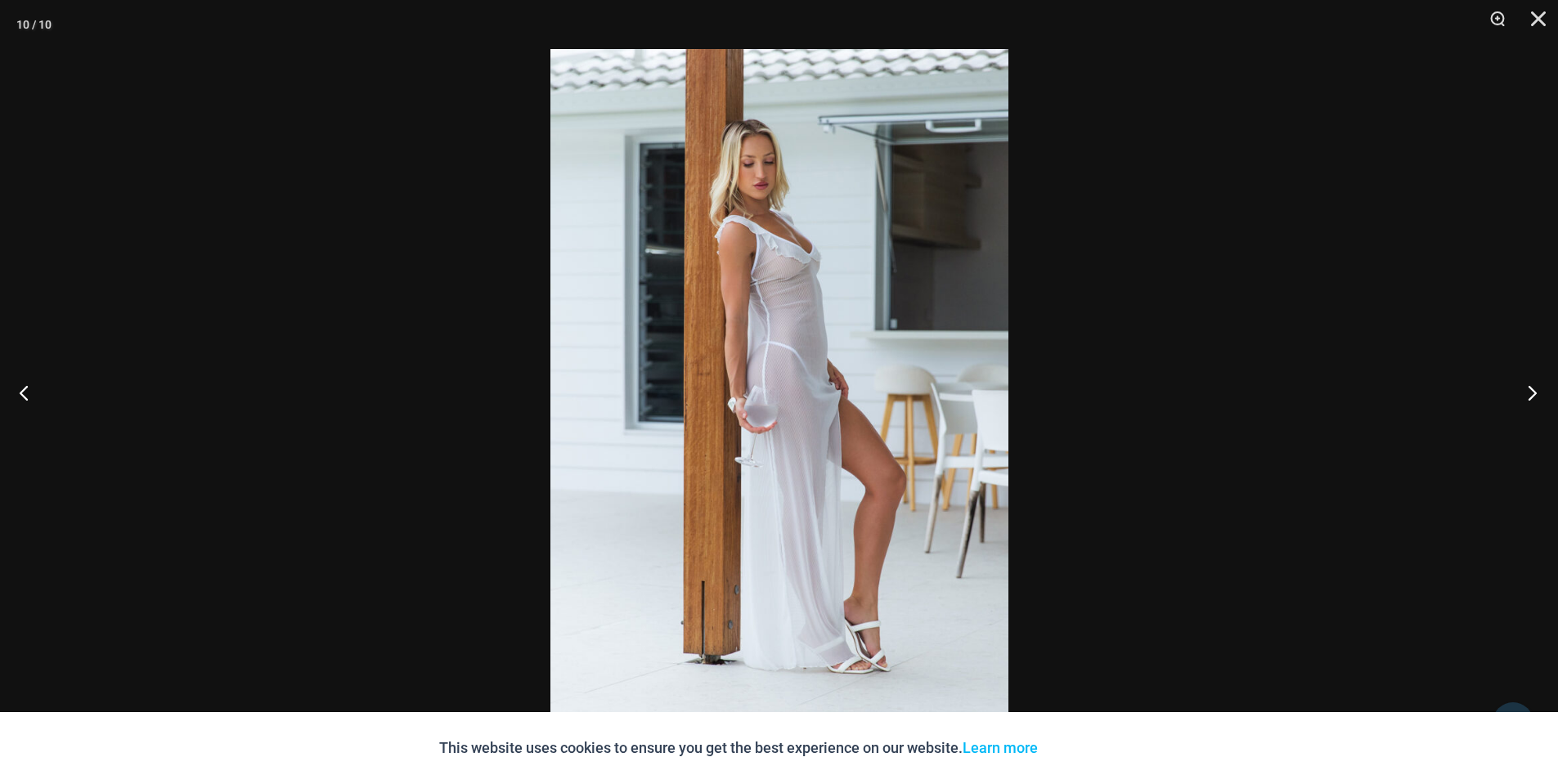
click at [1529, 392] on button "Next" at bounding box center [1527, 392] width 61 height 82
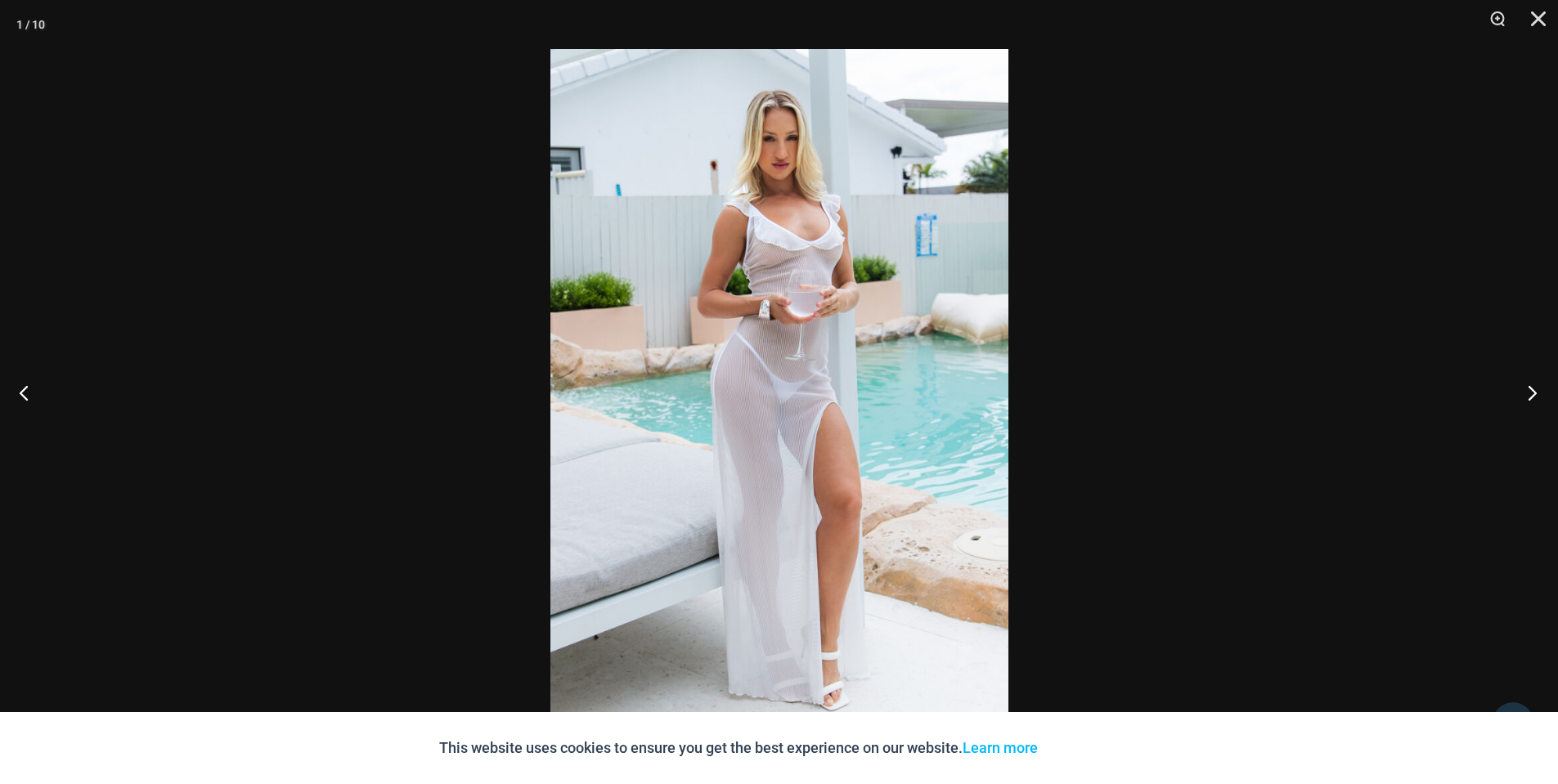
click at [1529, 392] on button "Next" at bounding box center [1527, 392] width 61 height 82
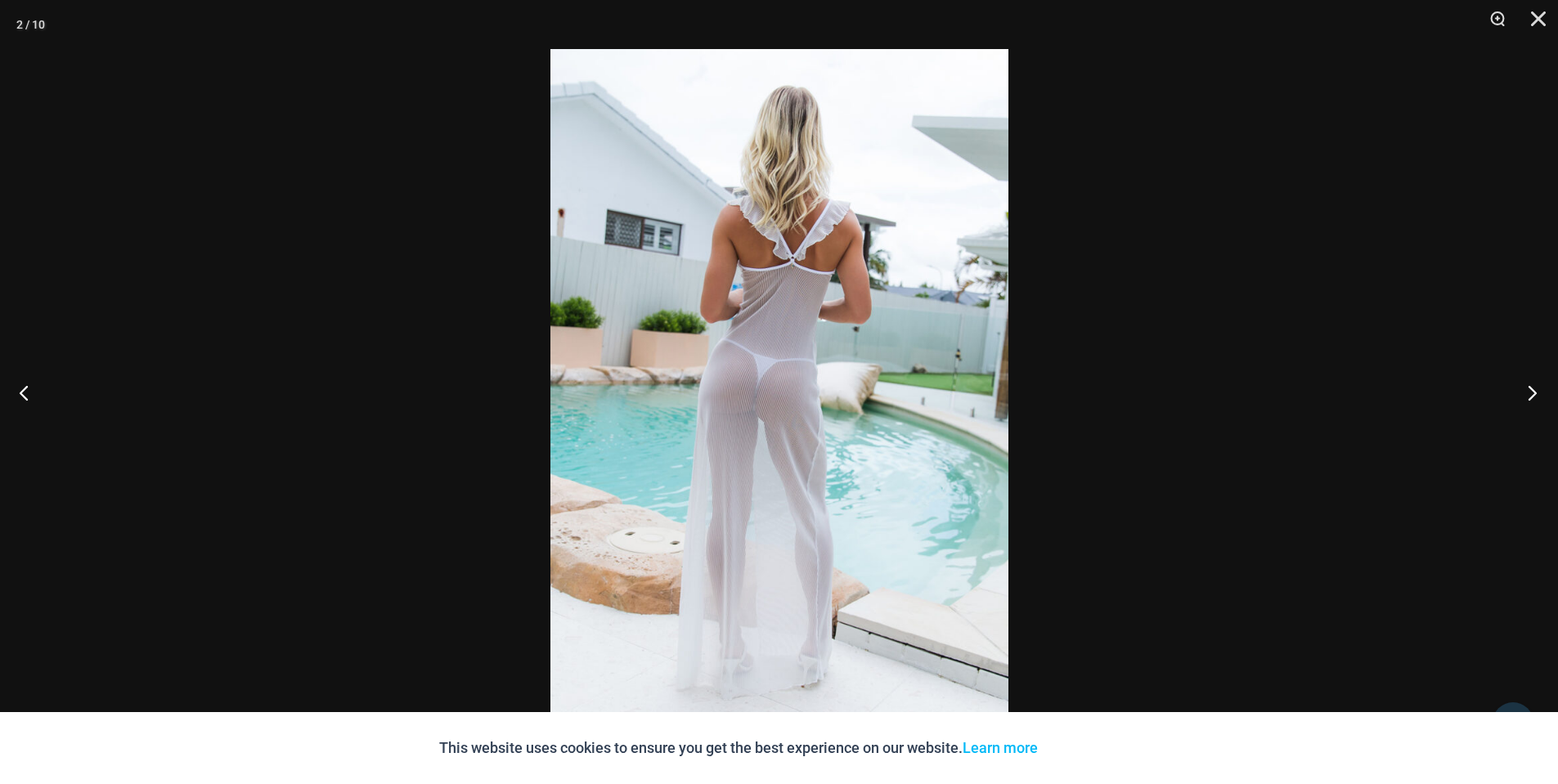
click at [1529, 392] on button "Next" at bounding box center [1527, 392] width 61 height 82
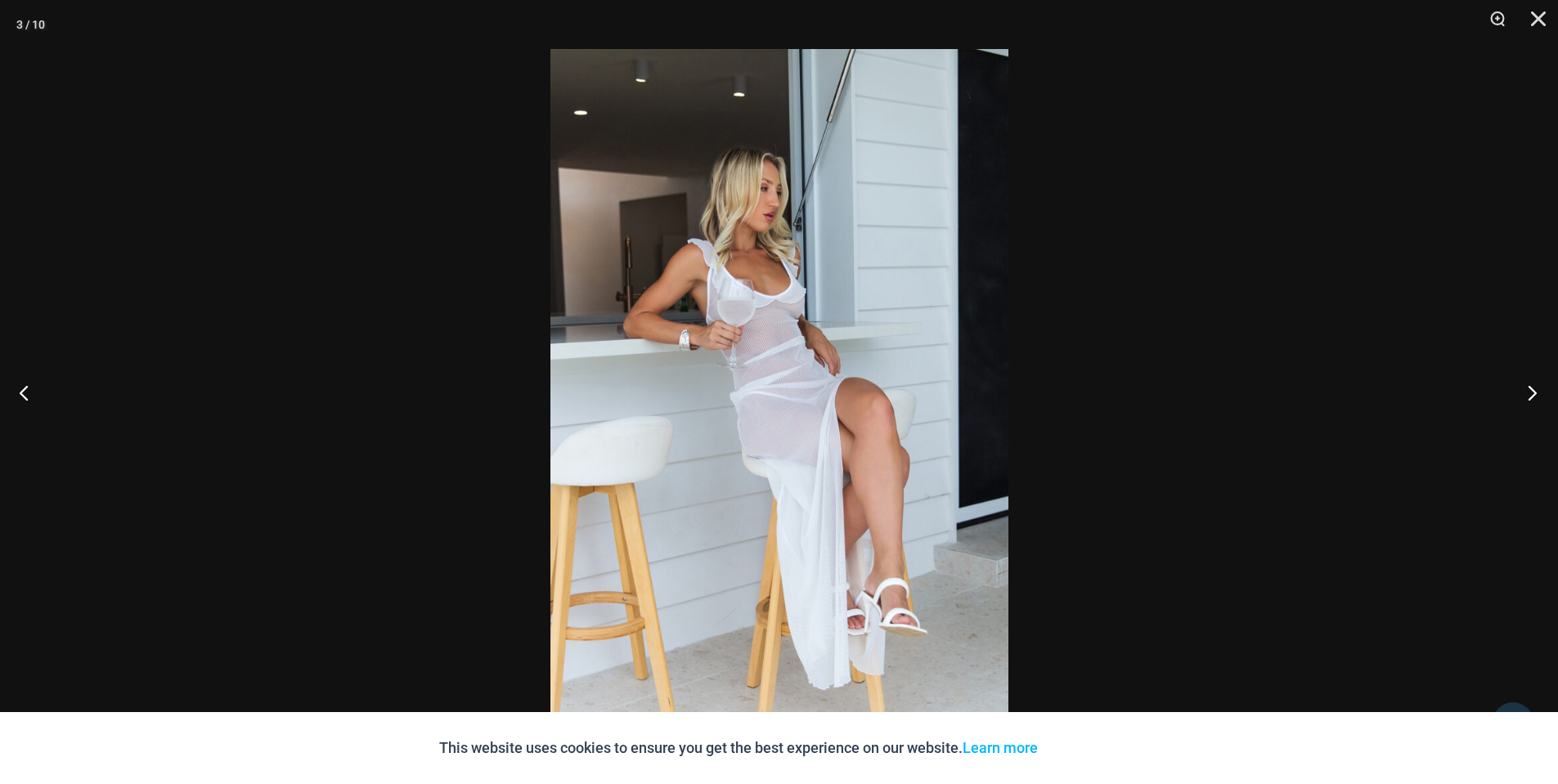
click at [1529, 392] on button "Next" at bounding box center [1527, 392] width 61 height 82
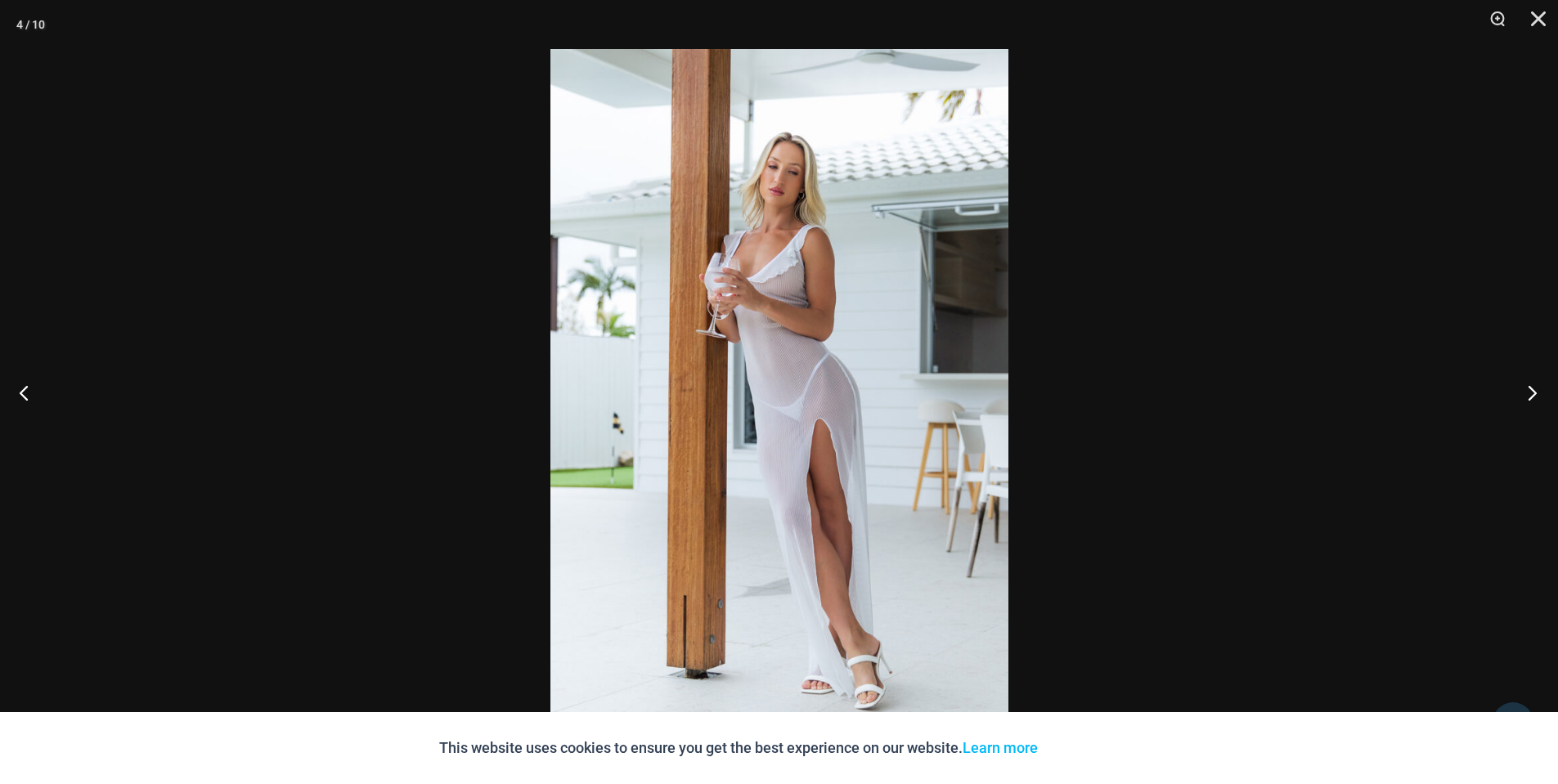
click at [1529, 392] on button "Next" at bounding box center [1527, 392] width 61 height 82
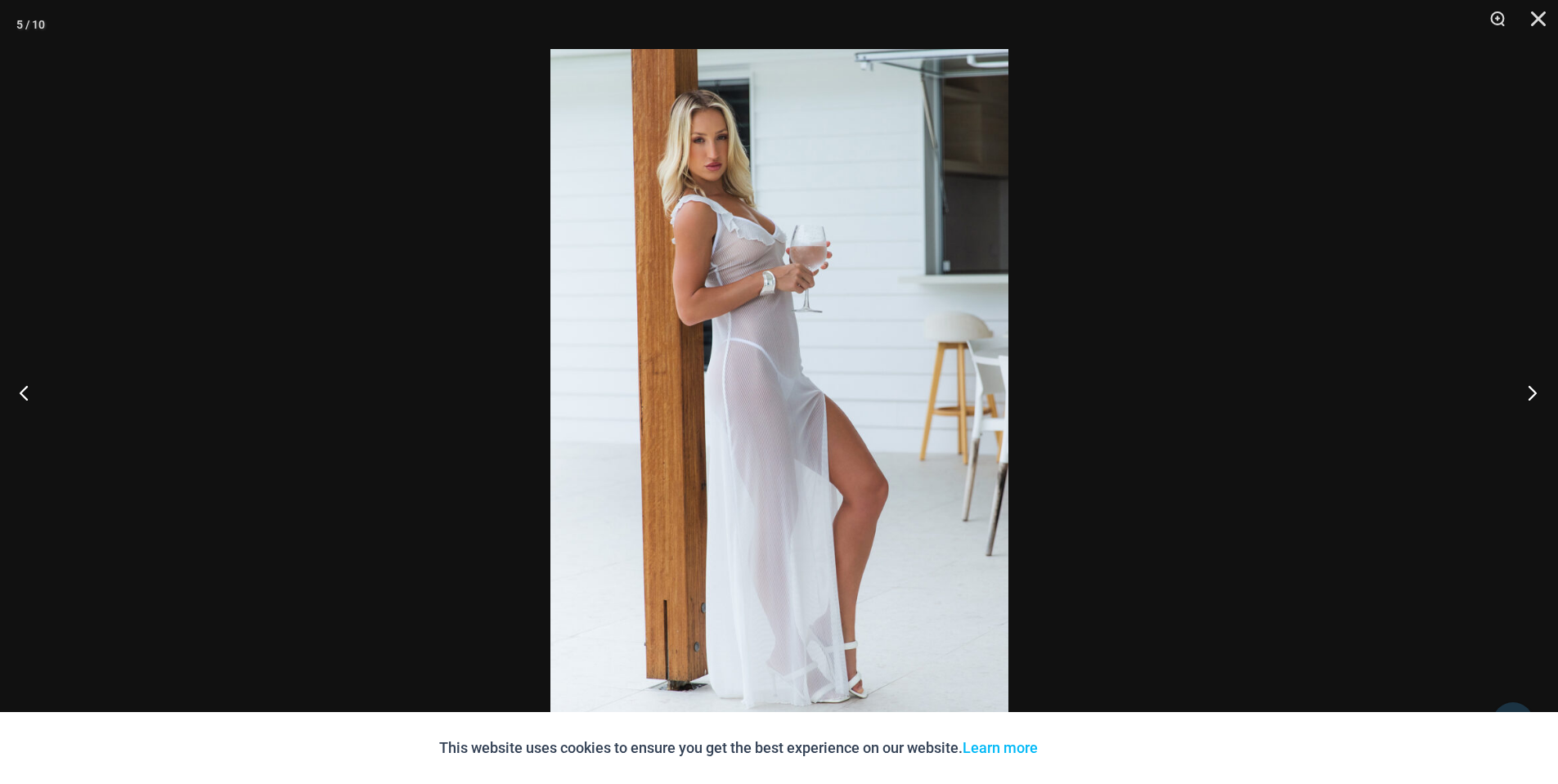
click at [1529, 392] on button "Next" at bounding box center [1527, 392] width 61 height 82
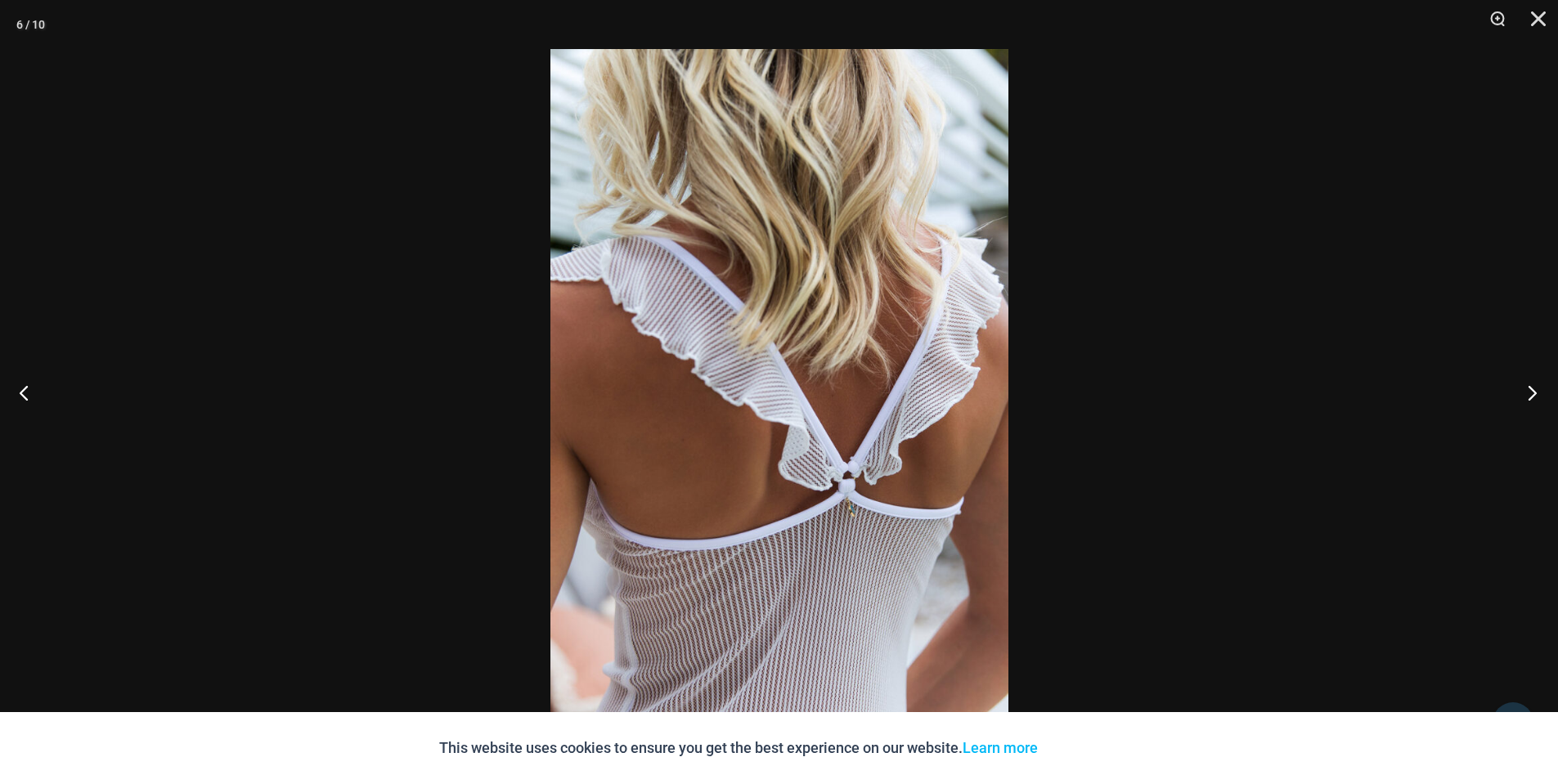
click at [1529, 392] on button "Next" at bounding box center [1527, 392] width 61 height 82
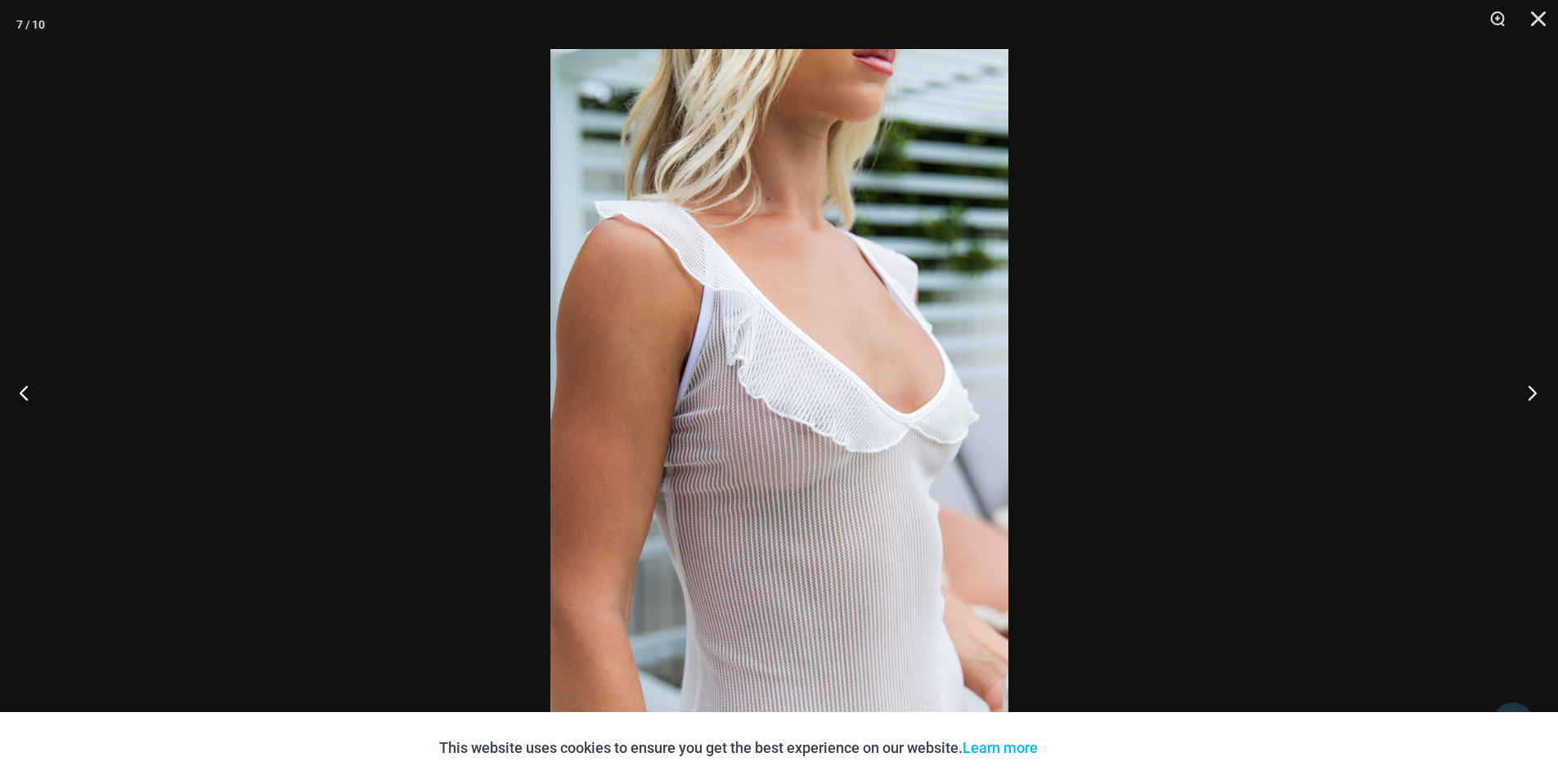
click at [1529, 392] on button "Next" at bounding box center [1527, 392] width 61 height 82
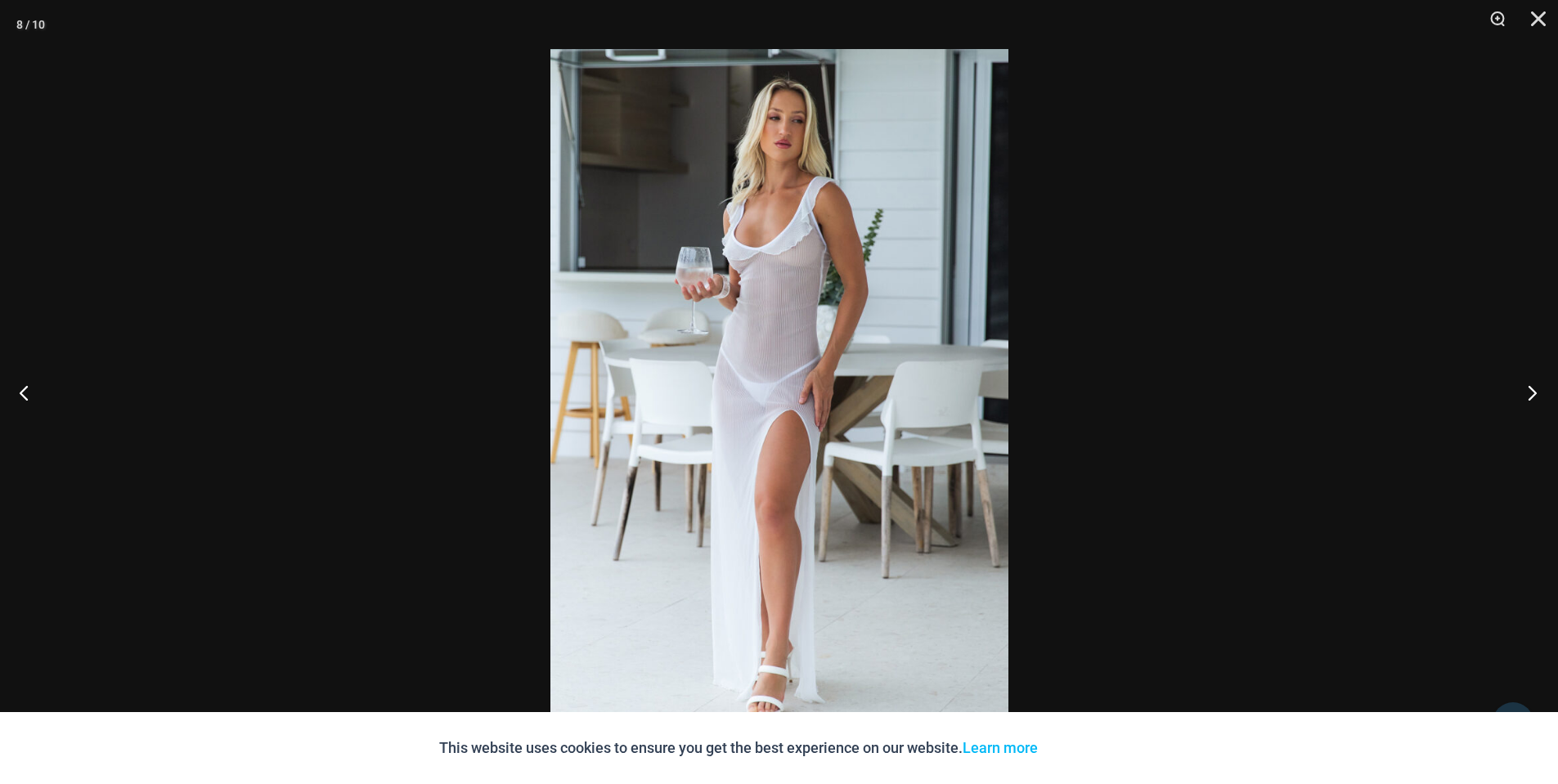
click at [1529, 392] on button "Next" at bounding box center [1527, 392] width 61 height 82
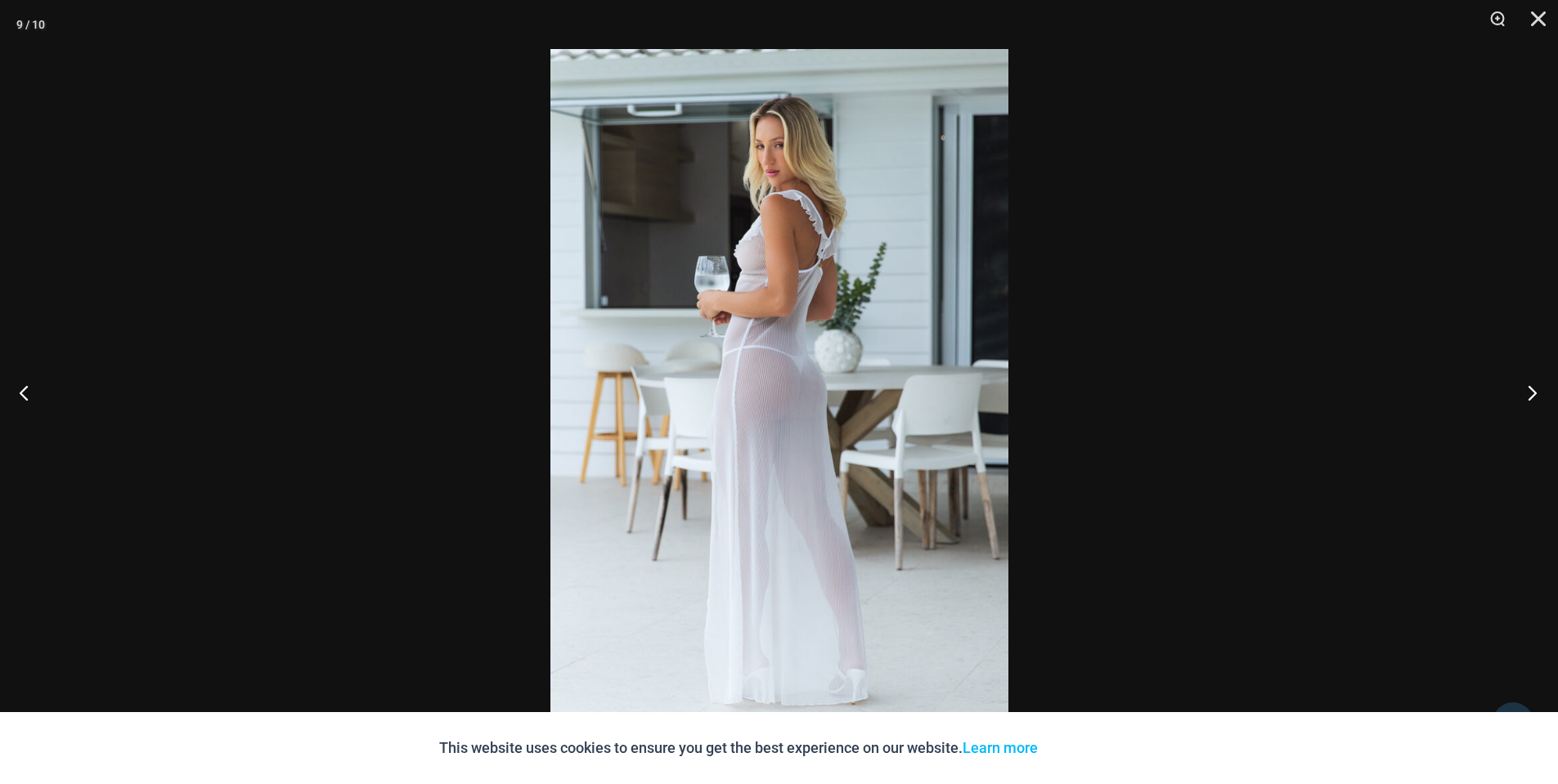
click at [1528, 390] on button "Next" at bounding box center [1527, 392] width 61 height 82
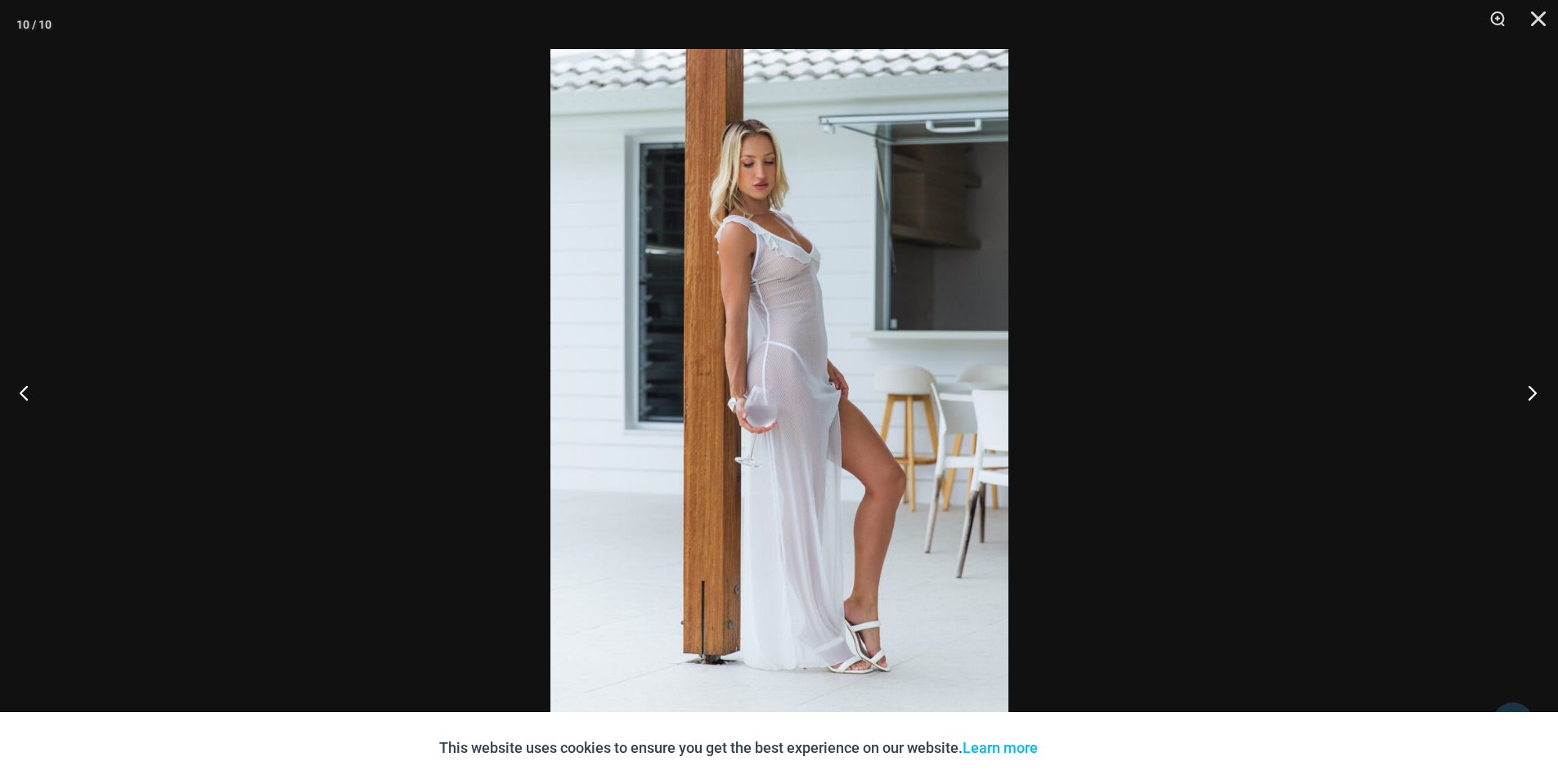
click at [1528, 390] on button "Next" at bounding box center [1527, 392] width 61 height 82
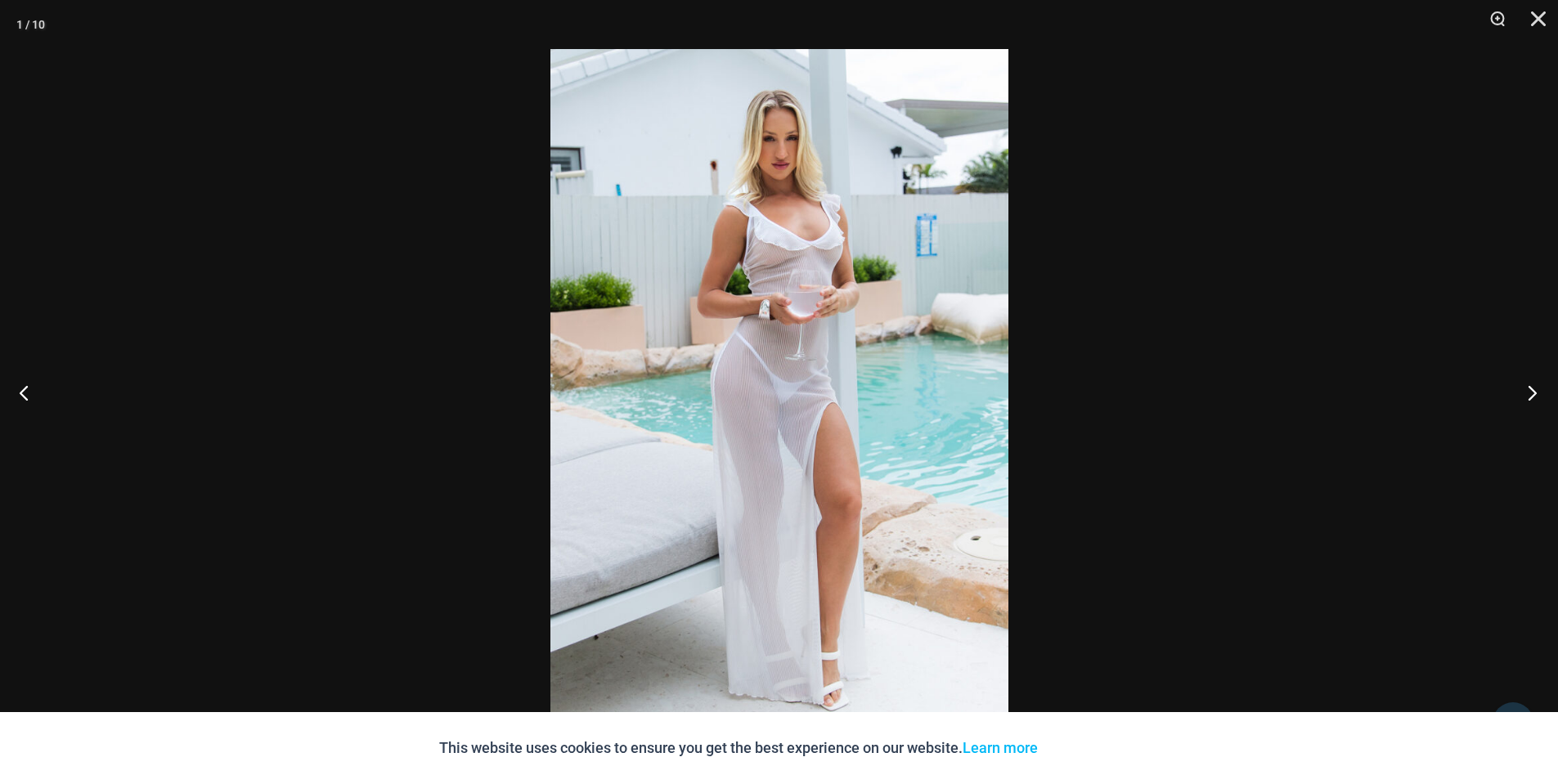
click at [1528, 390] on button "Next" at bounding box center [1527, 392] width 61 height 82
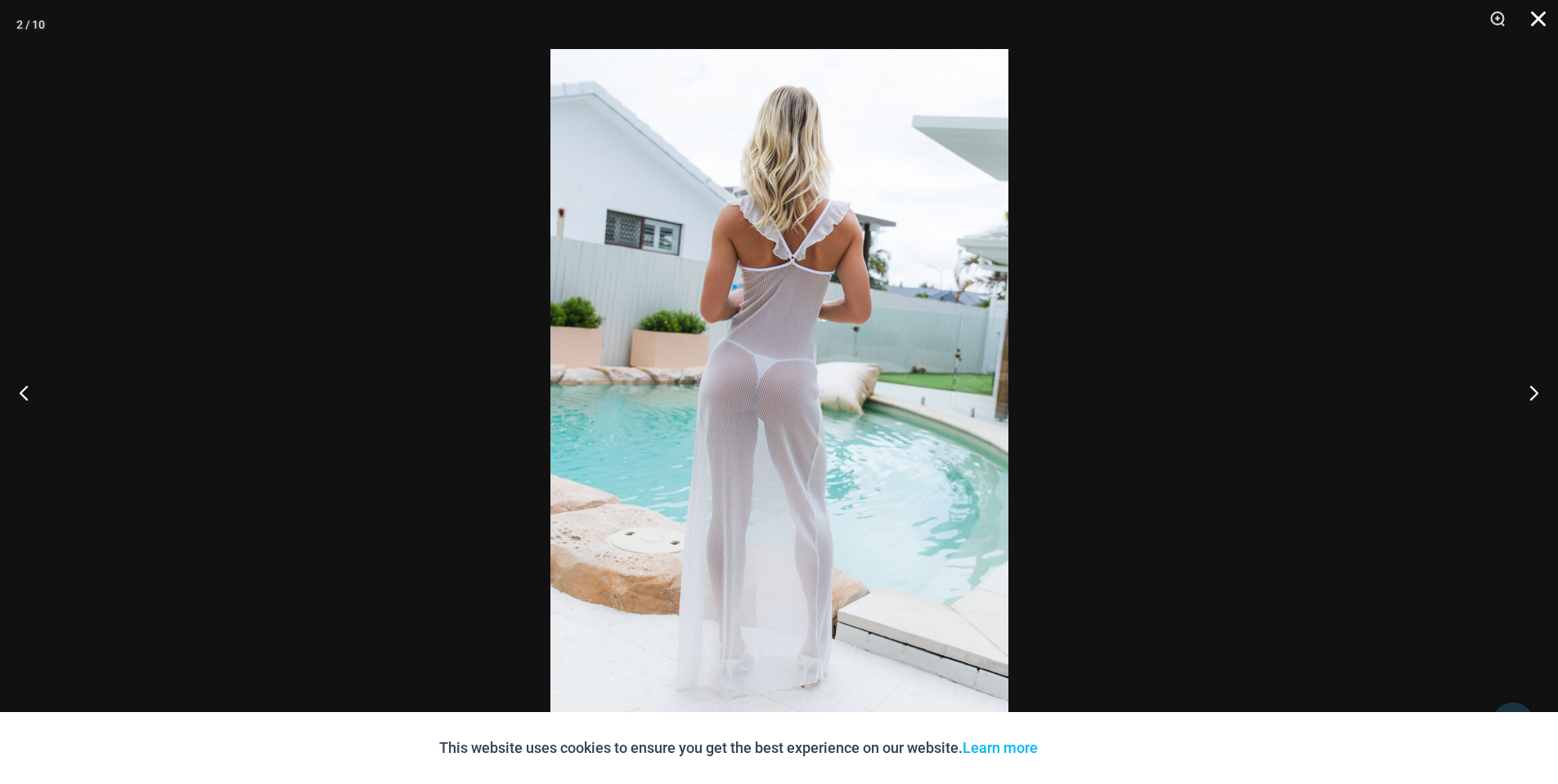
click at [1541, 18] on button "Close" at bounding box center [1532, 25] width 41 height 50
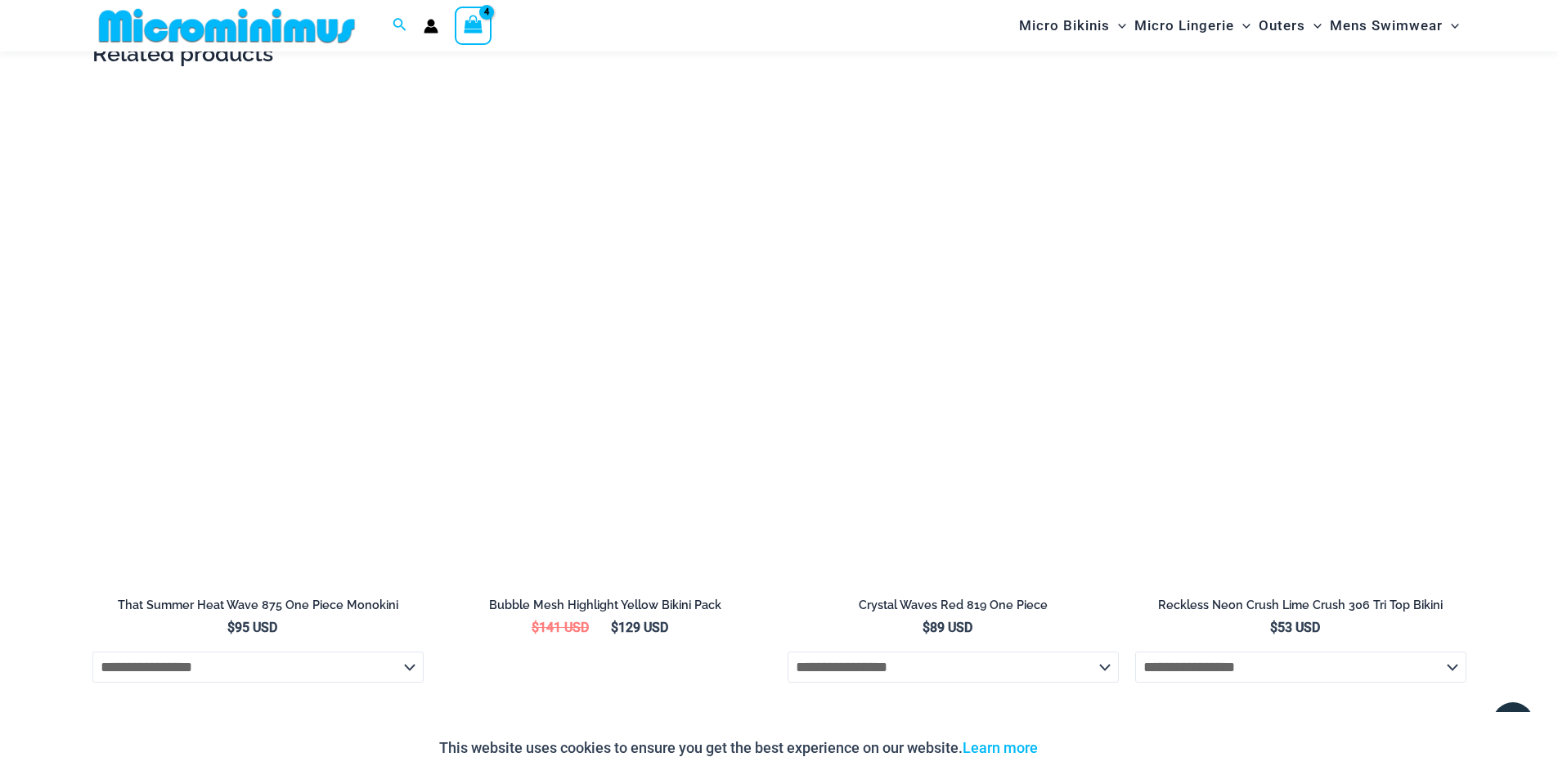
scroll to position [0, 0]
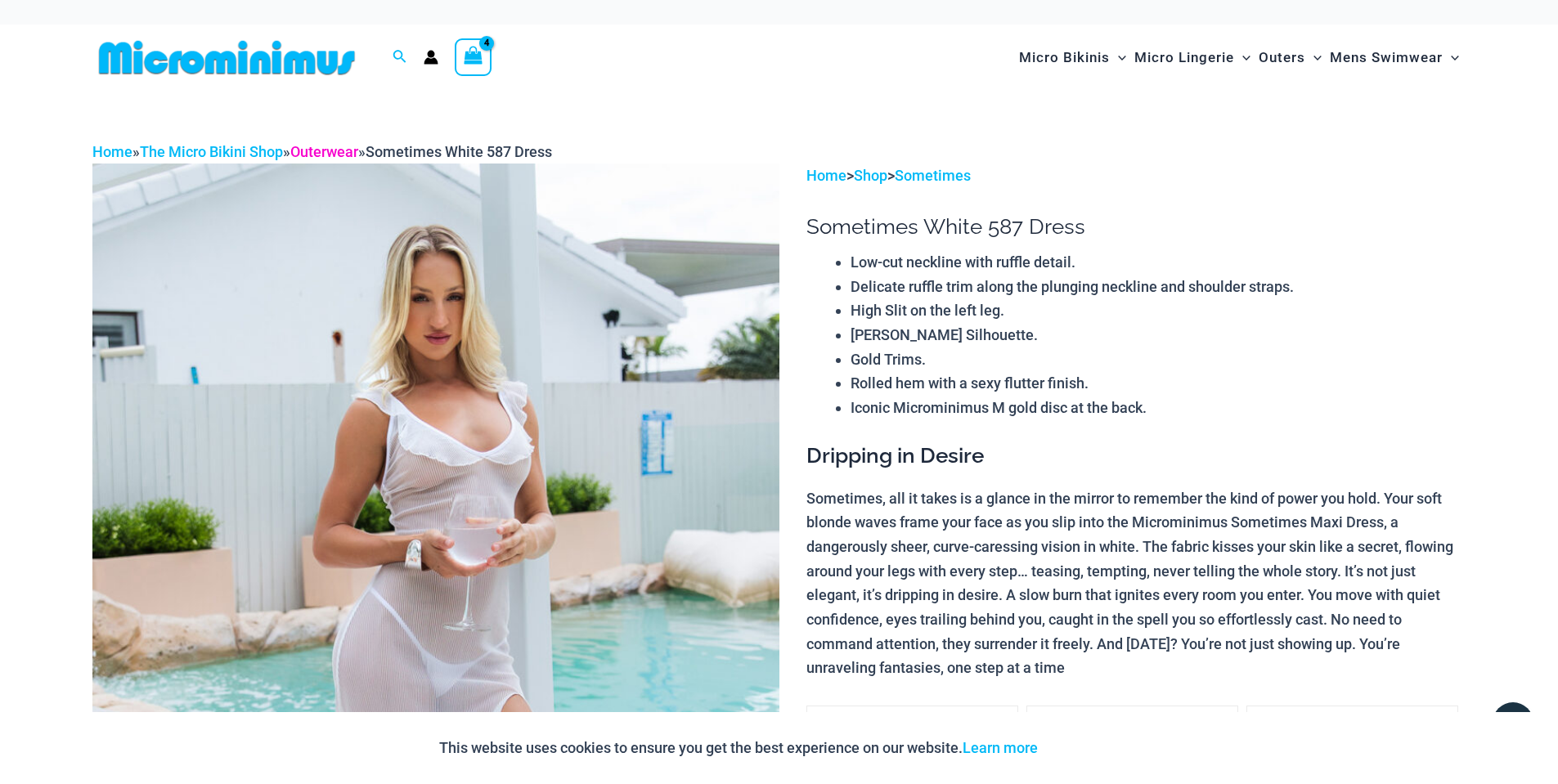
click at [309, 151] on link "Outerwear" at bounding box center [325, 151] width 68 height 17
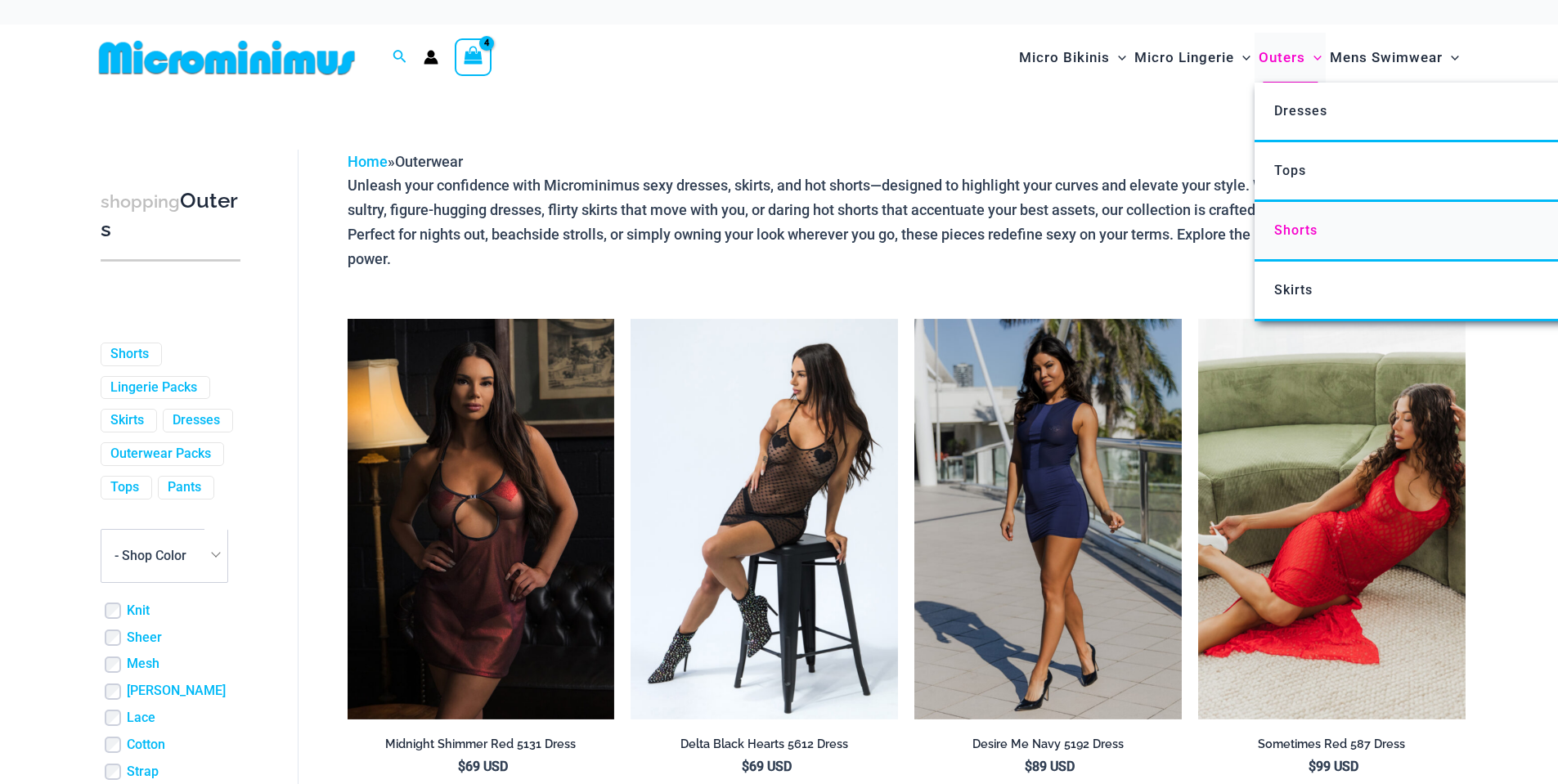
click at [1296, 226] on span "Shorts" at bounding box center [1296, 230] width 43 height 16
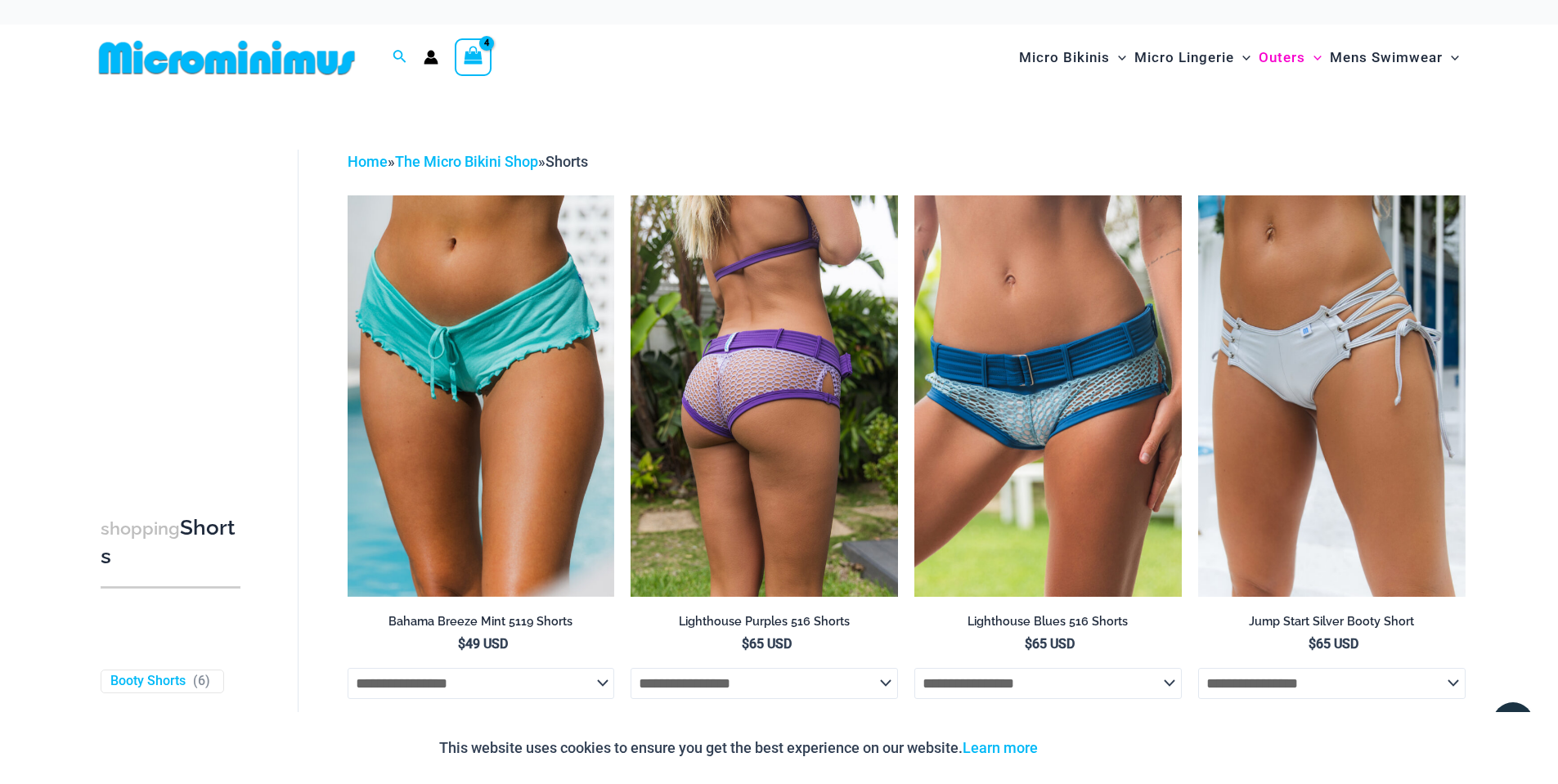
click at [757, 434] on img at bounding box center [765, 395] width 268 height 401
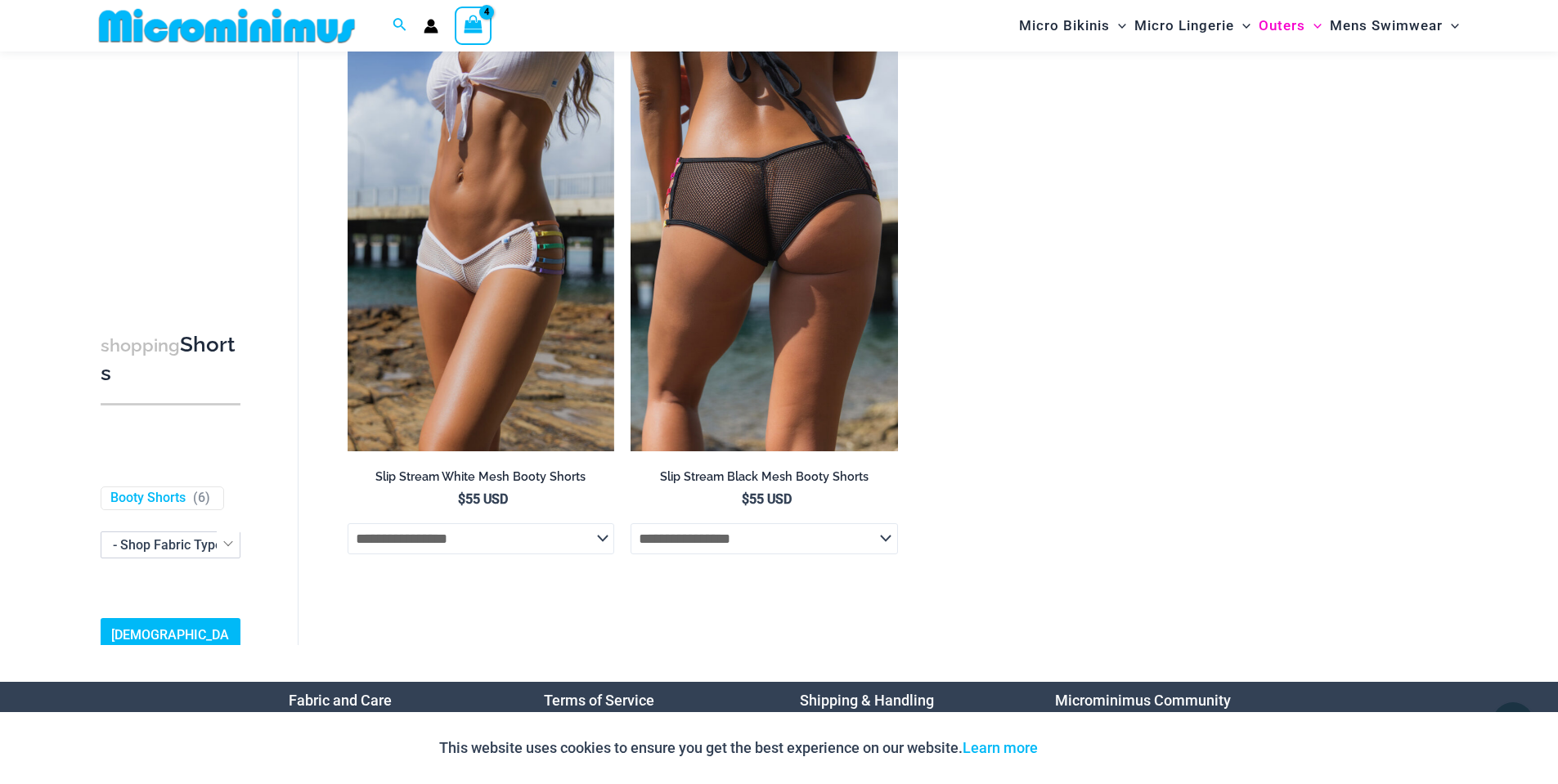
scroll to position [723, 0]
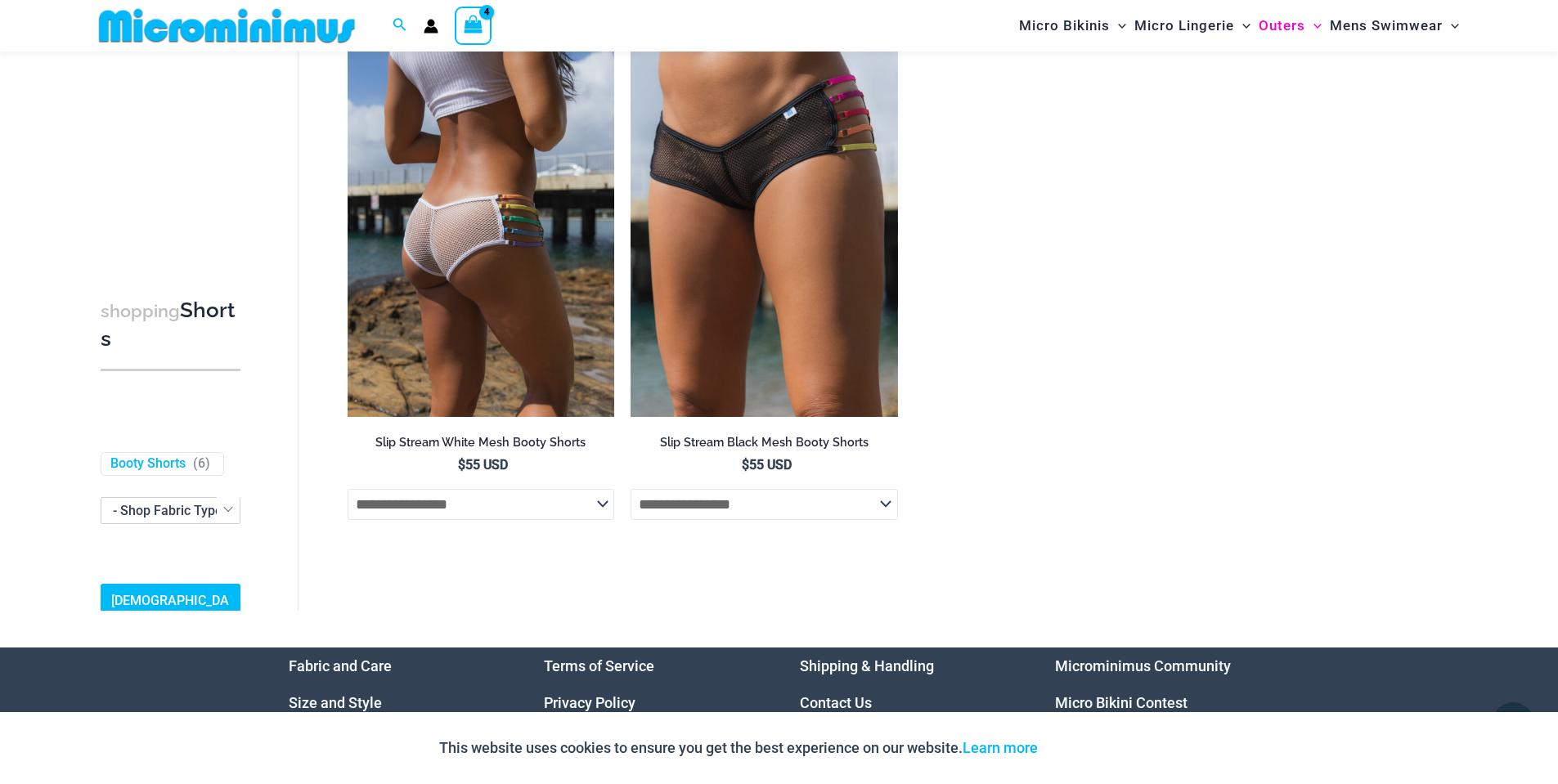
click at [497, 293] on img at bounding box center [481, 216] width 268 height 401
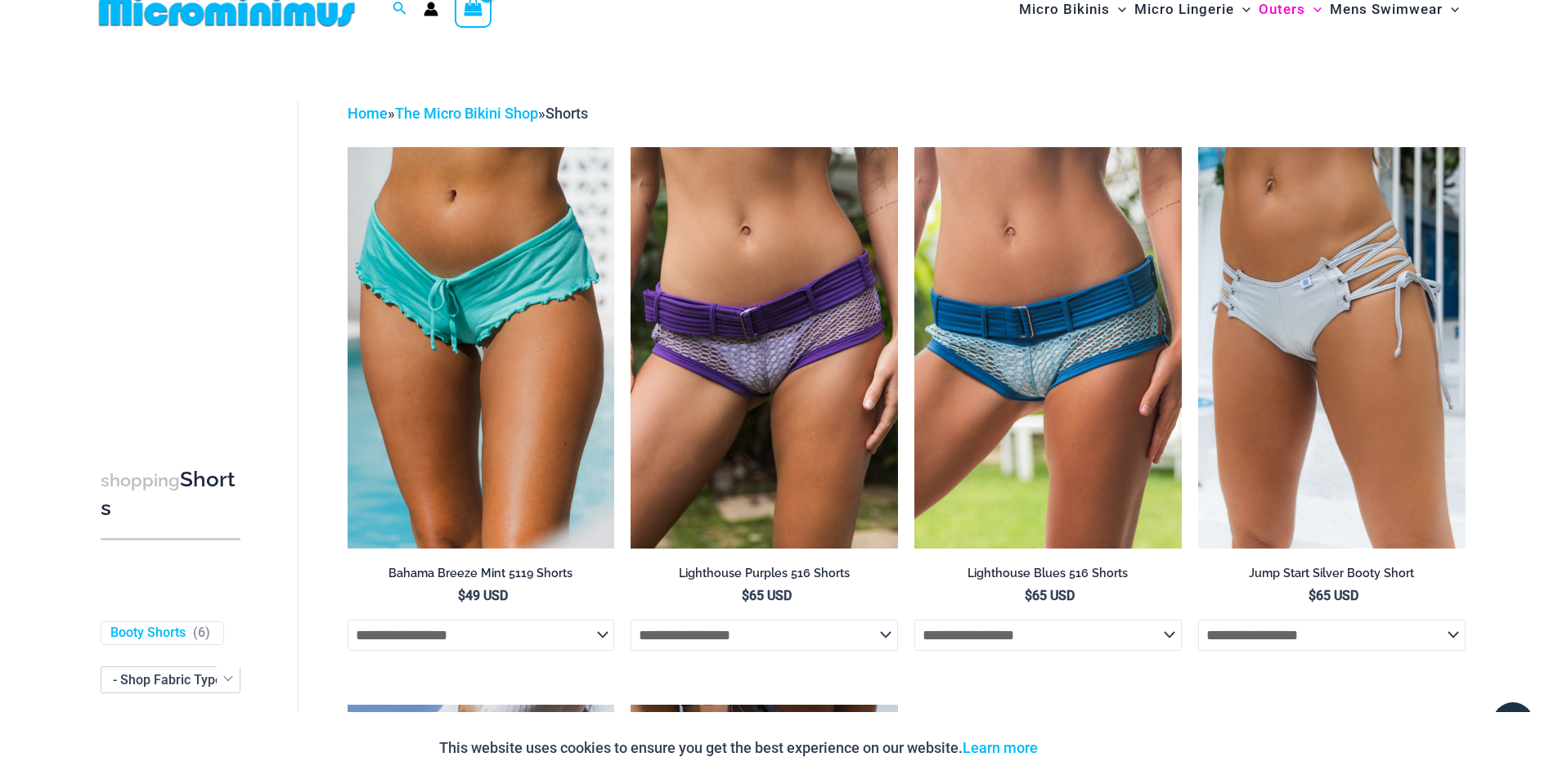
scroll to position [0, 0]
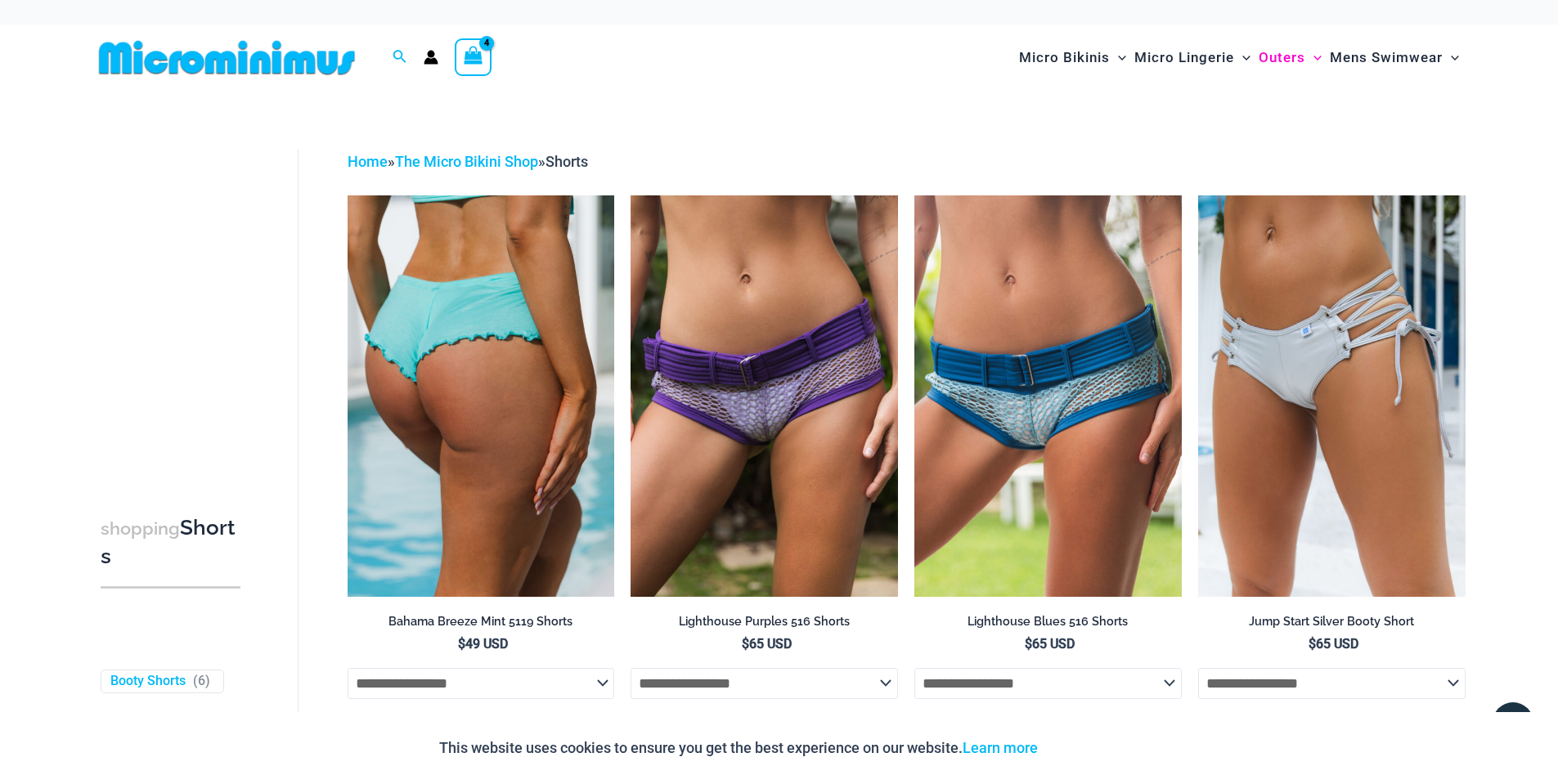
click at [453, 396] on img at bounding box center [481, 395] width 268 height 401
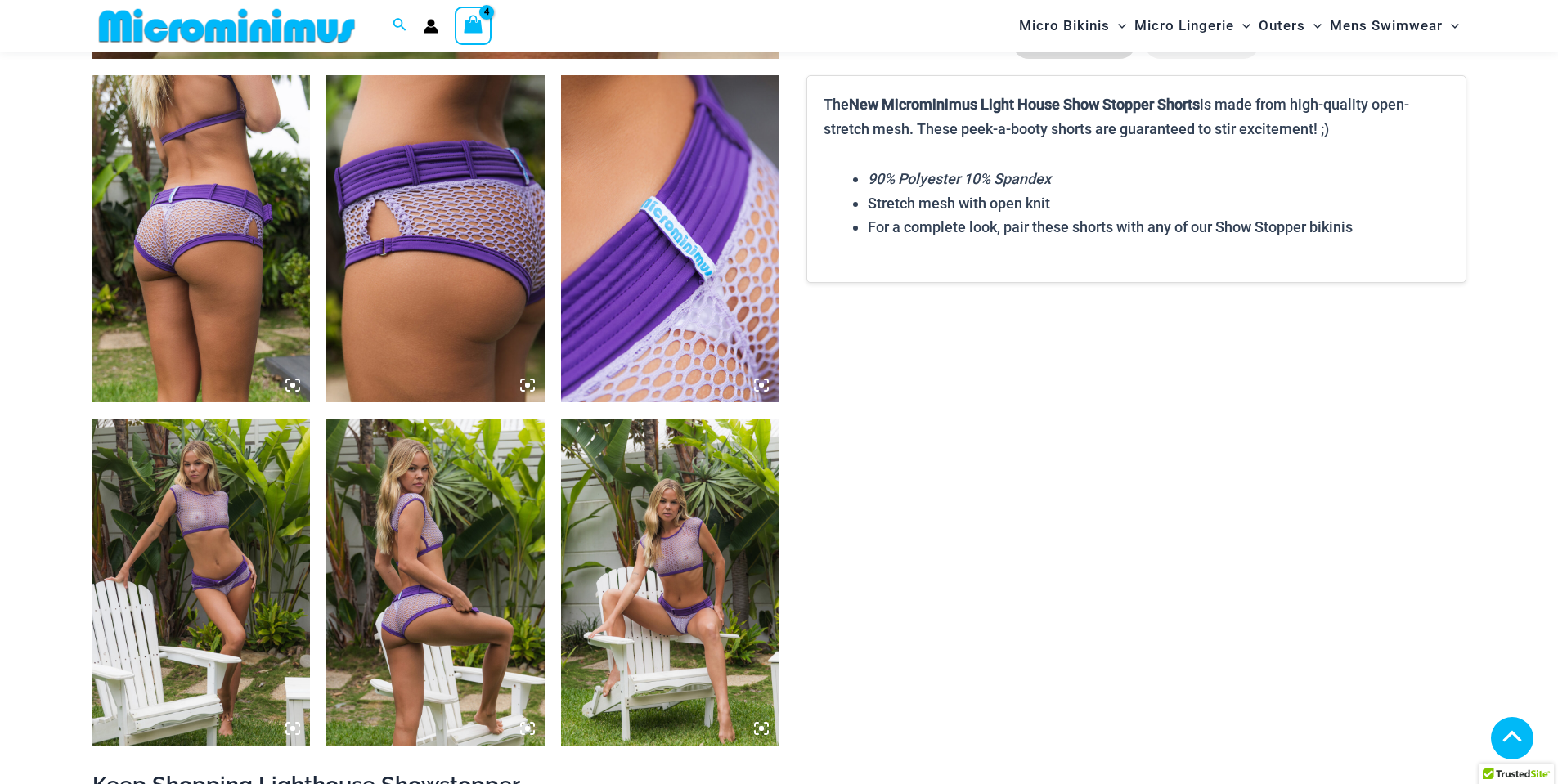
scroll to position [1306, 0]
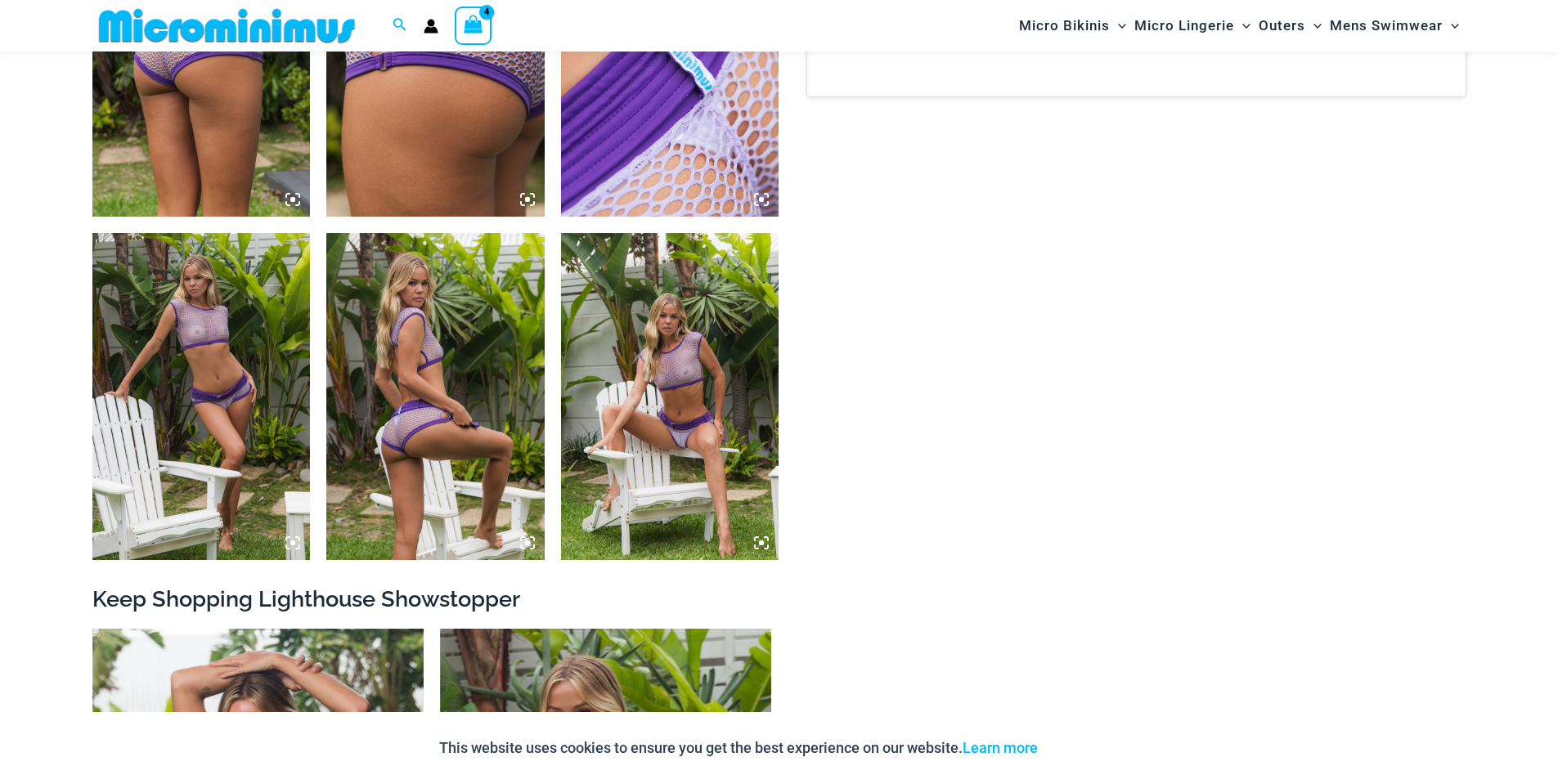
click at [678, 384] on img at bounding box center [670, 396] width 218 height 327
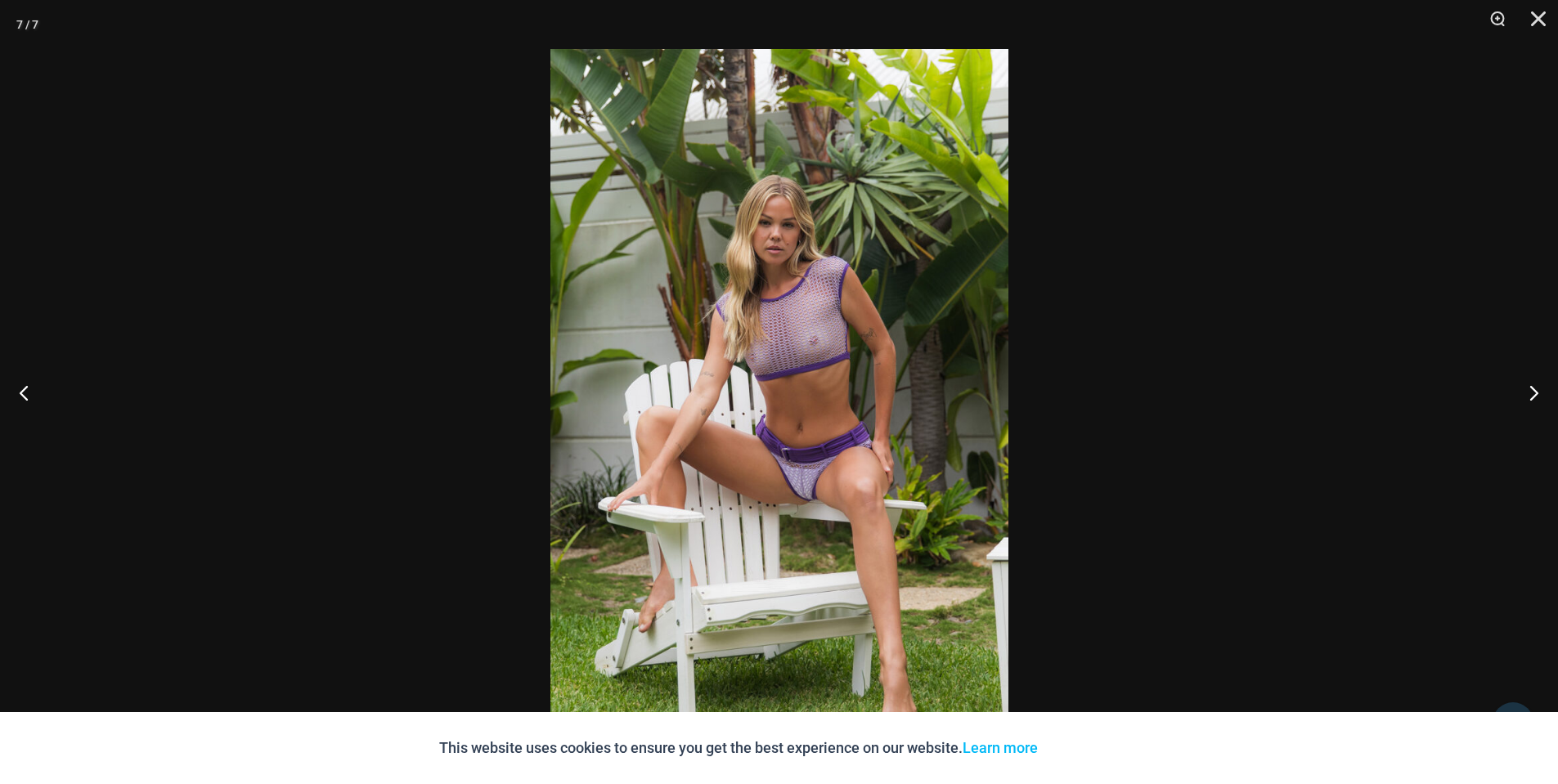
click at [817, 352] on img at bounding box center [779, 392] width 458 height 686
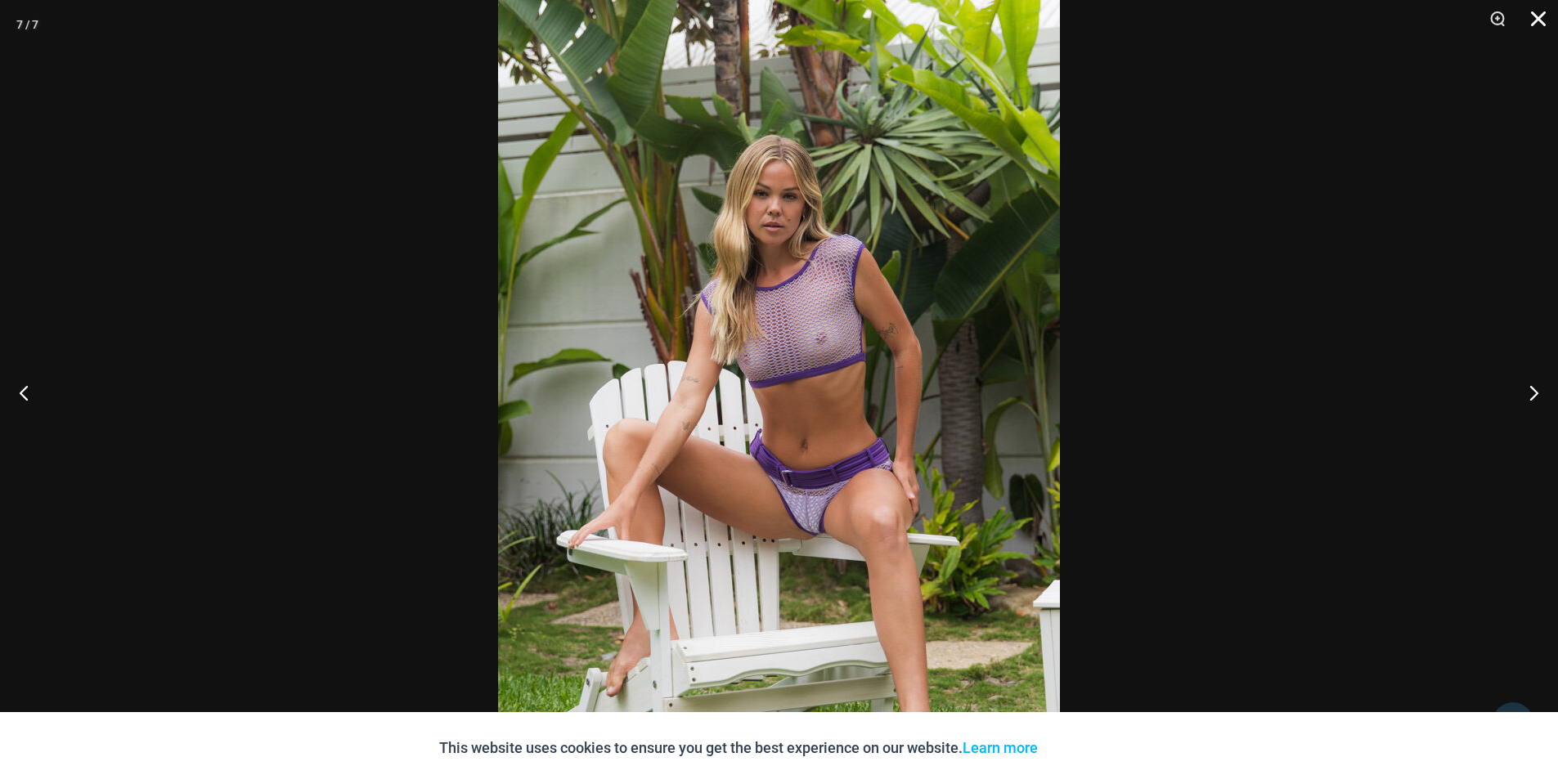
click at [1533, 16] on button "Close" at bounding box center [1532, 25] width 41 height 50
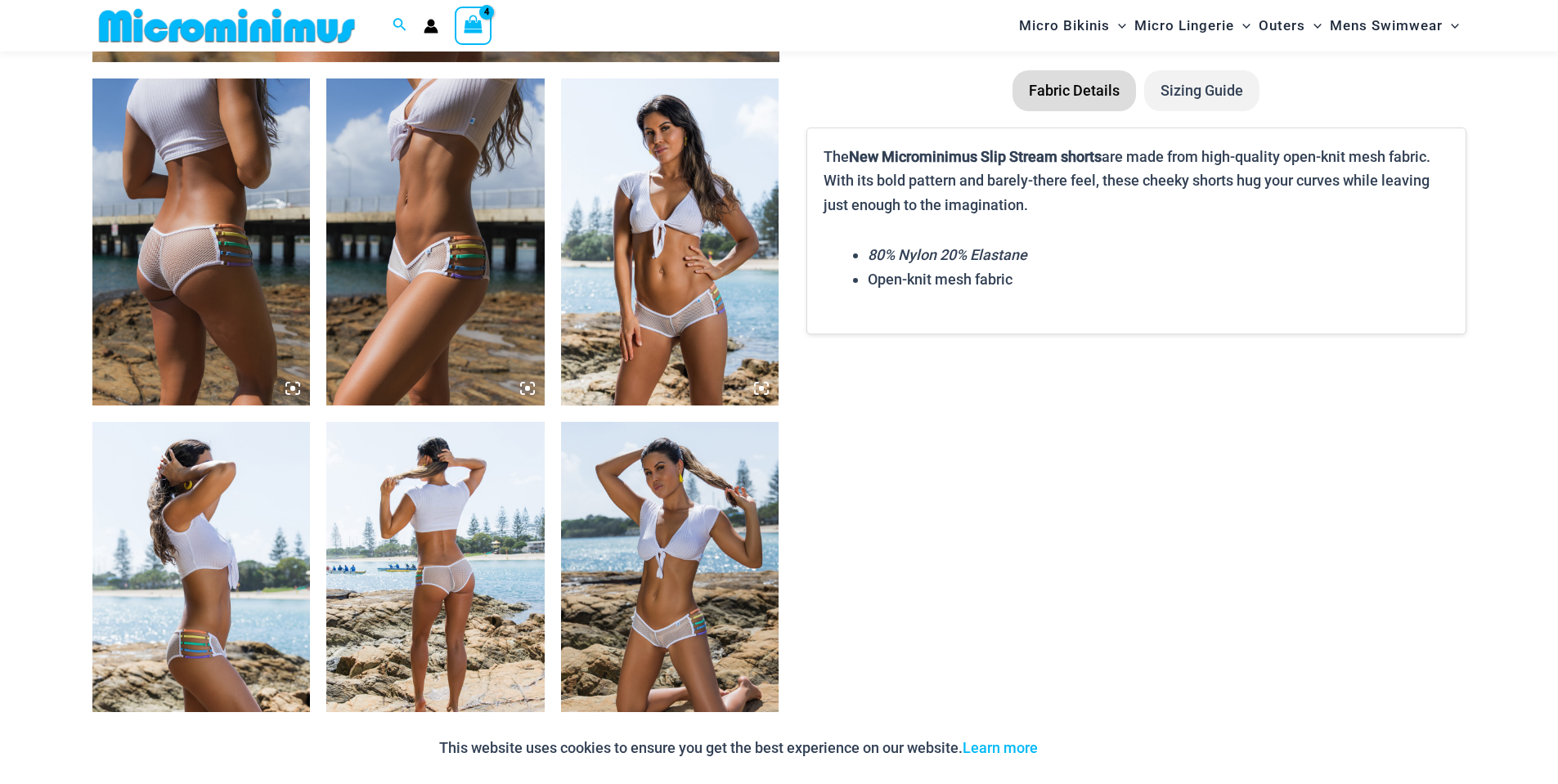
scroll to position [1295, 0]
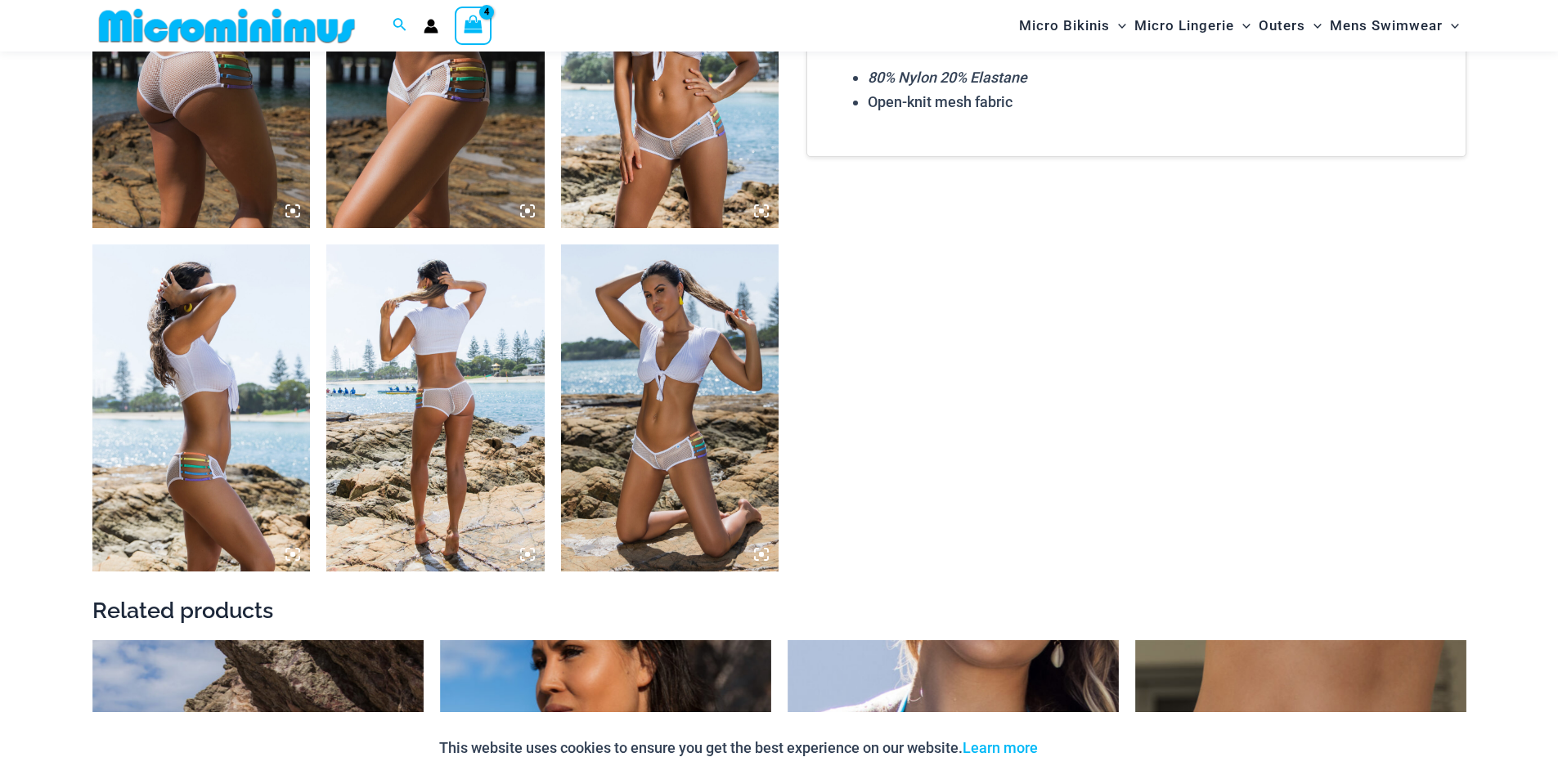
click at [672, 166] on img at bounding box center [670, 64] width 218 height 327
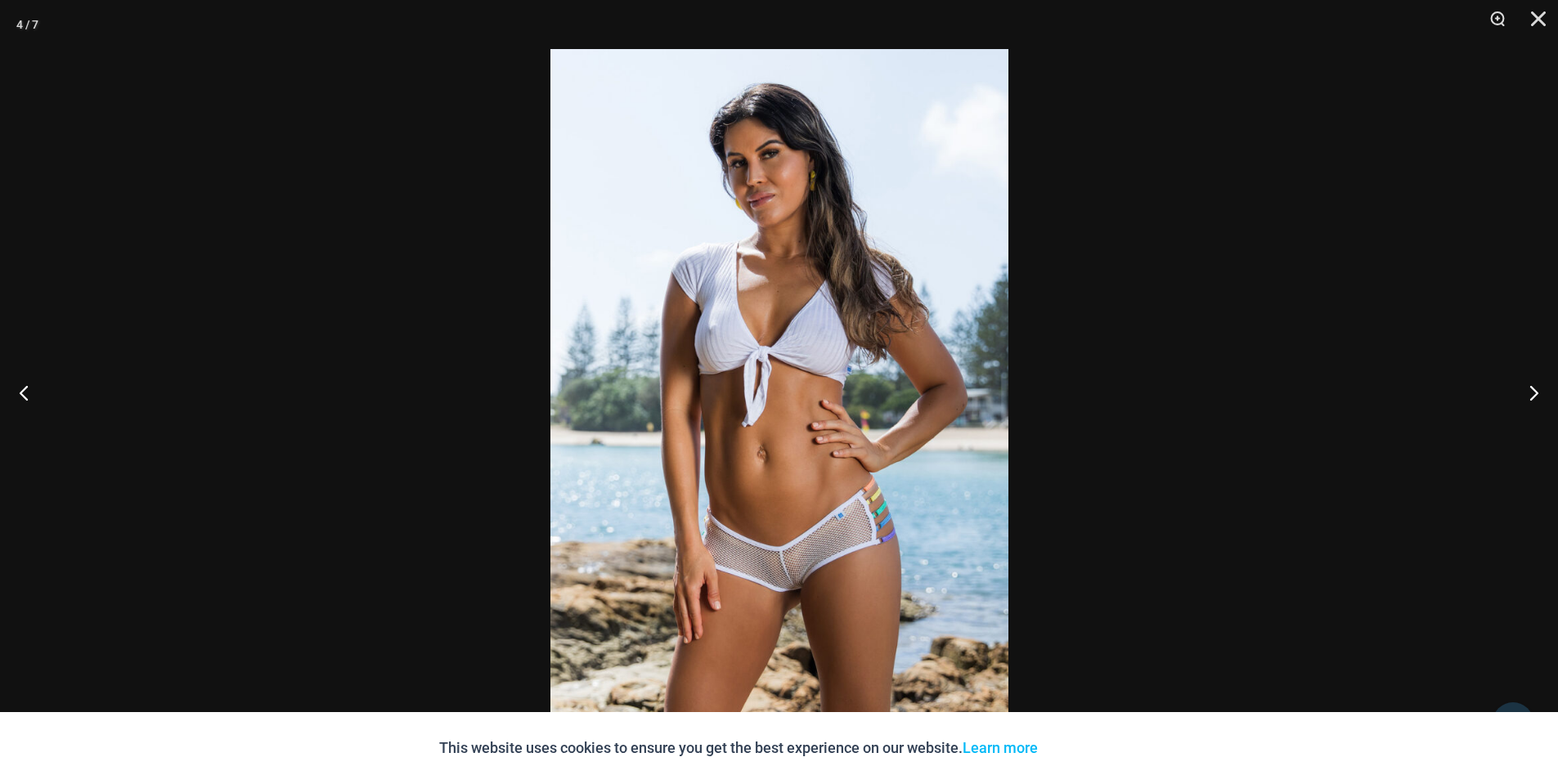
scroll to position [0, 0]
click at [802, 595] on img at bounding box center [779, 392] width 458 height 686
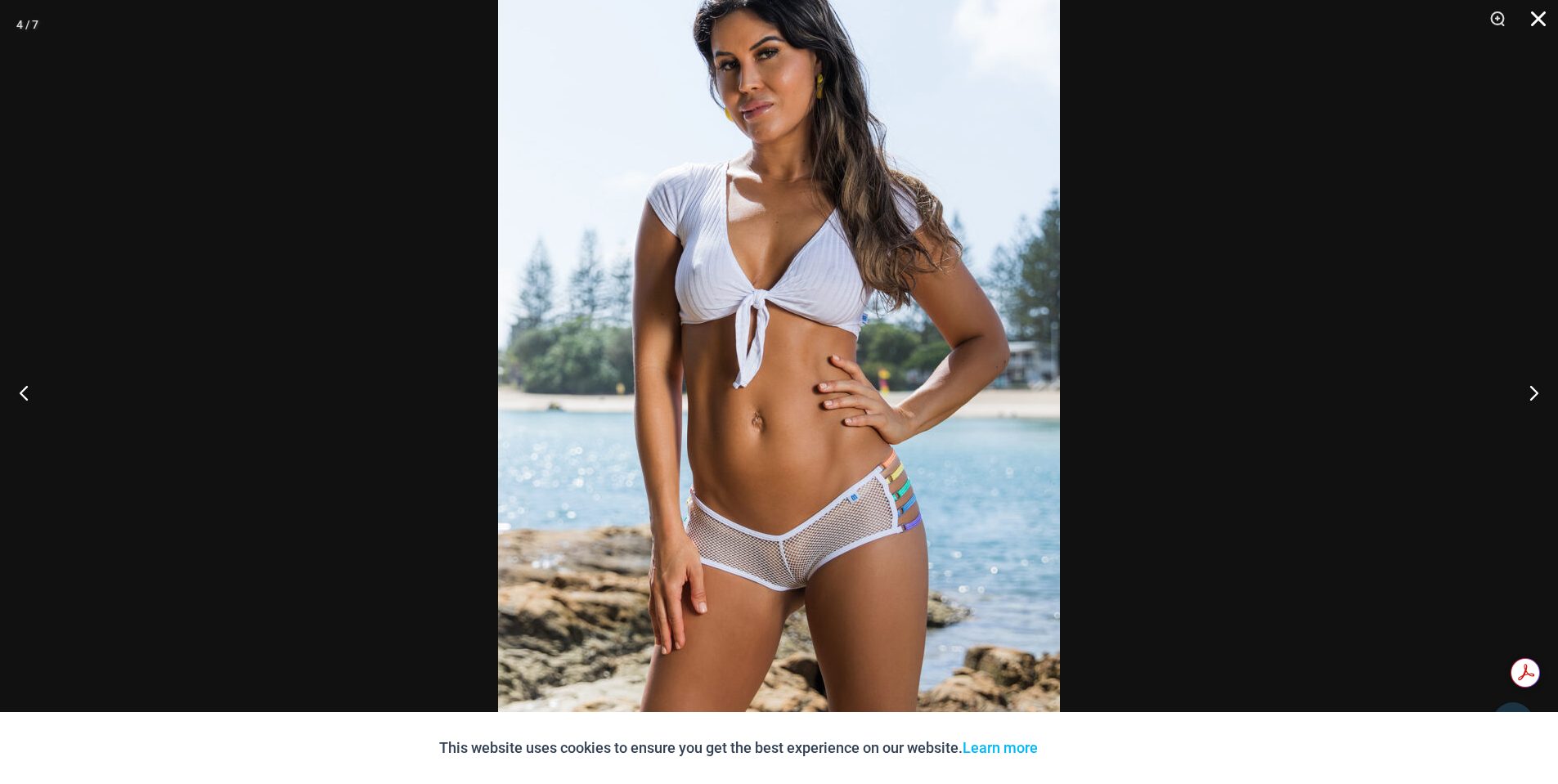
click at [1540, 17] on button "Close" at bounding box center [1532, 25] width 41 height 50
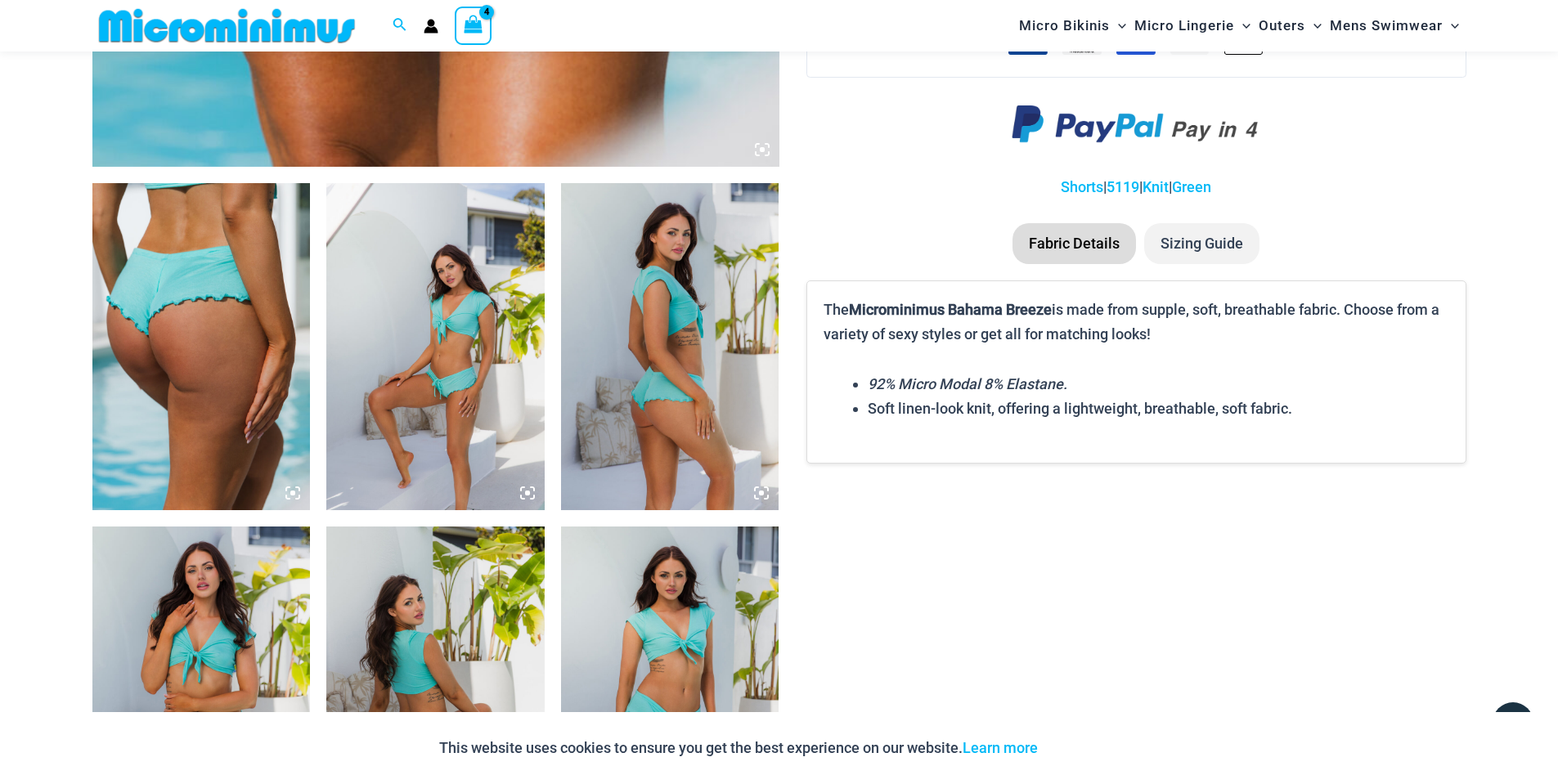
scroll to position [1050, 0]
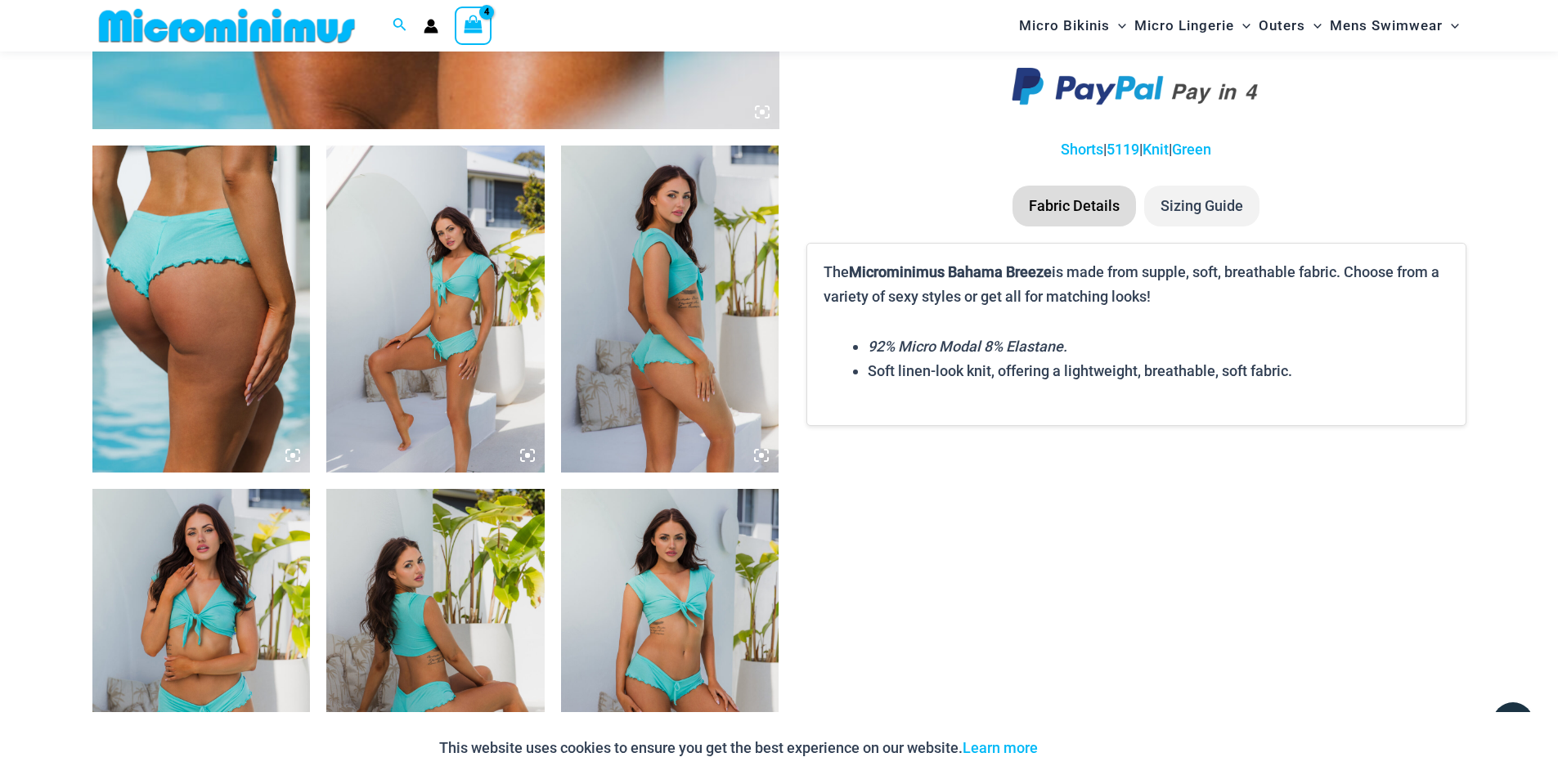
click at [193, 315] on img at bounding box center [202, 309] width 218 height 327
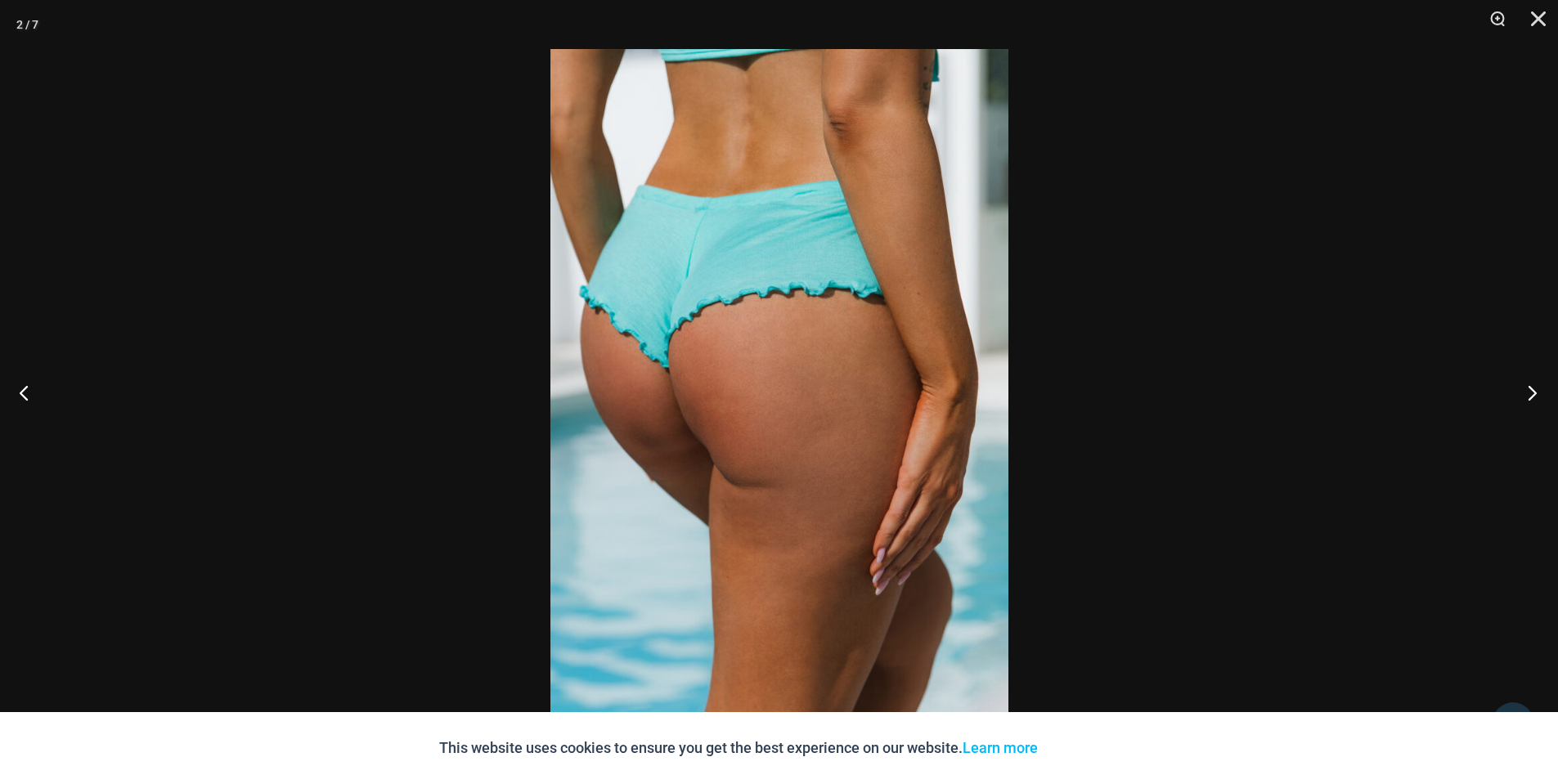
click at [1534, 394] on button "Next" at bounding box center [1527, 392] width 61 height 82
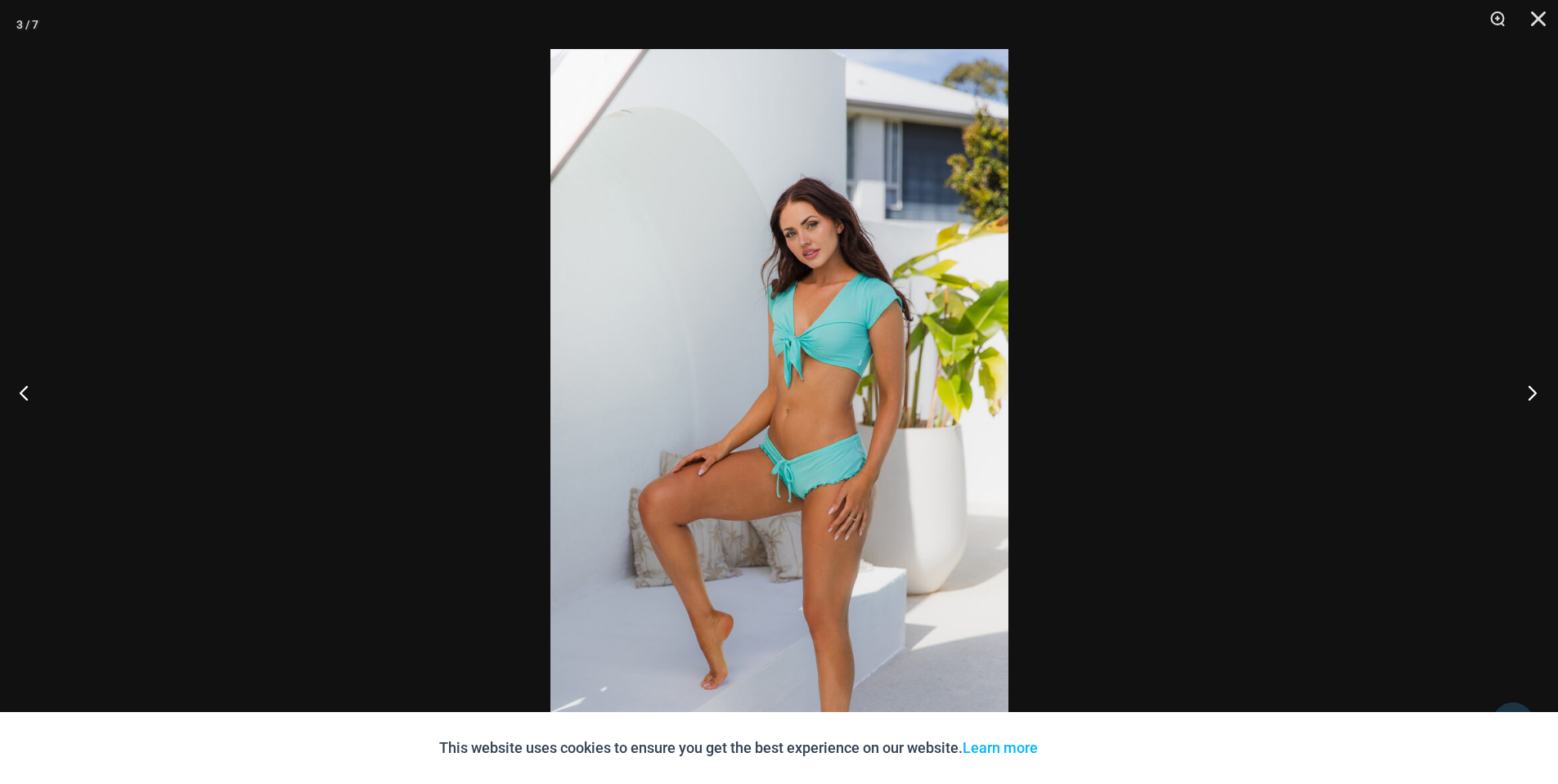
click at [1534, 394] on button "Next" at bounding box center [1527, 392] width 61 height 82
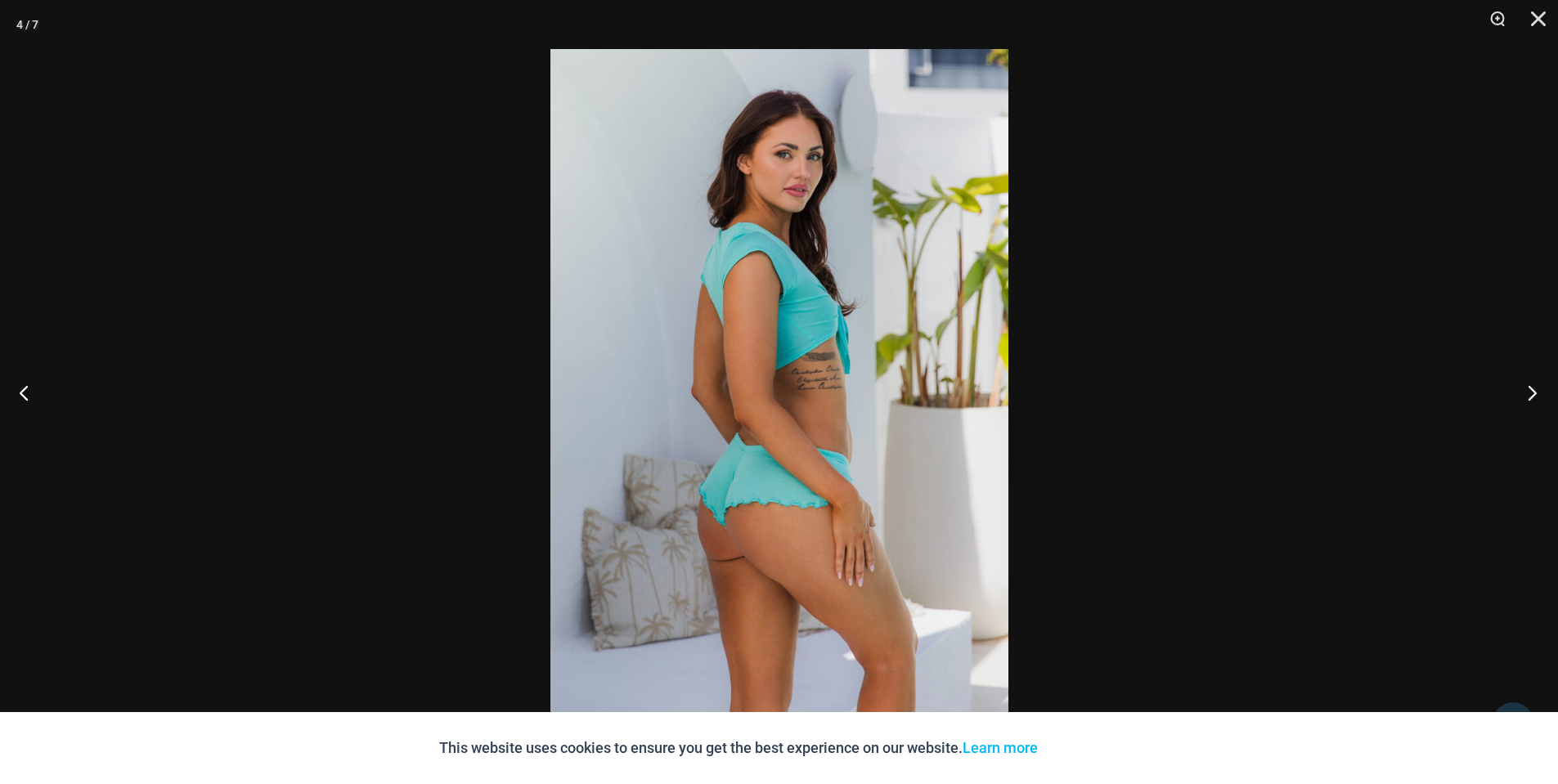
click at [1534, 394] on button "Next" at bounding box center [1527, 392] width 61 height 82
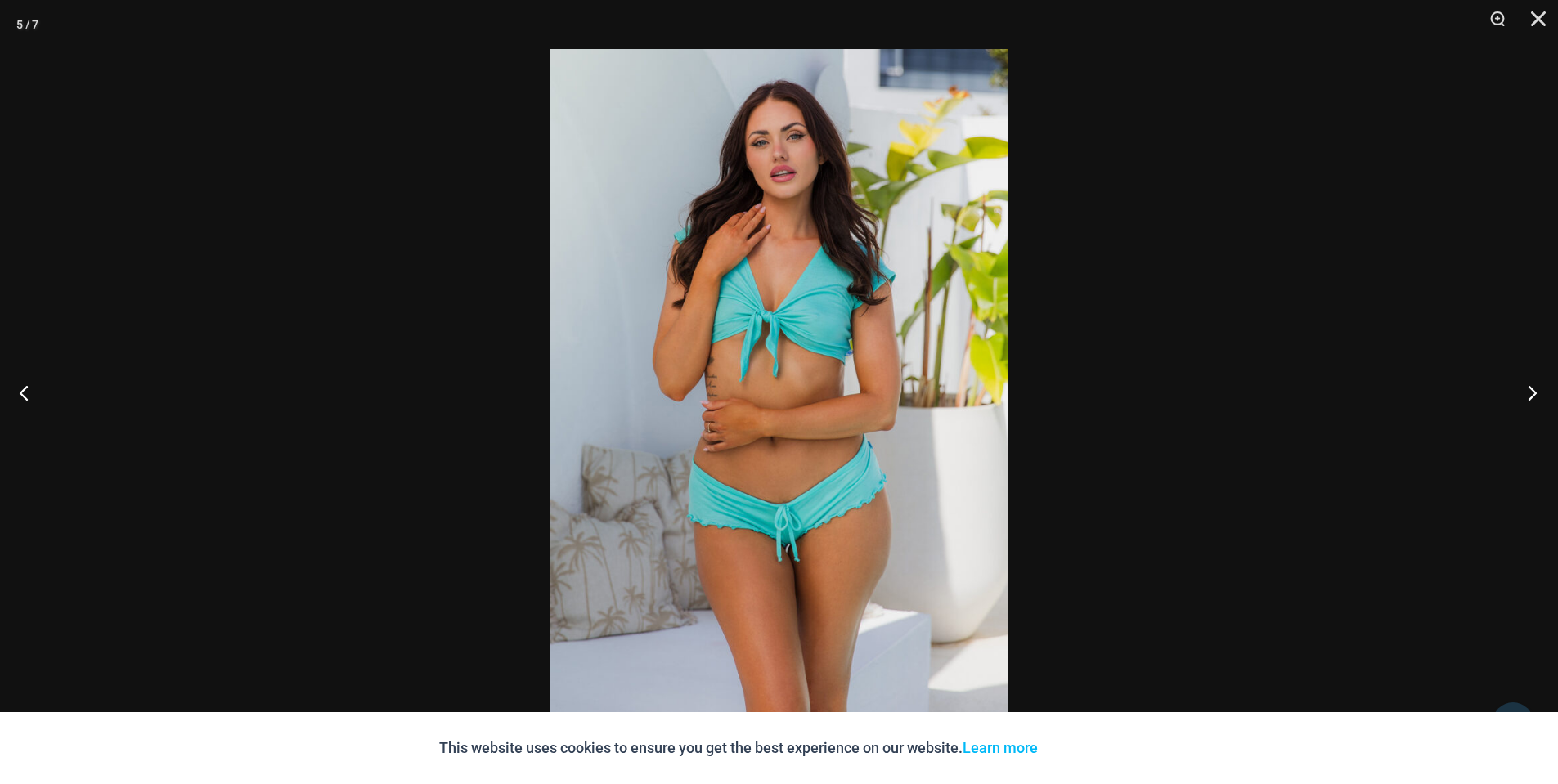
click at [1534, 394] on button "Next" at bounding box center [1527, 392] width 61 height 82
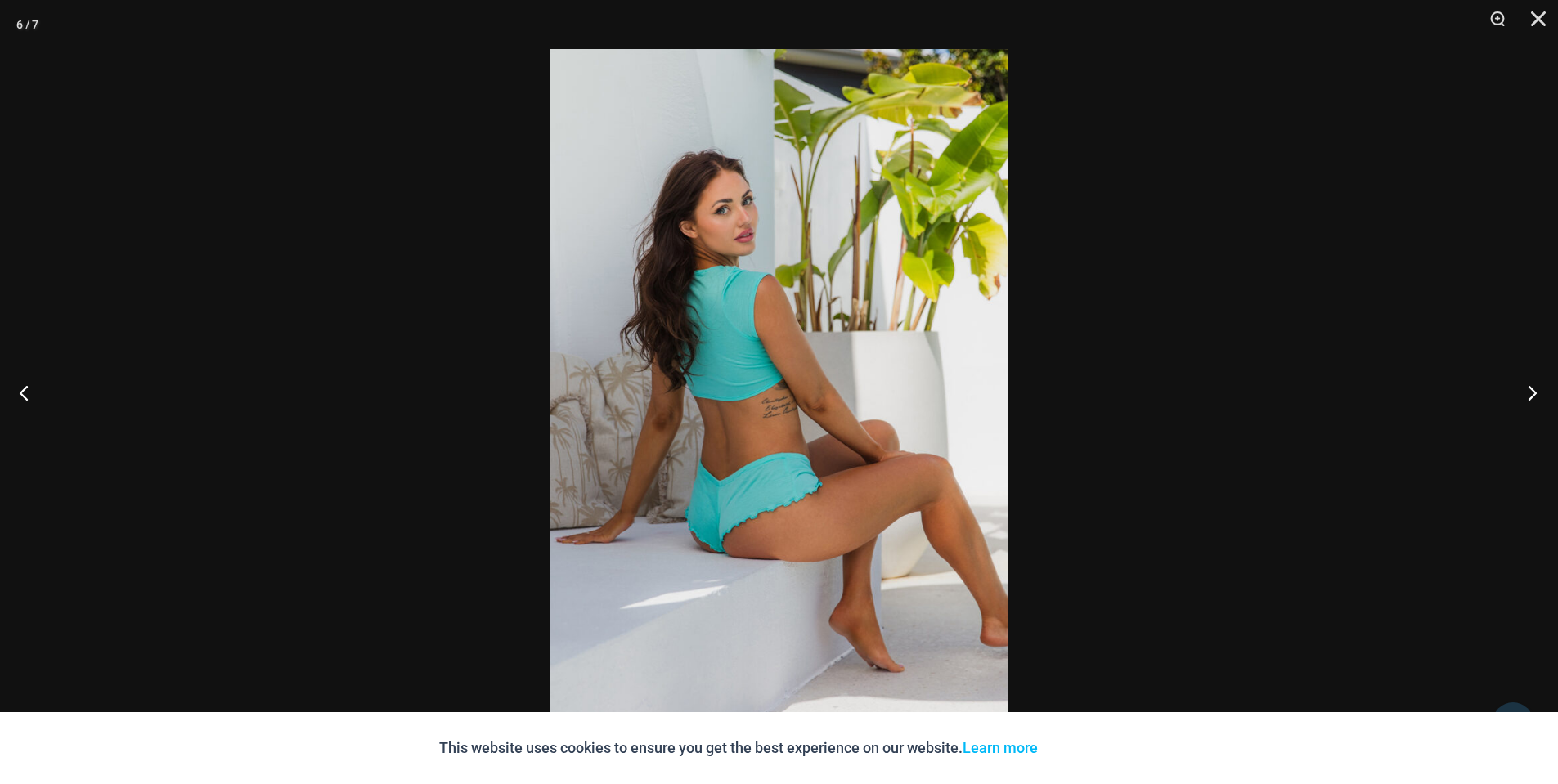
click at [1534, 394] on button "Next" at bounding box center [1527, 392] width 61 height 82
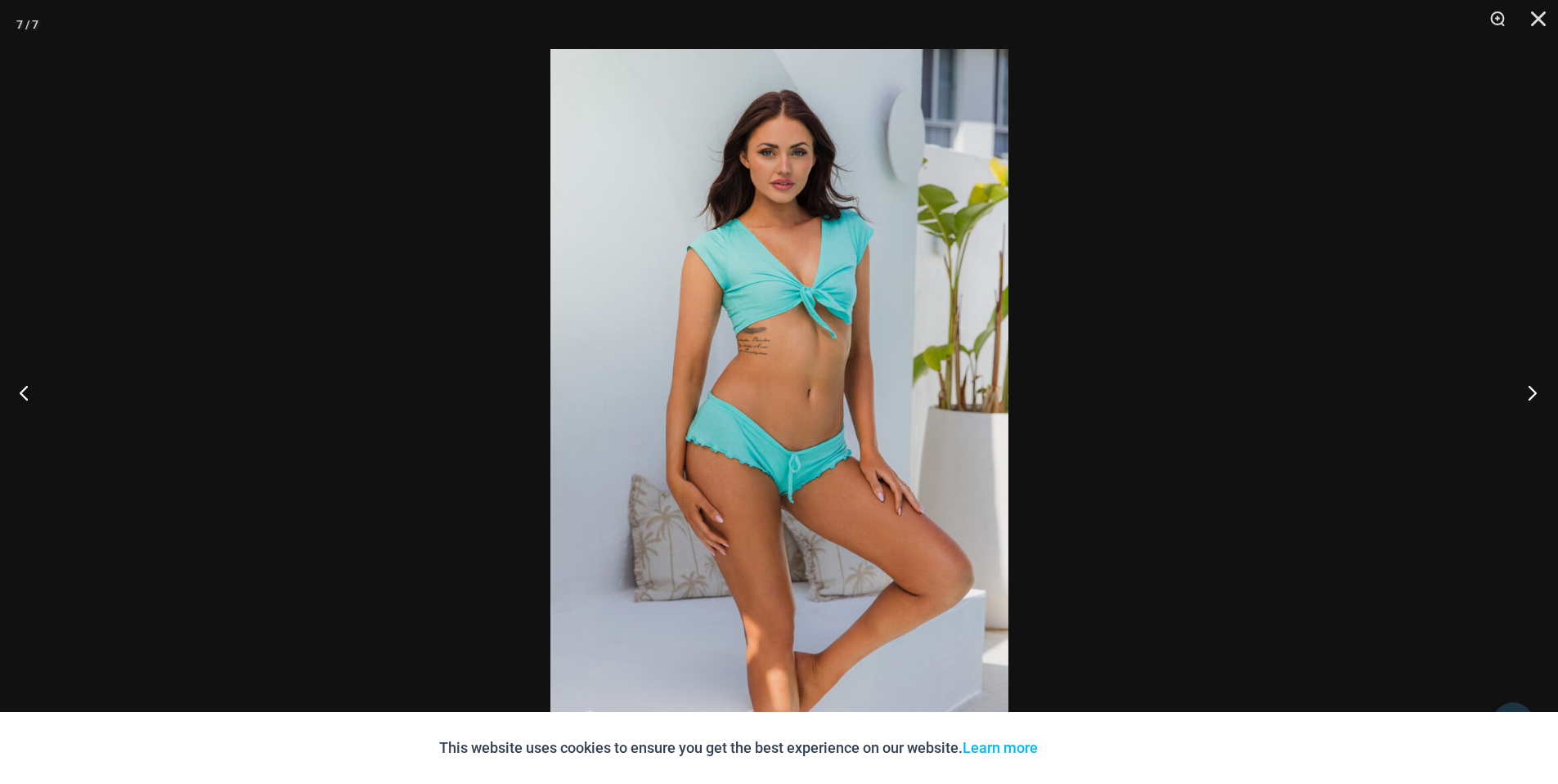
click at [1534, 394] on button "Next" at bounding box center [1527, 392] width 61 height 82
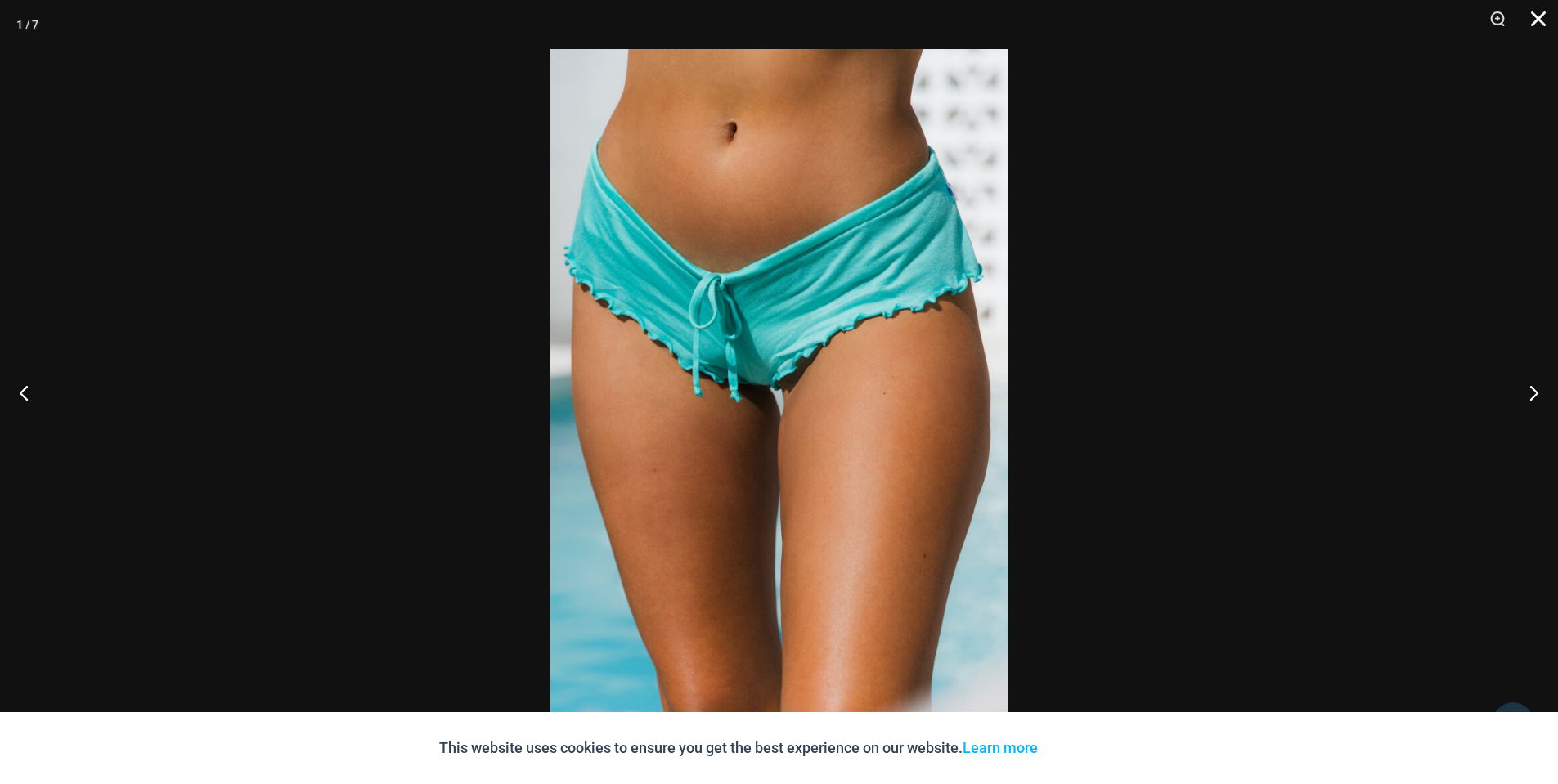
click at [1540, 12] on button "Close" at bounding box center [1532, 25] width 41 height 50
